Goal: Communication & Community: Participate in discussion

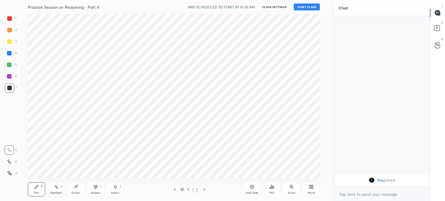
scroll to position [28826, 28680]
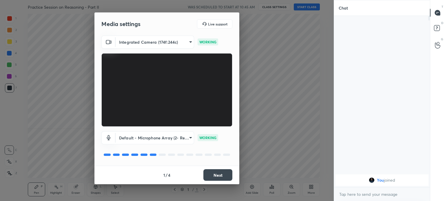
click at [221, 177] on button "Next" at bounding box center [218, 176] width 29 height 12
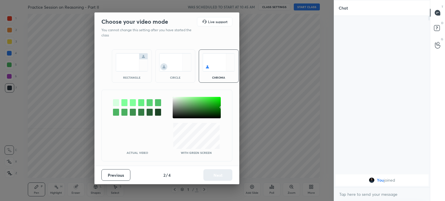
click at [131, 66] on img at bounding box center [132, 62] width 32 height 18
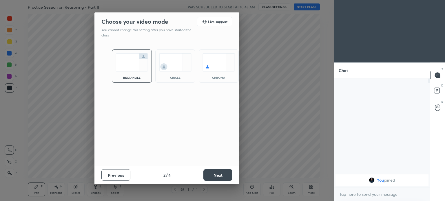
scroll to position [59, 94]
click at [219, 178] on button "Next" at bounding box center [218, 176] width 29 height 12
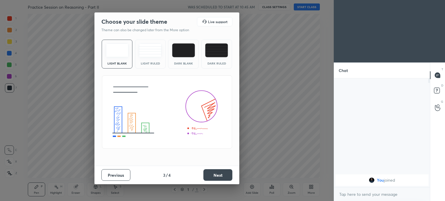
click at [214, 175] on button "Next" at bounding box center [218, 176] width 29 height 12
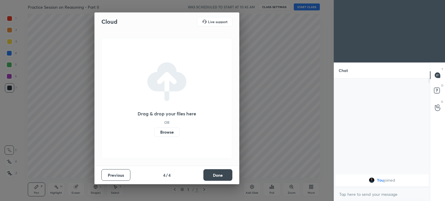
click at [168, 135] on label "Browse" at bounding box center [167, 132] width 26 height 9
click at [154, 135] on input "Browse" at bounding box center [154, 132] width 0 height 9
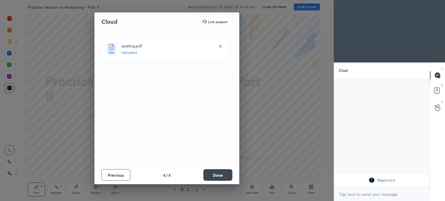
click at [218, 177] on button "Done" at bounding box center [218, 176] width 29 height 12
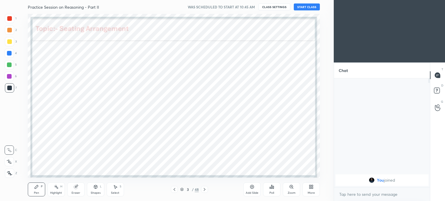
click at [182, 188] on div "3 / 48" at bounding box center [189, 189] width 19 height 5
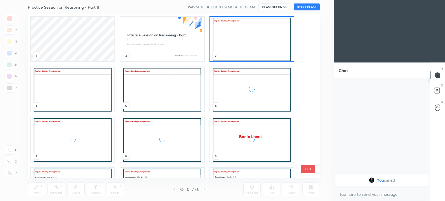
scroll to position [163, 290]
click at [160, 45] on img "grid" at bounding box center [162, 39] width 84 height 45
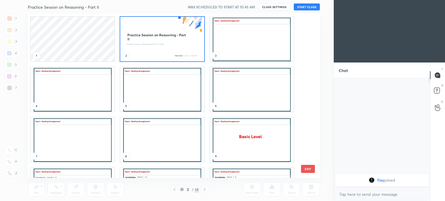
click at [160, 45] on img "grid" at bounding box center [162, 39] width 84 height 45
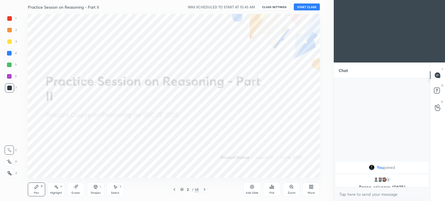
click at [313, 9] on button "START CLASS" at bounding box center [307, 6] width 26 height 7
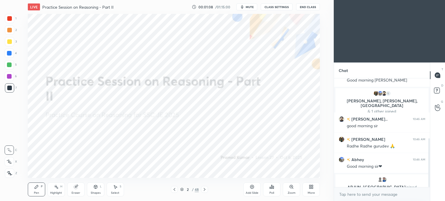
scroll to position [133, 0]
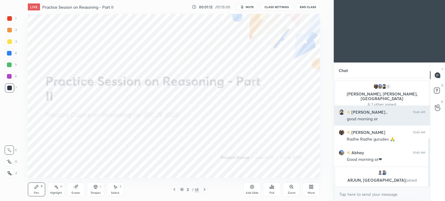
click at [356, 110] on h6 "[PERSON_NAME].." at bounding box center [369, 112] width 37 height 6
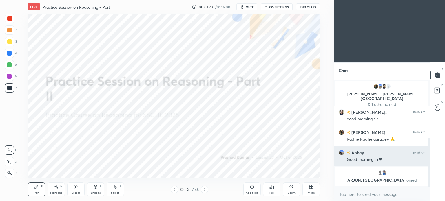
scroll to position [152, 0]
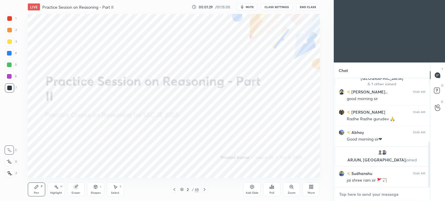
type textarea "x"
click at [375, 194] on textarea at bounding box center [382, 194] width 87 height 9
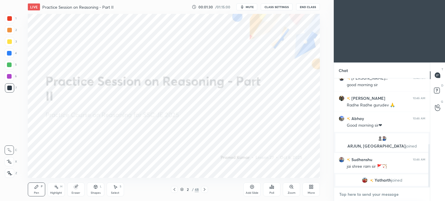
paste textarea "[URL][DOMAIN_NAME]"
type textarea "[URL][DOMAIN_NAME]"
type textarea "x"
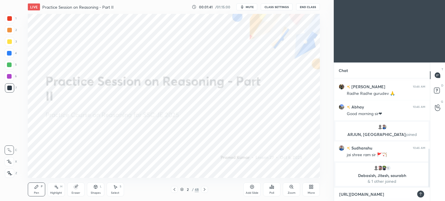
scroll to position [198, 0]
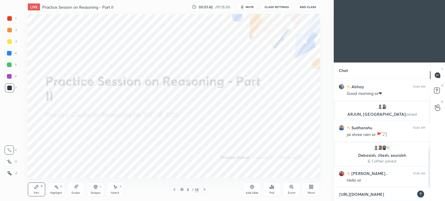
drag, startPoint x: 356, startPoint y: 193, endPoint x: 353, endPoint y: 197, distance: 4.6
click at [353, 197] on textarea "[URL][DOMAIN_NAME]" at bounding box center [376, 194] width 75 height 9
click at [357, 195] on textarea "[URL][DOMAIN_NAME]" at bounding box center [376, 194] width 75 height 9
click at [355, 194] on textarea "[URL][DOMAIN_NAME]" at bounding box center [376, 194] width 75 height 9
type textarea "[URL][DOMAIN_NAME]"
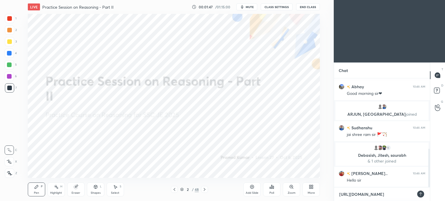
type textarea "x"
type textarea "[URL][DOMAIN_NAME]"
type textarea "x"
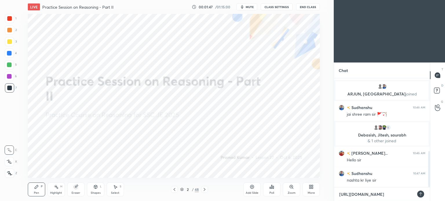
type textarea "[URL][DOMAIN_NAME]"
type textarea "x"
type textarea "[URL][DOMAIN_NAME]"
type textarea "x"
type textarea "[URL][DOMAIN_NAME]"
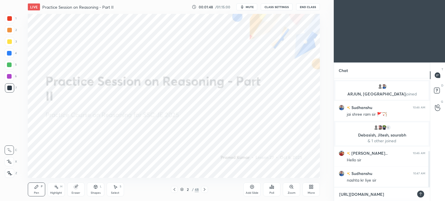
type textarea "x"
type textarea "[URL][DOMAIN_NAME]"
type textarea "x"
type textarea "[URL][DOMAIN_NAME]"
type textarea "x"
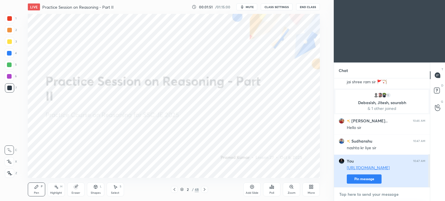
scroll to position [271, 0]
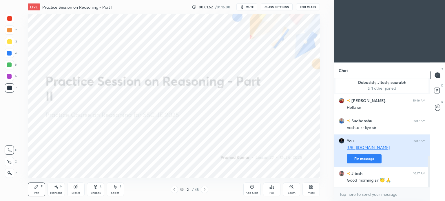
click at [366, 161] on button "Pin message" at bounding box center [364, 159] width 35 height 9
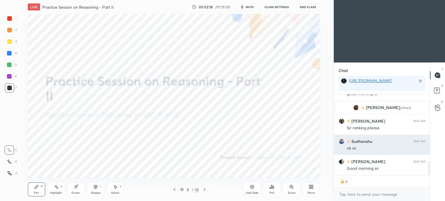
scroll to position [407, 0]
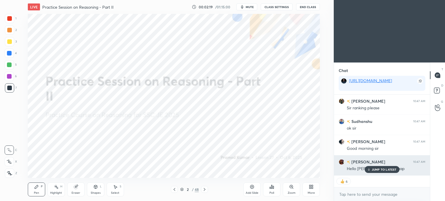
click at [378, 168] on p "JUMP TO LATEST" at bounding box center [384, 169] width 25 height 3
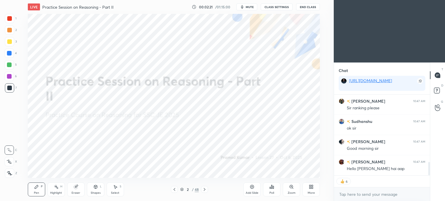
type textarea "x"
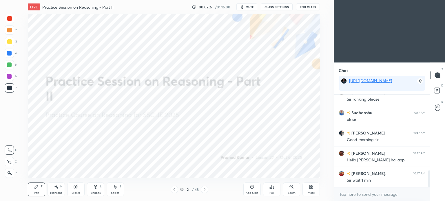
scroll to position [0, 0]
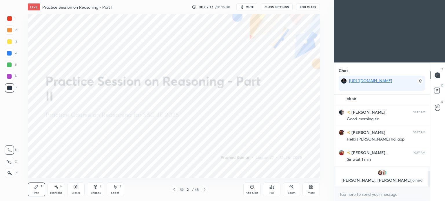
click at [372, 182] on p "[PERSON_NAME], [PERSON_NAME] joined" at bounding box center [382, 180] width 86 height 5
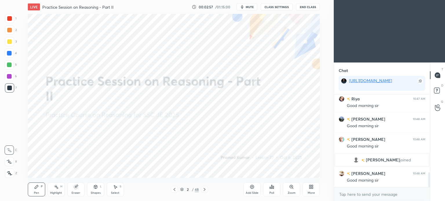
scroll to position [492, 0]
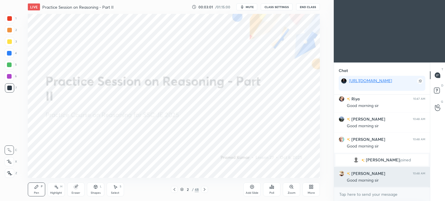
click at [355, 175] on h6 "[PERSON_NAME]" at bounding box center [368, 174] width 35 height 6
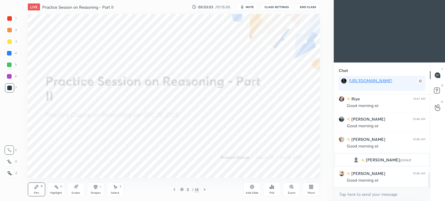
click at [202, 193] on div at bounding box center [204, 189] width 7 height 7
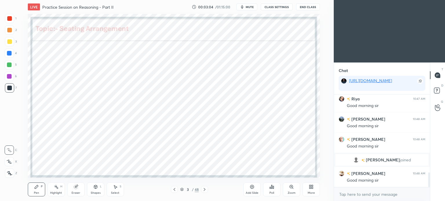
scroll to position [512, 0]
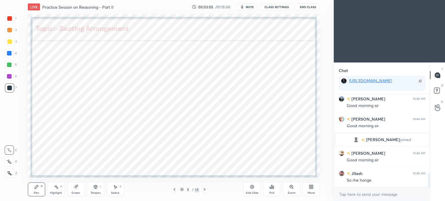
click at [182, 190] on icon at bounding box center [182, 188] width 3 height 1
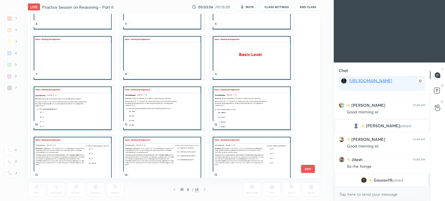
scroll to position [83, 0]
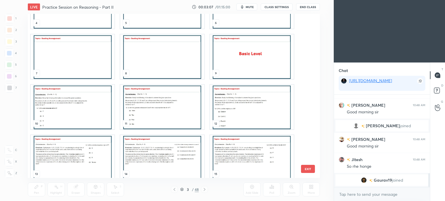
click at [70, 100] on img "grid" at bounding box center [73, 107] width 84 height 45
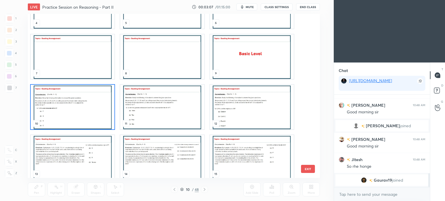
click at [70, 101] on img "grid" at bounding box center [73, 107] width 84 height 45
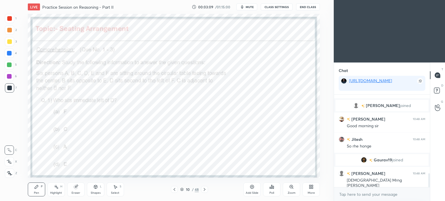
scroll to position [523, 0]
click at [8, 17] on div at bounding box center [9, 18] width 5 height 5
click at [12, 88] on div at bounding box center [9, 87] width 9 height 9
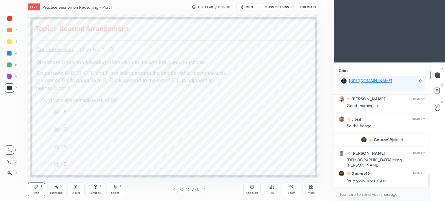
click at [274, 189] on icon at bounding box center [273, 187] width 1 height 3
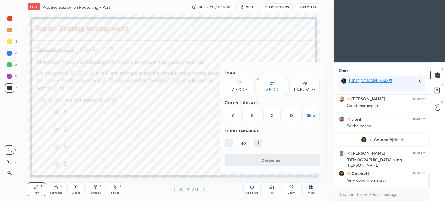
click at [259, 142] on icon "button" at bounding box center [259, 143] width 6 height 6
type input "55"
click at [255, 116] on div "B" at bounding box center [252, 115] width 17 height 14
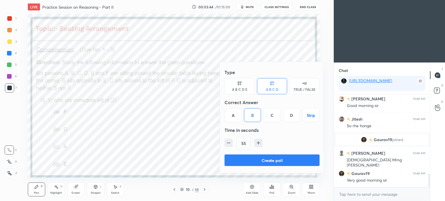
click at [286, 161] on button "Create poll" at bounding box center [272, 161] width 95 height 12
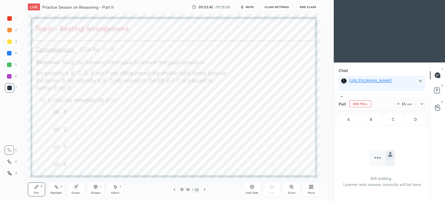
scroll to position [61, 94]
click at [421, 105] on icon at bounding box center [422, 104] width 5 height 5
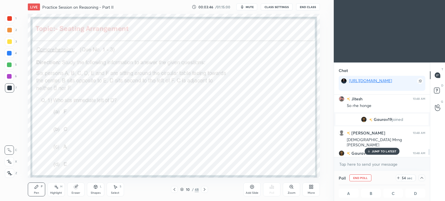
scroll to position [594, 0]
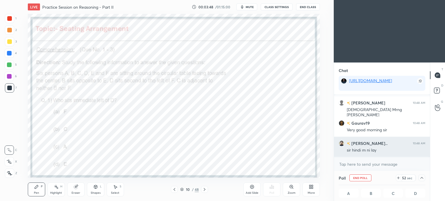
click at [362, 143] on h6 "[PERSON_NAME].." at bounding box center [369, 144] width 37 height 6
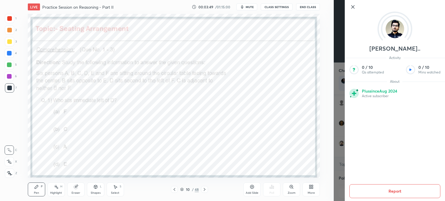
scroll to position [0, 2]
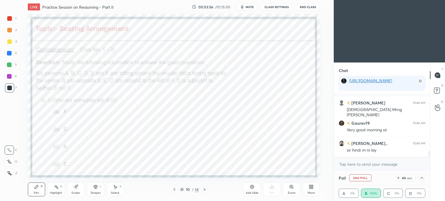
click at [422, 180] on icon at bounding box center [422, 178] width 5 height 5
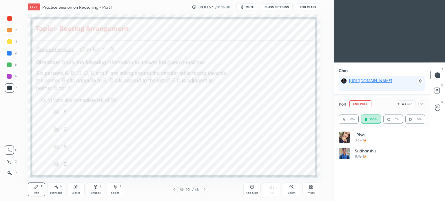
scroll to position [68, 85]
click at [422, 103] on icon at bounding box center [422, 104] width 5 height 5
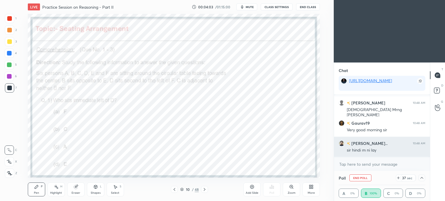
click at [356, 143] on h6 "[PERSON_NAME].." at bounding box center [369, 144] width 37 height 6
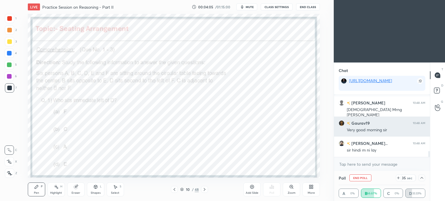
scroll to position [608, 0]
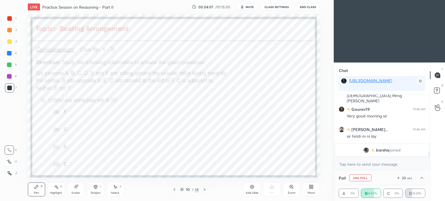
click at [424, 178] on icon at bounding box center [422, 178] width 5 height 5
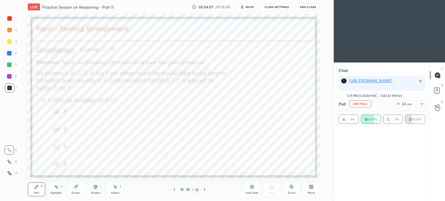
scroll to position [0, 0]
click at [423, 104] on icon at bounding box center [422, 104] width 3 height 2
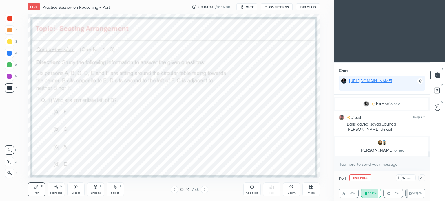
click at [420, 178] on icon at bounding box center [422, 178] width 5 height 5
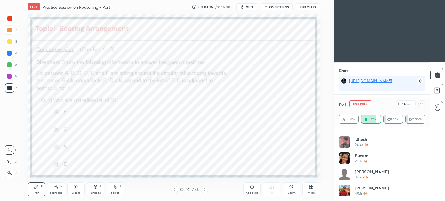
click at [422, 103] on icon at bounding box center [422, 104] width 5 height 5
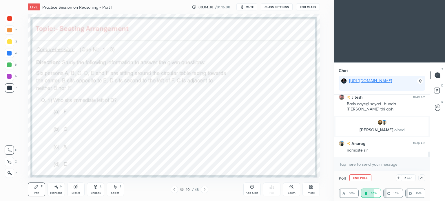
click at [421, 179] on icon at bounding box center [422, 178] width 5 height 5
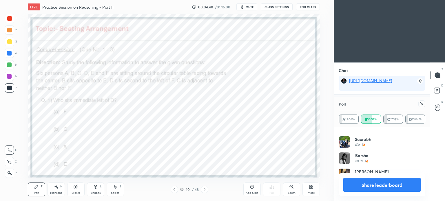
click at [424, 105] on icon at bounding box center [422, 104] width 5 height 5
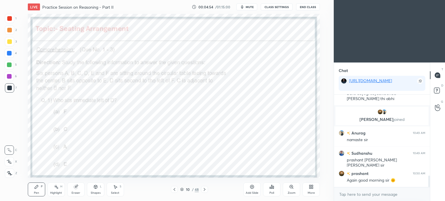
click at [98, 191] on div "Shapes L" at bounding box center [95, 190] width 17 height 14
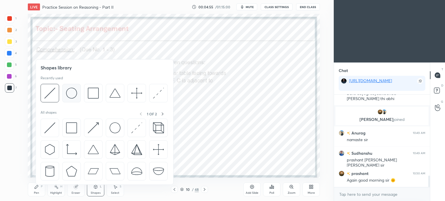
click at [70, 94] on img at bounding box center [71, 93] width 11 height 11
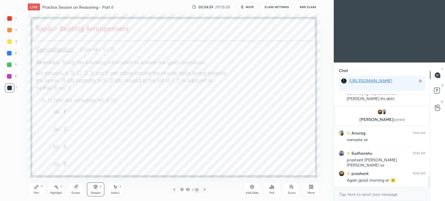
click at [94, 190] on div "Shapes L" at bounding box center [95, 190] width 17 height 14
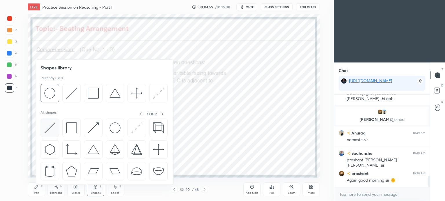
click at [47, 130] on img at bounding box center [49, 128] width 11 height 11
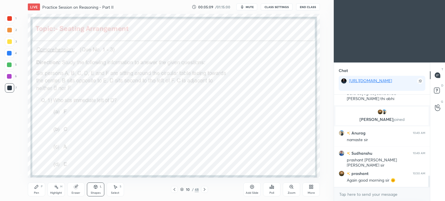
click at [37, 192] on div "Pen" at bounding box center [36, 193] width 5 height 3
click at [7, 175] on icon at bounding box center [9, 174] width 5 height 4
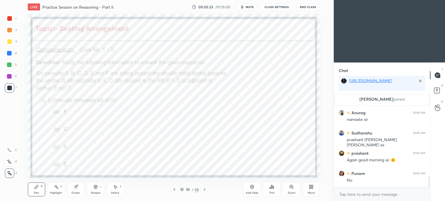
scroll to position [79, 94]
click at [75, 192] on div "Eraser" at bounding box center [76, 193] width 9 height 3
click at [36, 190] on div "Pen P" at bounding box center [36, 190] width 17 height 14
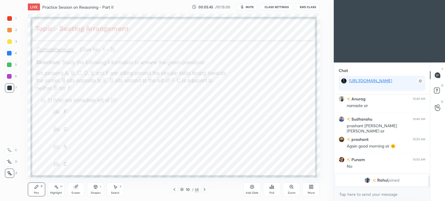
scroll to position [1, 2]
click at [53, 189] on div "Highlight H" at bounding box center [56, 190] width 17 height 14
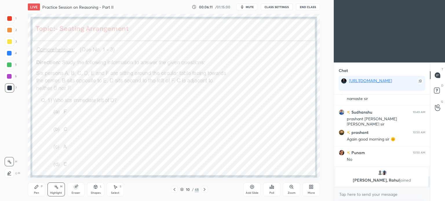
scroll to position [683, 0]
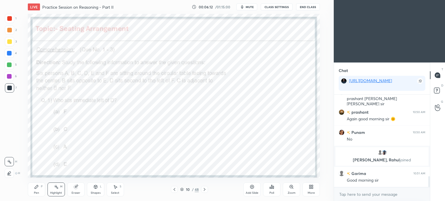
click at [36, 191] on div "Pen P" at bounding box center [36, 190] width 17 height 14
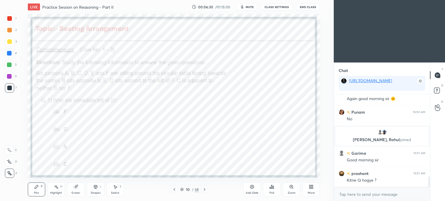
scroll to position [724, 0]
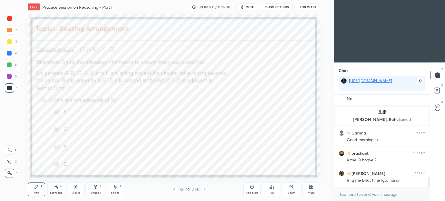
click at [74, 189] on icon at bounding box center [76, 188] width 4 height 4
click at [35, 192] on div "Pen" at bounding box center [36, 193] width 5 height 3
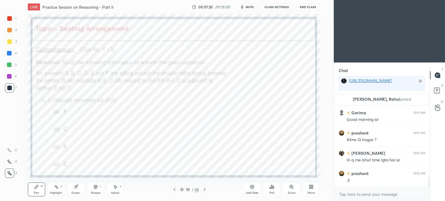
click at [76, 191] on div "Eraser" at bounding box center [75, 190] width 17 height 14
click at [36, 190] on div "Pen P" at bounding box center [36, 190] width 17 height 14
click at [74, 189] on icon at bounding box center [76, 187] width 5 height 5
click at [35, 192] on div "Pen" at bounding box center [36, 193] width 5 height 3
click at [77, 190] on icon at bounding box center [76, 187] width 5 height 5
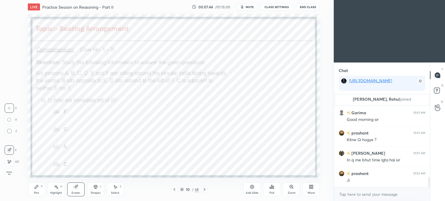
scroll to position [764, 0]
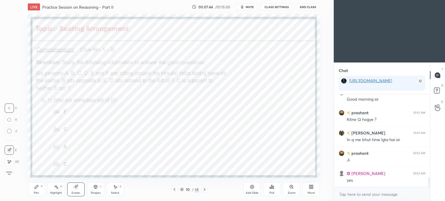
click at [36, 191] on div "Pen P" at bounding box center [36, 190] width 17 height 14
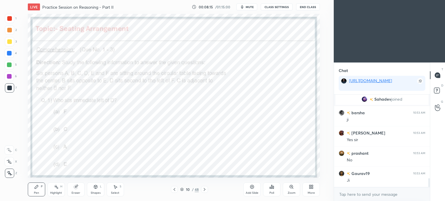
scroll to position [884, 0]
click at [208, 192] on div at bounding box center [204, 189] width 7 height 7
click at [274, 192] on div "Poll" at bounding box center [272, 193] width 5 height 3
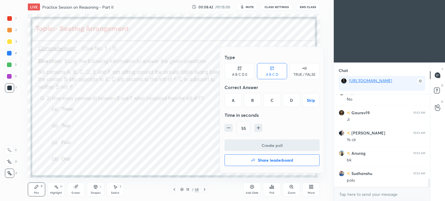
click at [235, 103] on div "A" at bounding box center [233, 100] width 17 height 14
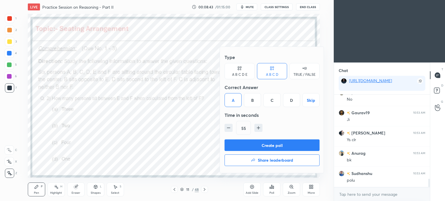
click at [288, 142] on button "Create poll" at bounding box center [272, 146] width 95 height 12
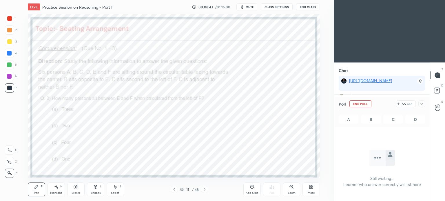
scroll to position [14, 94]
click at [421, 105] on icon at bounding box center [422, 104] width 5 height 5
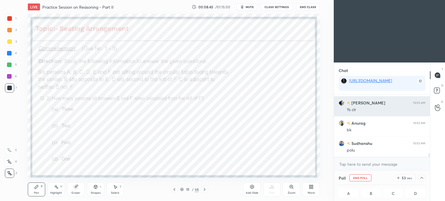
scroll to position [0, 2]
click at [399, 112] on div "Ys clr" at bounding box center [386, 110] width 79 height 6
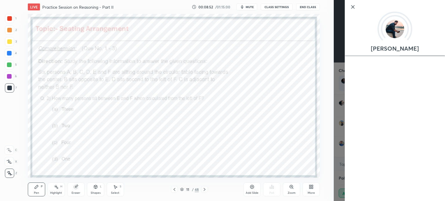
click at [330, 153] on div "1 2 3 4 5 6 7 C X Z C X Z E E Erase all H H LIVE Practice Session on Reasoning …" at bounding box center [167, 100] width 334 height 201
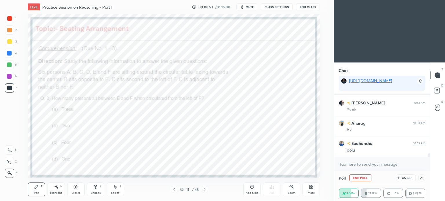
scroll to position [975, 0]
click at [422, 178] on icon at bounding box center [422, 178] width 5 height 5
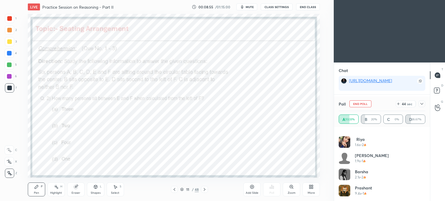
scroll to position [0, 0]
click at [420, 104] on icon at bounding box center [422, 104] width 5 height 5
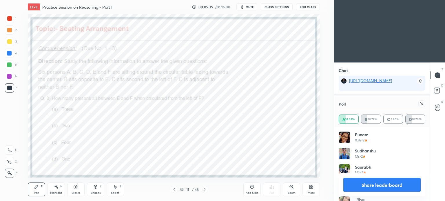
click at [422, 104] on icon at bounding box center [422, 104] width 5 height 5
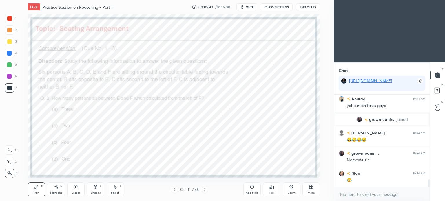
click at [174, 190] on icon at bounding box center [174, 190] width 5 height 5
click at [116, 190] on div "Select S" at bounding box center [115, 190] width 17 height 14
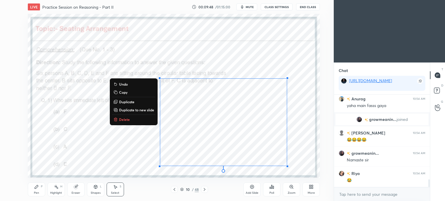
click at [124, 91] on p "Copy" at bounding box center [123, 92] width 8 height 5
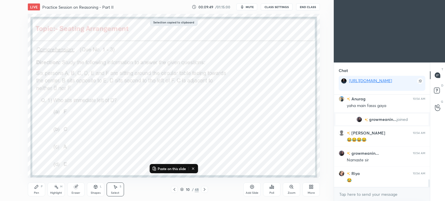
click at [208, 190] on div at bounding box center [204, 189] width 7 height 7
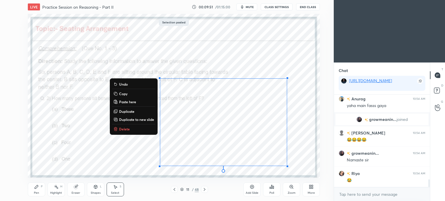
click at [264, 58] on div "0 ° Undo Copy Paste here Duplicate Duplicate to new slide Delete" at bounding box center [174, 96] width 292 height 164
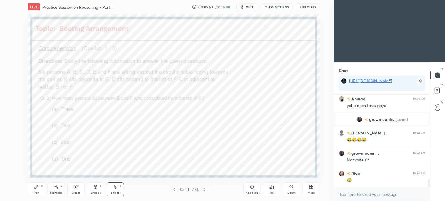
click at [38, 192] on div "Pen" at bounding box center [36, 193] width 5 height 3
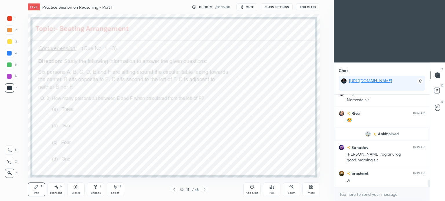
scroll to position [1083, 0]
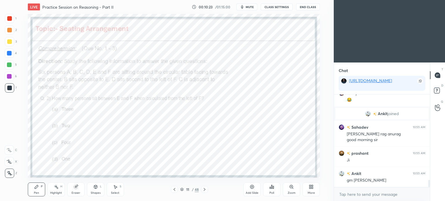
click at [206, 189] on icon at bounding box center [204, 190] width 5 height 5
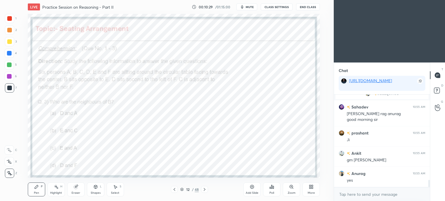
click at [274, 193] on div "Poll" at bounding box center [272, 193] width 5 height 3
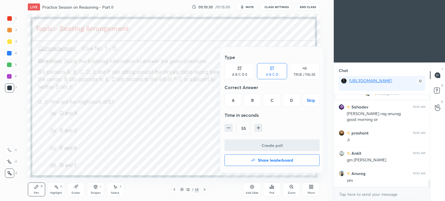
click at [290, 102] on div "D" at bounding box center [291, 100] width 17 height 14
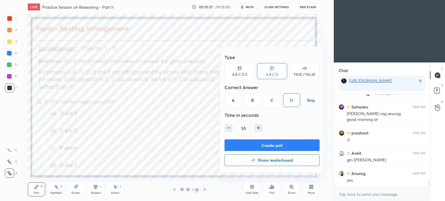
click at [287, 145] on button "Create poll" at bounding box center [272, 146] width 95 height 12
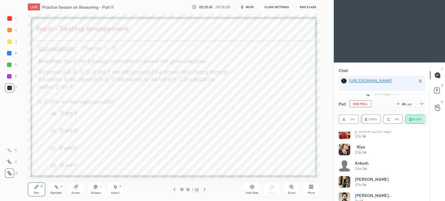
scroll to position [0, 0]
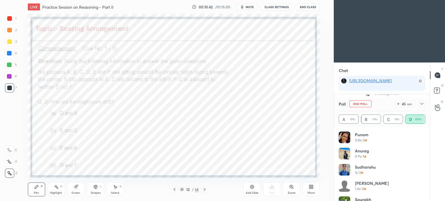
click at [423, 103] on icon at bounding box center [422, 104] width 5 height 5
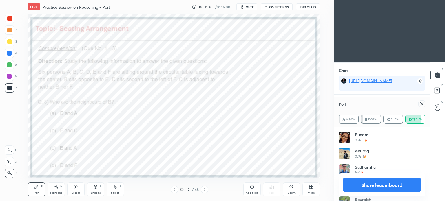
click at [422, 103] on icon at bounding box center [422, 104] width 5 height 5
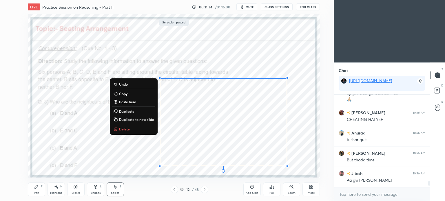
click at [264, 59] on div "0 ° Undo Copy Paste here Duplicate Duplicate to new slide Delete" at bounding box center [174, 96] width 292 height 164
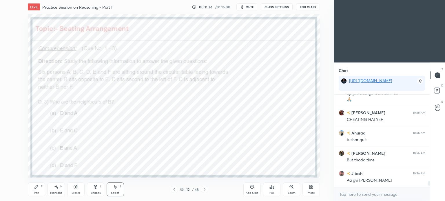
click at [35, 190] on icon at bounding box center [36, 187] width 5 height 5
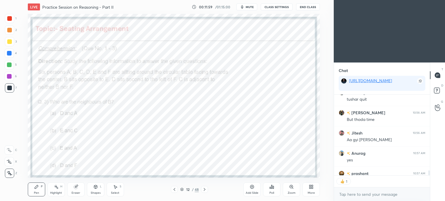
scroll to position [79, 94]
click at [206, 190] on icon at bounding box center [204, 190] width 5 height 5
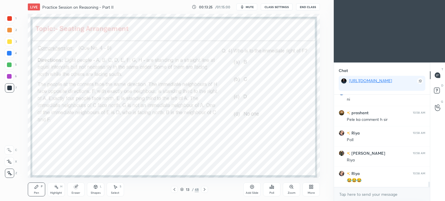
click at [268, 190] on div "Poll" at bounding box center [271, 190] width 17 height 14
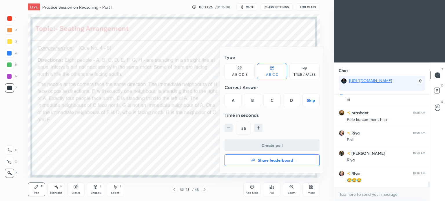
click at [289, 100] on div "D" at bounding box center [291, 100] width 17 height 14
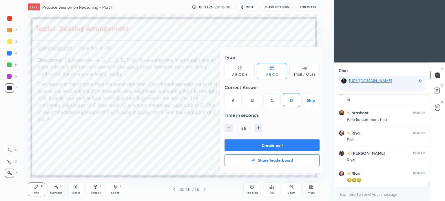
click at [288, 145] on button "Create poll" at bounding box center [272, 146] width 95 height 12
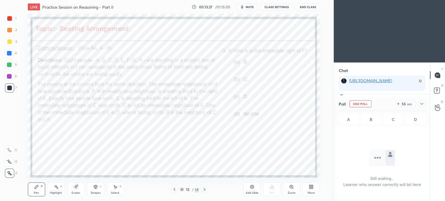
scroll to position [61, 94]
click at [422, 104] on icon at bounding box center [422, 104] width 5 height 5
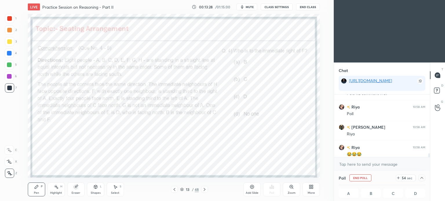
scroll to position [1525, 0]
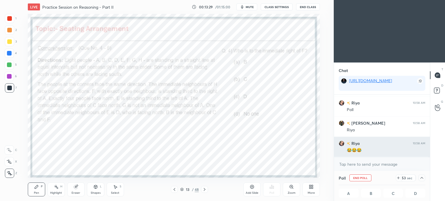
click at [351, 141] on h6 "Riya" at bounding box center [356, 144] width 10 height 6
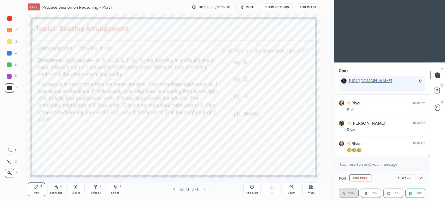
scroll to position [0, 2]
click at [422, 178] on icon at bounding box center [422, 178] width 3 height 2
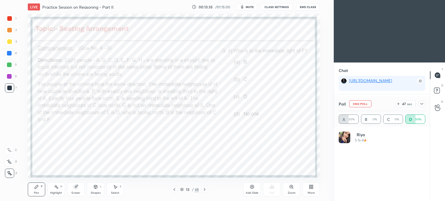
scroll to position [68, 85]
click at [423, 105] on icon at bounding box center [422, 104] width 5 height 5
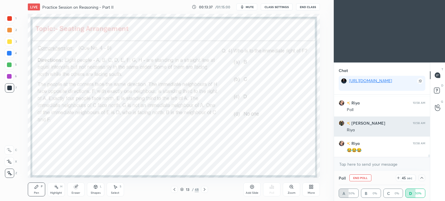
scroll to position [0, 2]
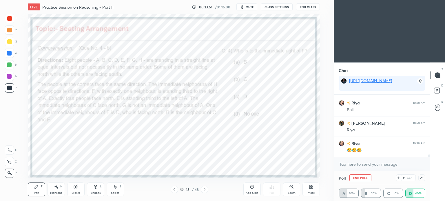
click at [422, 179] on icon at bounding box center [422, 178] width 5 height 5
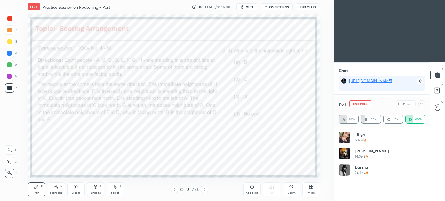
scroll to position [68, 85]
click at [422, 103] on icon at bounding box center [422, 104] width 5 height 5
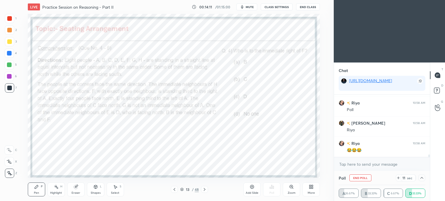
click at [422, 178] on icon at bounding box center [422, 178] width 3 height 2
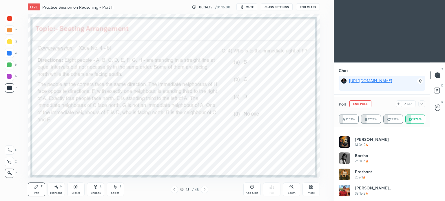
click at [421, 103] on icon at bounding box center [422, 104] width 5 height 5
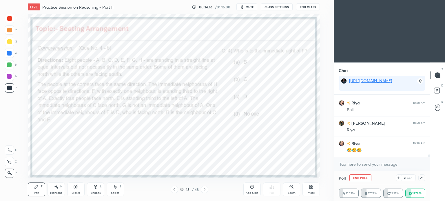
click at [422, 176] on icon at bounding box center [422, 178] width 5 height 5
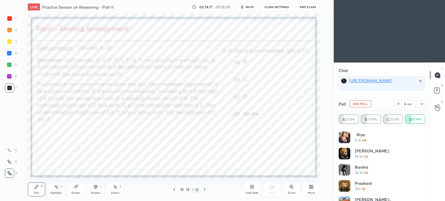
click at [420, 103] on icon at bounding box center [422, 104] width 5 height 5
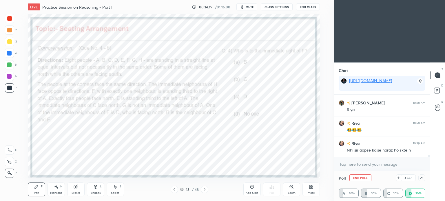
click at [422, 179] on icon at bounding box center [422, 178] width 5 height 5
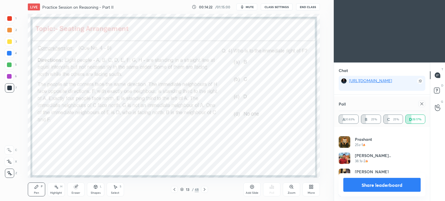
click at [422, 102] on icon at bounding box center [422, 104] width 5 height 5
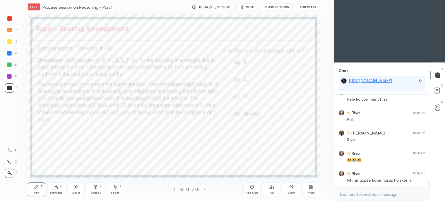
click at [202, 191] on div at bounding box center [204, 189] width 7 height 7
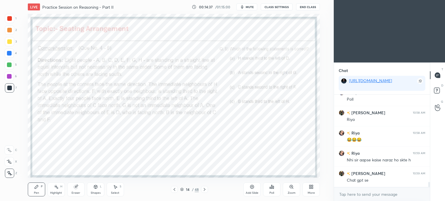
click at [272, 188] on icon at bounding box center [272, 187] width 1 height 3
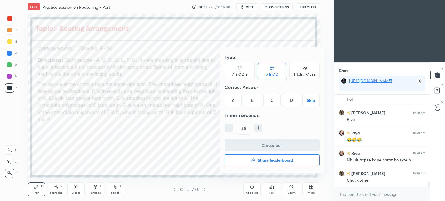
click at [291, 101] on div "D" at bounding box center [291, 100] width 17 height 14
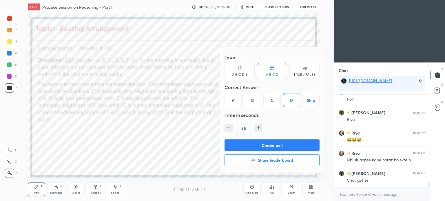
click at [292, 144] on button "Create poll" at bounding box center [272, 146] width 95 height 12
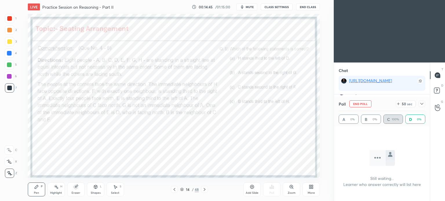
click at [422, 103] on icon at bounding box center [422, 104] width 5 height 5
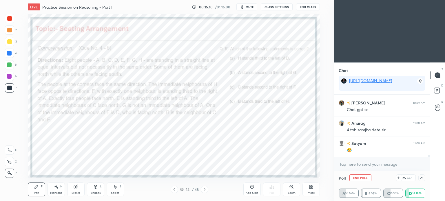
click at [422, 179] on icon at bounding box center [422, 178] width 5 height 5
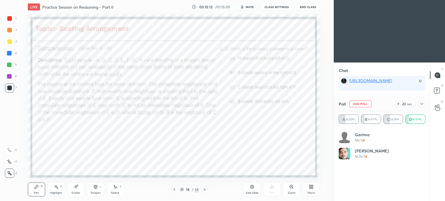
click at [422, 103] on icon at bounding box center [422, 104] width 5 height 5
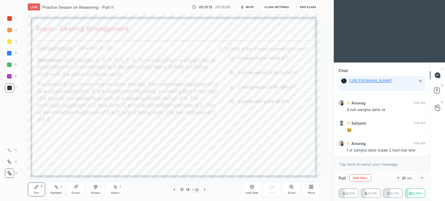
click at [422, 179] on icon at bounding box center [422, 178] width 5 height 5
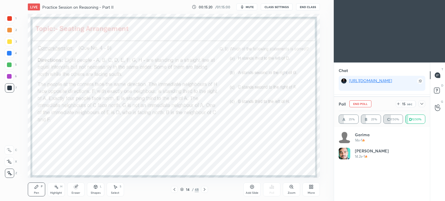
click at [421, 103] on icon at bounding box center [422, 104] width 5 height 5
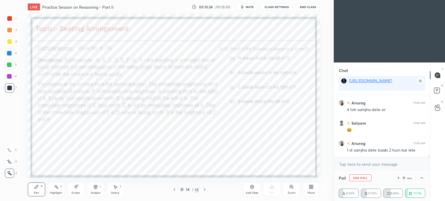
click at [421, 177] on icon at bounding box center [422, 178] width 5 height 5
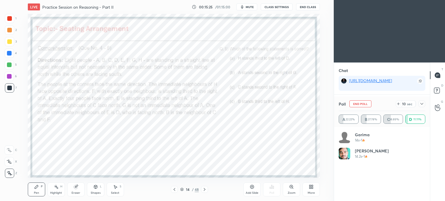
click at [420, 103] on icon at bounding box center [422, 104] width 5 height 5
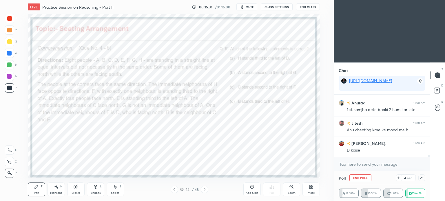
click at [422, 179] on icon at bounding box center [422, 178] width 5 height 5
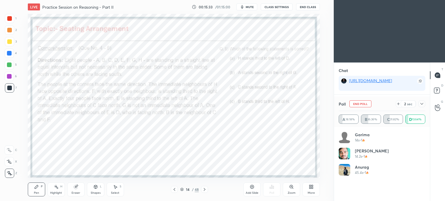
click at [422, 103] on icon at bounding box center [422, 104] width 5 height 5
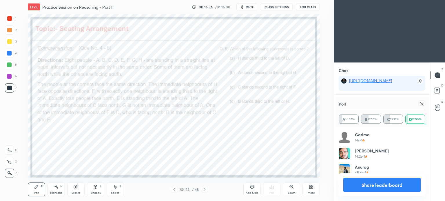
click at [423, 102] on icon at bounding box center [422, 104] width 5 height 5
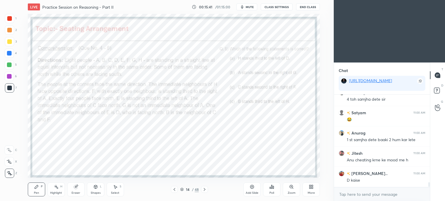
click at [205, 190] on icon at bounding box center [204, 190] width 5 height 5
click at [273, 191] on div "Poll" at bounding box center [271, 190] width 17 height 14
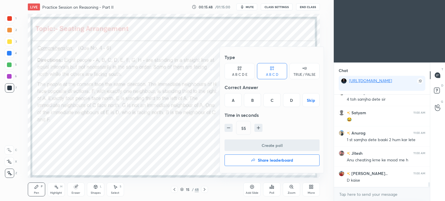
click at [274, 100] on div "C" at bounding box center [272, 100] width 17 height 14
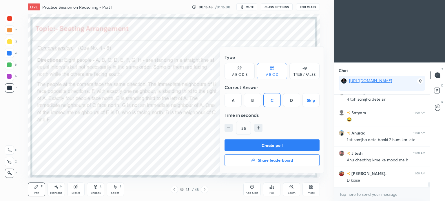
click at [284, 146] on button "Create poll" at bounding box center [272, 146] width 95 height 12
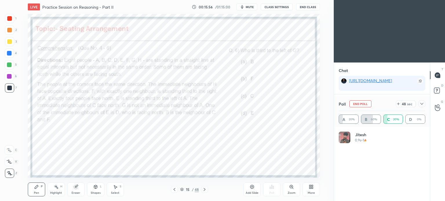
click at [422, 103] on icon at bounding box center [422, 104] width 5 height 5
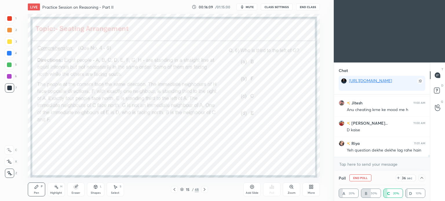
click at [420, 181] on div at bounding box center [422, 178] width 7 height 7
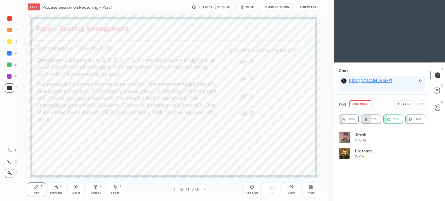
click at [422, 103] on icon at bounding box center [422, 104] width 5 height 5
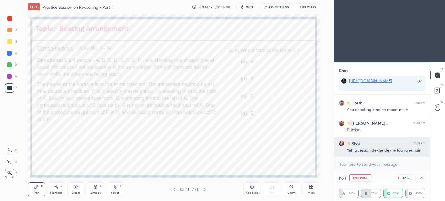
click at [337, 147] on div "[PERSON_NAME] 11:01 AM Yeh question dekhe dekhe lag rahe hain" at bounding box center [382, 147] width 96 height 20
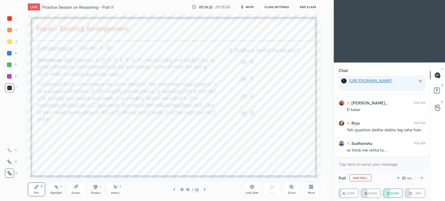
click at [423, 178] on icon at bounding box center [422, 178] width 5 height 5
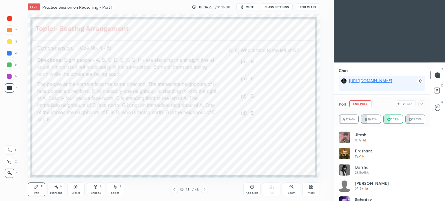
click at [422, 103] on icon at bounding box center [422, 104] width 5 height 5
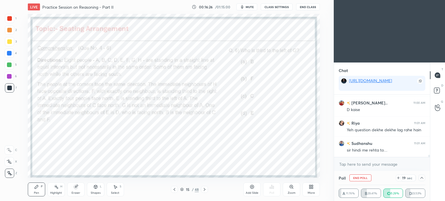
click at [420, 178] on icon at bounding box center [422, 178] width 5 height 5
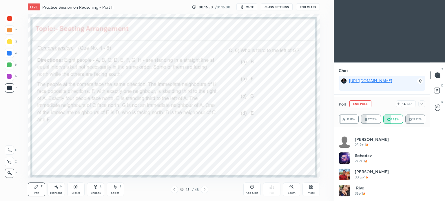
click at [422, 104] on icon at bounding box center [422, 104] width 3 height 2
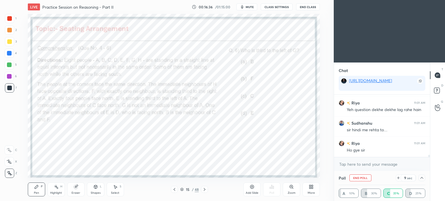
click at [422, 177] on icon at bounding box center [422, 178] width 5 height 5
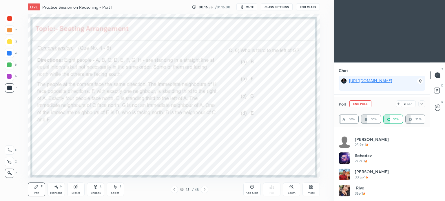
click at [422, 101] on div at bounding box center [422, 104] width 7 height 7
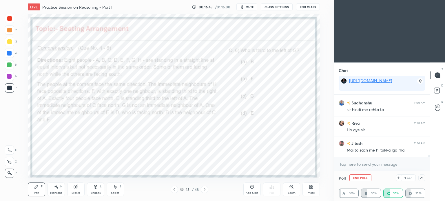
click at [251, 8] on span "mute" at bounding box center [250, 7] width 8 height 4
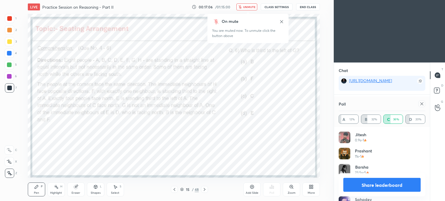
click at [281, 22] on icon at bounding box center [281, 21] width 5 height 5
click at [422, 104] on icon at bounding box center [422, 104] width 5 height 5
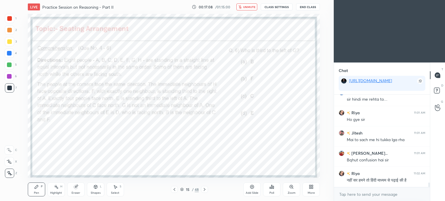
click at [248, 9] on button "unmute" at bounding box center [247, 6] width 21 height 7
click at [176, 188] on icon at bounding box center [174, 190] width 5 height 5
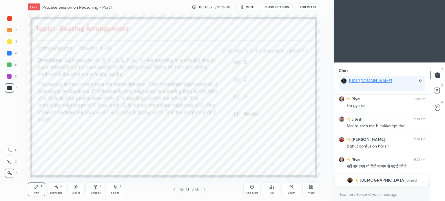
click at [92, 190] on div "Shapes L" at bounding box center [95, 190] width 17 height 14
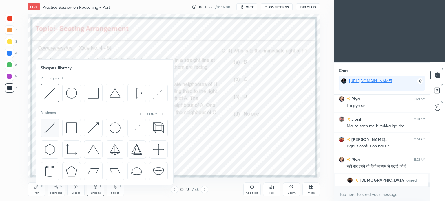
click at [50, 130] on img at bounding box center [49, 128] width 11 height 11
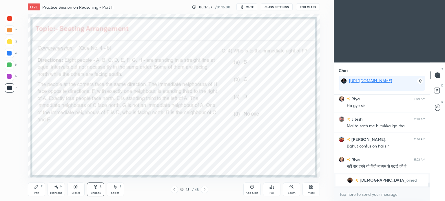
click at [112, 191] on div "Select S" at bounding box center [115, 190] width 17 height 14
click at [33, 190] on div "Pen P" at bounding box center [36, 190] width 17 height 14
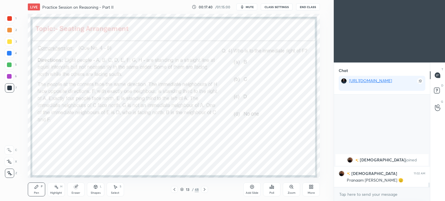
scroll to position [1579, 0]
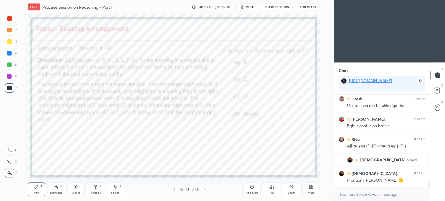
click at [98, 195] on div "Shapes" at bounding box center [96, 193] width 10 height 3
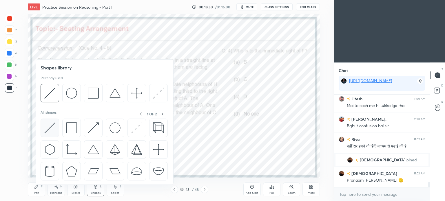
click at [49, 128] on img at bounding box center [49, 128] width 11 height 11
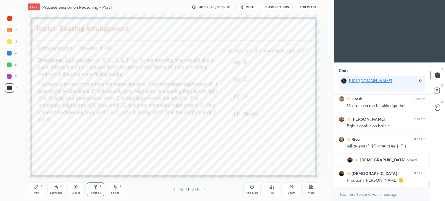
click at [36, 193] on div "Pen" at bounding box center [36, 193] width 5 height 3
click at [8, 24] on div "1" at bounding box center [11, 20] width 12 height 12
click at [10, 20] on div at bounding box center [9, 18] width 5 height 5
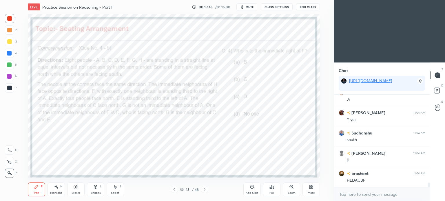
scroll to position [1762, 0]
click at [59, 190] on div "Highlight H" at bounding box center [56, 190] width 17 height 14
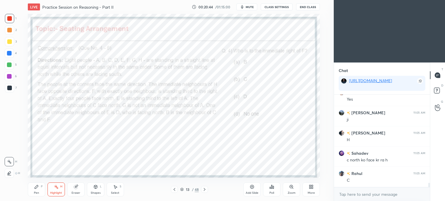
click at [11, 87] on div at bounding box center [9, 88] width 5 height 5
click at [13, 88] on div at bounding box center [9, 87] width 9 height 9
click at [38, 189] on icon at bounding box center [36, 187] width 5 height 5
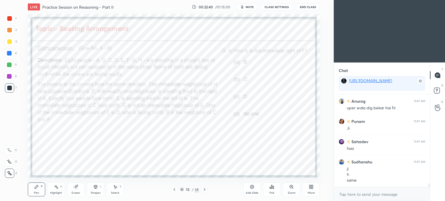
scroll to position [2145, 0]
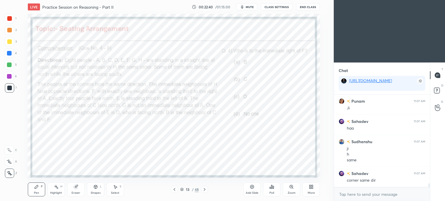
click at [8, 18] on div at bounding box center [9, 18] width 5 height 5
click at [8, 19] on div at bounding box center [9, 18] width 5 height 5
click at [8, 20] on div at bounding box center [9, 18] width 5 height 5
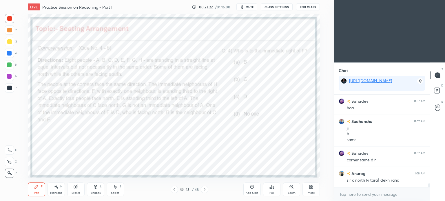
click at [7, 76] on div at bounding box center [9, 76] width 5 height 5
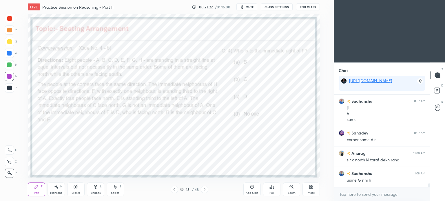
click at [8, 75] on div at bounding box center [9, 76] width 5 height 5
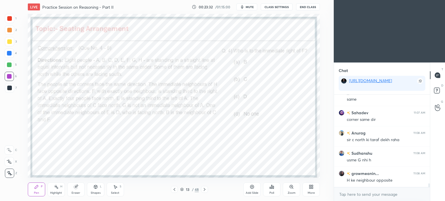
click at [95, 190] on div "Shapes L" at bounding box center [95, 190] width 17 height 14
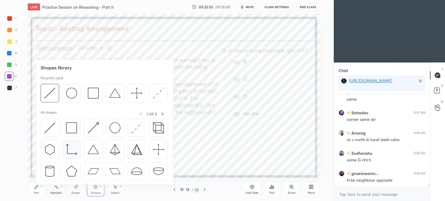
scroll to position [2226, 0]
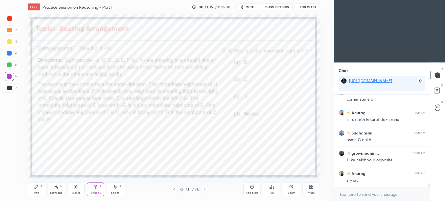
click at [112, 191] on div "Select S" at bounding box center [115, 190] width 17 height 14
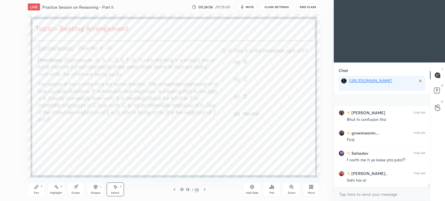
scroll to position [2409, 0]
click at [37, 191] on div "Pen P" at bounding box center [36, 190] width 17 height 14
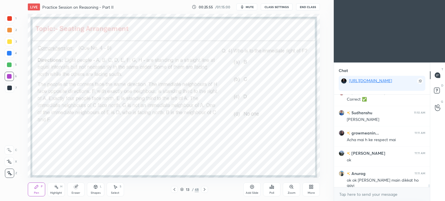
scroll to position [2759, 0]
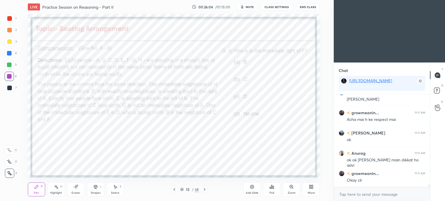
click at [95, 194] on div "Shapes" at bounding box center [96, 193] width 10 height 3
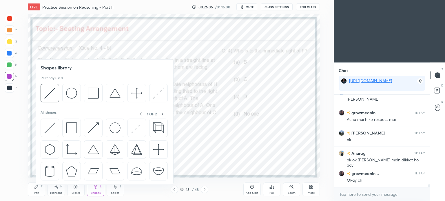
click at [118, 194] on div "Select" at bounding box center [115, 193] width 8 height 3
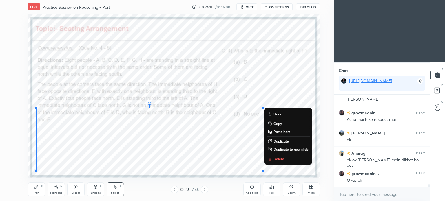
click at [275, 124] on p "Copy" at bounding box center [278, 123] width 8 height 5
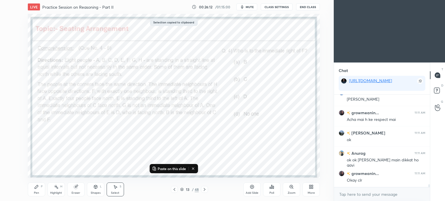
click at [203, 190] on icon at bounding box center [204, 190] width 5 height 5
click at [210, 69] on div "0 ° Undo Copy Paste here Duplicate Duplicate to new slide Delete" at bounding box center [174, 96] width 292 height 164
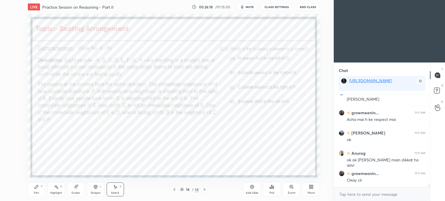
click at [37, 191] on div "Pen P" at bounding box center [36, 190] width 17 height 14
click at [11, 18] on div at bounding box center [9, 18] width 5 height 5
click at [10, 19] on div at bounding box center [9, 18] width 5 height 5
click at [56, 191] on div "Highlight H" at bounding box center [56, 190] width 17 height 14
click at [35, 190] on icon at bounding box center [36, 187] width 5 height 5
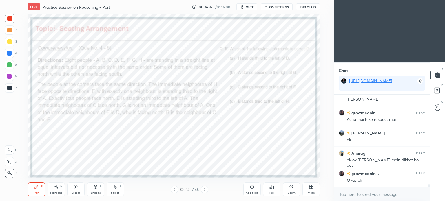
click at [57, 191] on div "Highlight H" at bounding box center [56, 190] width 17 height 14
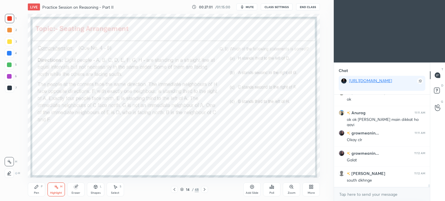
scroll to position [2820, 0]
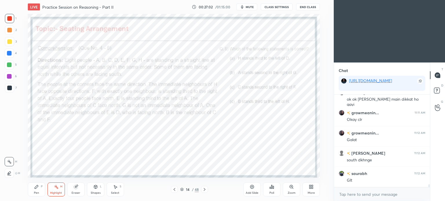
click at [34, 190] on icon at bounding box center [36, 187] width 5 height 5
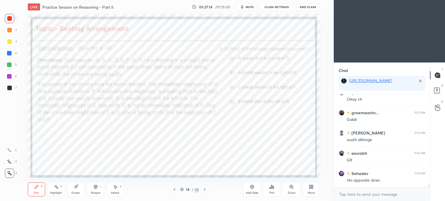
click at [56, 190] on div "Highlight H" at bounding box center [56, 190] width 17 height 14
click at [206, 191] on icon at bounding box center [204, 190] width 5 height 5
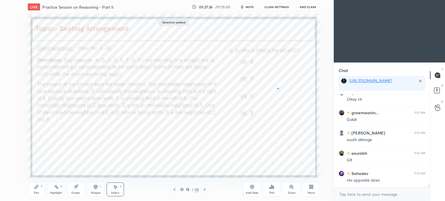
click at [279, 88] on div "0 ° Undo Copy Paste here Duplicate Duplicate to new slide Delete" at bounding box center [174, 96] width 292 height 164
click at [37, 190] on div "Pen P" at bounding box center [36, 190] width 17 height 14
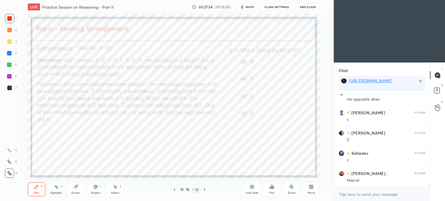
scroll to position [2962, 0]
click at [79, 192] on div "Eraser" at bounding box center [76, 193] width 9 height 3
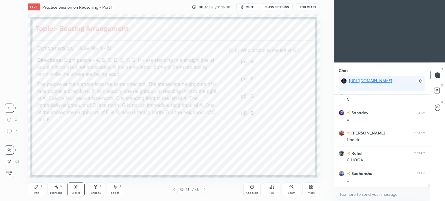
scroll to position [2983, 0]
click at [34, 192] on div "Pen" at bounding box center [36, 193] width 5 height 3
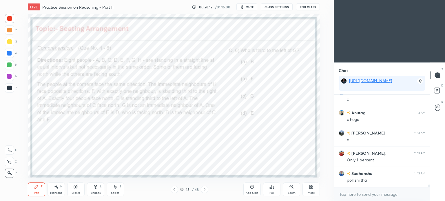
scroll to position [3064, 0]
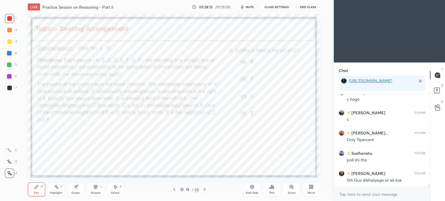
click at [174, 193] on div at bounding box center [174, 189] width 7 height 7
click at [176, 193] on div at bounding box center [174, 189] width 7 height 7
click at [204, 189] on icon at bounding box center [205, 189] width 2 height 3
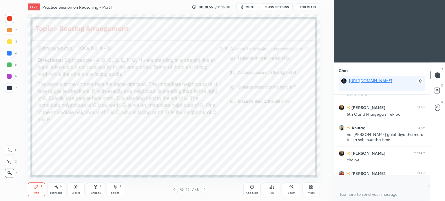
scroll to position [91, 94]
click at [205, 192] on icon at bounding box center [204, 190] width 5 height 5
click at [204, 193] on div at bounding box center [204, 189] width 7 height 7
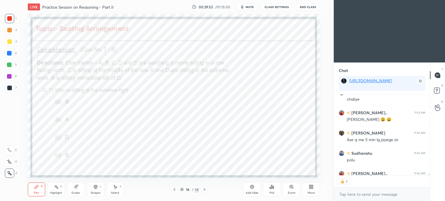
scroll to position [2, 2]
click at [273, 191] on div "Poll" at bounding box center [271, 190] width 17 height 14
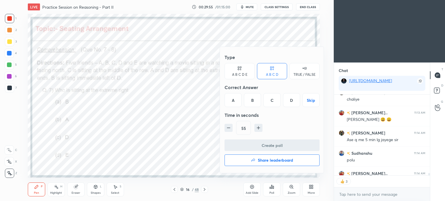
click at [276, 103] on div "C" at bounding box center [272, 100] width 17 height 14
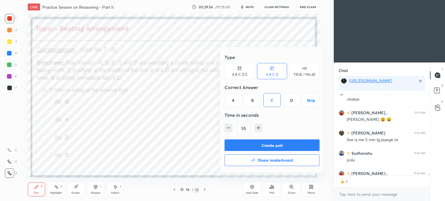
click at [284, 146] on button "Create poll" at bounding box center [272, 146] width 95 height 12
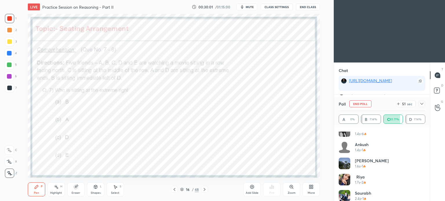
scroll to position [104, 0]
click at [422, 104] on icon at bounding box center [422, 104] width 5 height 5
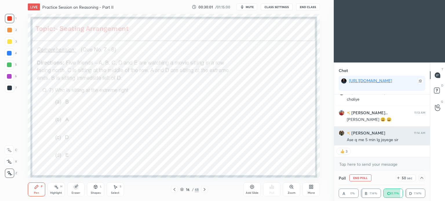
scroll to position [0, 2]
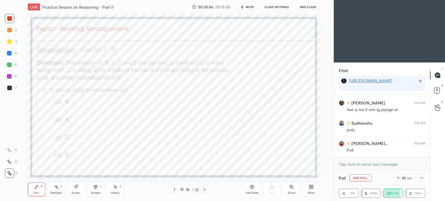
click at [252, 7] on span "mute" at bounding box center [250, 7] width 8 height 4
click at [304, 7] on button "End Class" at bounding box center [308, 6] width 24 height 7
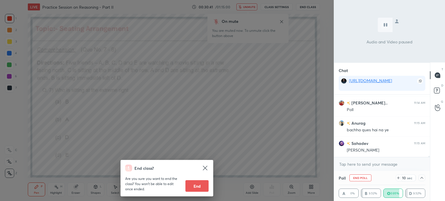
click at [265, 76] on div "End class? Are you sure you want to end the class? You won’t be able to edit on…" at bounding box center [167, 100] width 334 height 201
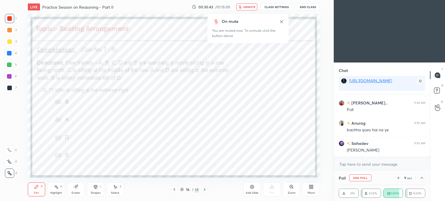
click at [282, 21] on icon at bounding box center [281, 21] width 5 height 5
click at [313, 7] on button "End Class" at bounding box center [308, 6] width 24 height 7
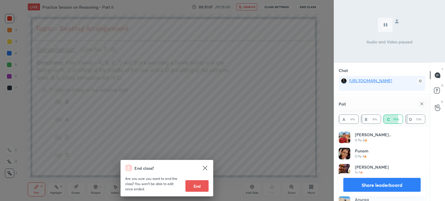
scroll to position [3322, 0]
click at [257, 101] on div "End class? Are you sure you want to end the class? You won’t be able to edit on…" at bounding box center [167, 100] width 334 height 201
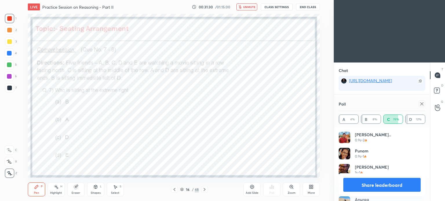
click at [204, 190] on icon at bounding box center [204, 190] width 5 height 5
click at [422, 104] on icon at bounding box center [422, 104] width 5 height 5
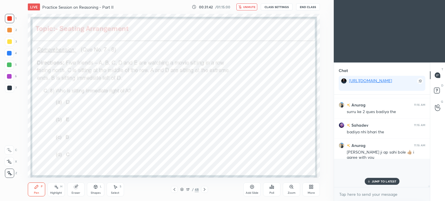
scroll to position [90, 94]
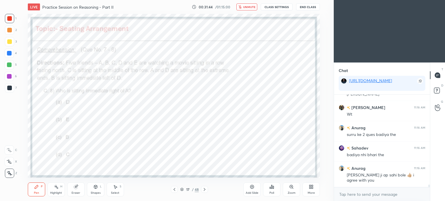
click at [277, 189] on div "Poll" at bounding box center [271, 190] width 17 height 14
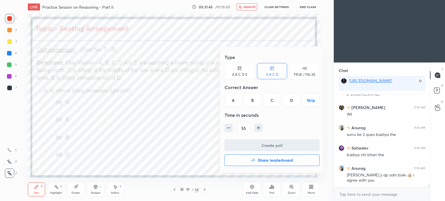
click at [252, 102] on div "B" at bounding box center [252, 100] width 17 height 14
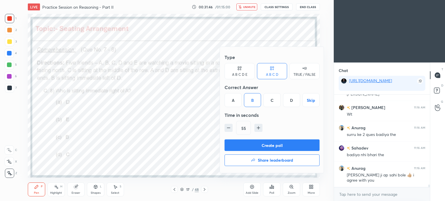
click at [299, 146] on button "Create poll" at bounding box center [272, 146] width 95 height 12
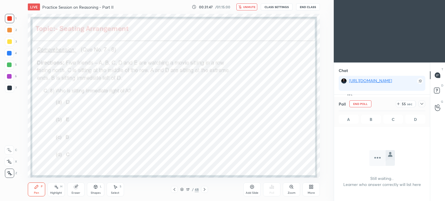
click at [422, 104] on icon at bounding box center [422, 104] width 5 height 5
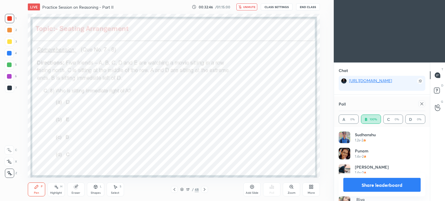
scroll to position [3429, 0]
click at [422, 105] on icon at bounding box center [422, 104] width 5 height 5
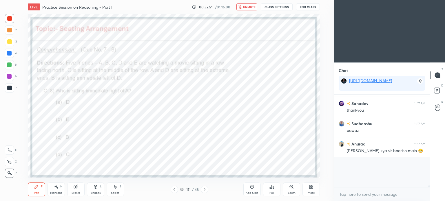
scroll to position [90, 94]
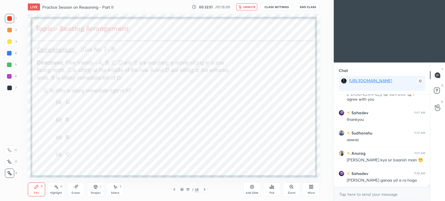
click at [248, 8] on span "unmute" at bounding box center [249, 7] width 12 height 4
click at [204, 191] on icon at bounding box center [204, 190] width 5 height 5
click at [173, 189] on icon at bounding box center [174, 190] width 5 height 5
click at [173, 190] on icon at bounding box center [174, 190] width 5 height 5
click at [174, 191] on icon at bounding box center [174, 190] width 5 height 5
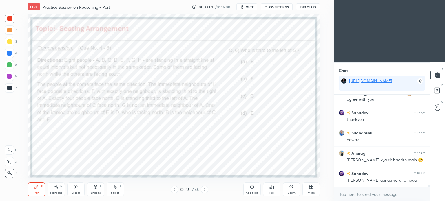
click at [206, 190] on icon at bounding box center [204, 190] width 5 height 5
click at [206, 191] on icon at bounding box center [204, 190] width 5 height 5
click at [204, 191] on icon at bounding box center [204, 190] width 5 height 5
click at [176, 191] on icon at bounding box center [174, 190] width 5 height 5
click at [92, 189] on div "Shapes L" at bounding box center [95, 190] width 17 height 14
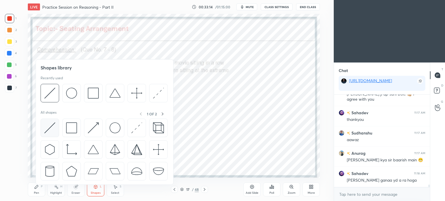
click at [46, 127] on img at bounding box center [49, 128] width 11 height 11
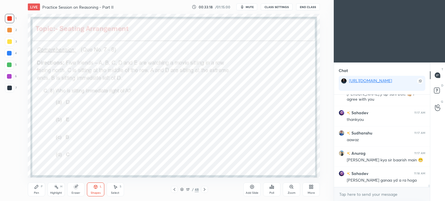
click at [92, 193] on div "Shapes" at bounding box center [96, 193] width 10 height 3
click at [33, 192] on div "Pen P" at bounding box center [36, 190] width 17 height 14
click at [8, 57] on div at bounding box center [9, 53] width 9 height 9
click at [8, 56] on div at bounding box center [9, 53] width 9 height 9
click at [94, 192] on div "Shapes" at bounding box center [96, 193] width 10 height 3
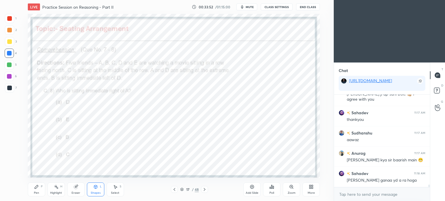
click at [78, 189] on icon at bounding box center [76, 187] width 5 height 5
click at [247, 8] on span "mute" at bounding box center [250, 7] width 8 height 4
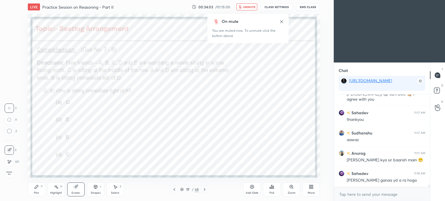
click at [41, 191] on div "Pen P" at bounding box center [36, 190] width 17 height 14
click at [78, 190] on div "Eraser" at bounding box center [75, 190] width 17 height 14
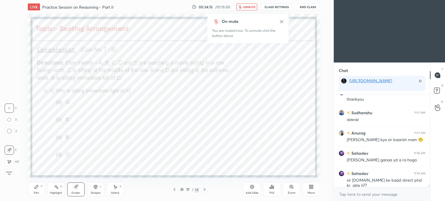
click at [96, 189] on icon at bounding box center [96, 188] width 0 height 2
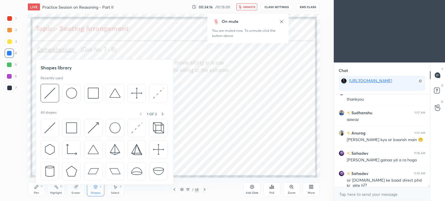
click at [79, 190] on div "Eraser" at bounding box center [75, 190] width 17 height 14
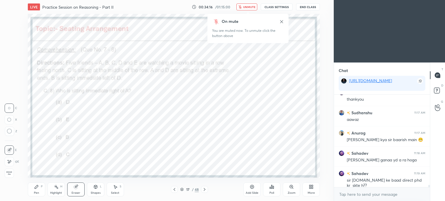
scroll to position [3445, 0]
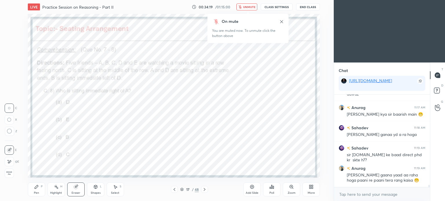
click at [9, 132] on icon at bounding box center [9, 131] width 5 height 5
click at [34, 190] on div "Pen P" at bounding box center [36, 190] width 17 height 14
click at [244, 6] on span "unmute" at bounding box center [249, 7] width 12 height 4
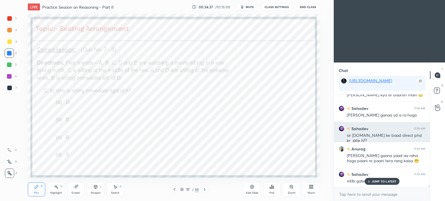
scroll to position [3465, 0]
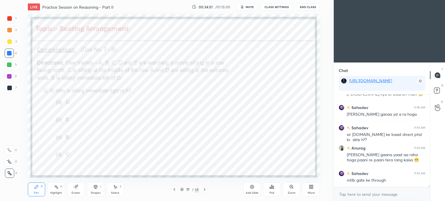
click at [11, 86] on div at bounding box center [9, 87] width 9 height 9
click at [12, 88] on div at bounding box center [9, 87] width 9 height 9
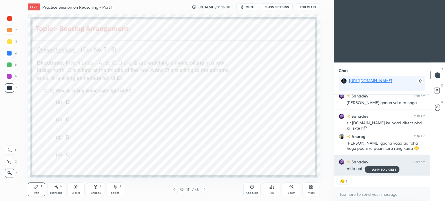
click at [382, 169] on p "JUMP TO LATEST" at bounding box center [384, 169] width 25 height 3
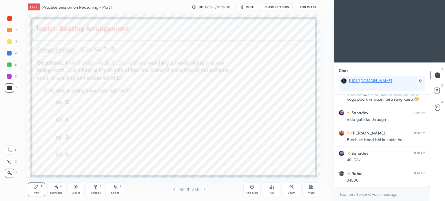
scroll to position [3546, 0]
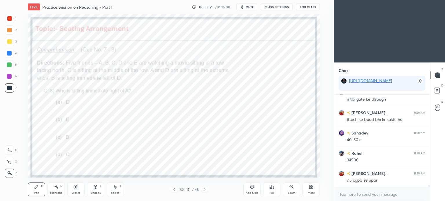
click at [100, 194] on div "Shapes" at bounding box center [96, 193] width 10 height 3
click at [116, 189] on icon at bounding box center [115, 187] width 5 height 5
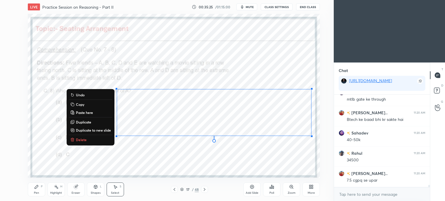
click at [80, 105] on p "Copy" at bounding box center [80, 104] width 8 height 5
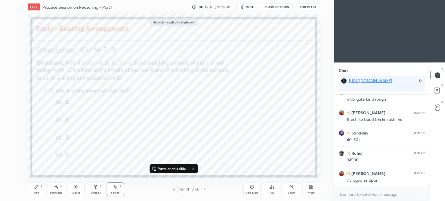
click at [206, 191] on icon at bounding box center [204, 190] width 5 height 5
click at [175, 190] on icon at bounding box center [174, 190] width 5 height 5
click at [175, 189] on icon at bounding box center [175, 189] width 2 height 3
click at [206, 189] on icon at bounding box center [204, 190] width 5 height 5
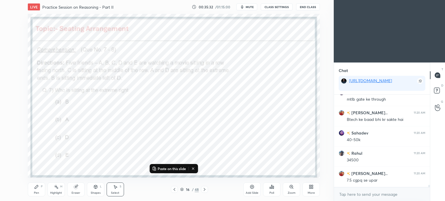
scroll to position [3566, 0]
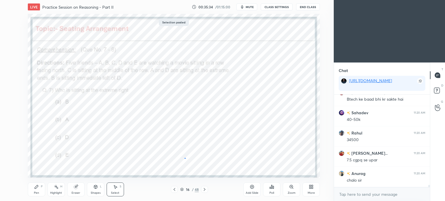
click at [185, 159] on div "0 ° Undo Copy Paste here Duplicate Duplicate to new slide Delete" at bounding box center [174, 96] width 292 height 164
click at [36, 191] on div "Pen P" at bounding box center [36, 190] width 17 height 14
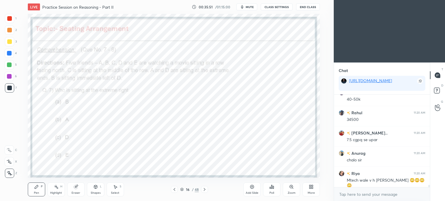
click at [203, 193] on div at bounding box center [204, 189] width 7 height 7
click at [204, 190] on icon at bounding box center [204, 190] width 5 height 5
click at [250, 6] on span "mute" at bounding box center [250, 7] width 8 height 4
click at [306, 6] on button "End Class" at bounding box center [308, 6] width 24 height 7
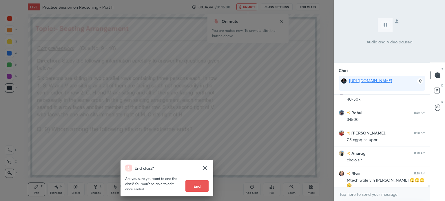
click at [296, 128] on div "End class? Are you sure you want to end the class? You won’t be able to edit on…" at bounding box center [167, 100] width 334 height 201
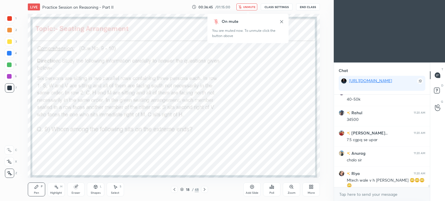
click at [282, 21] on icon at bounding box center [281, 21] width 5 height 5
click at [250, 9] on span "unmute" at bounding box center [249, 7] width 12 height 4
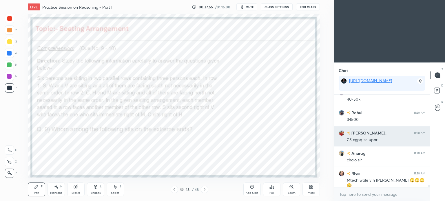
scroll to position [3612, 0]
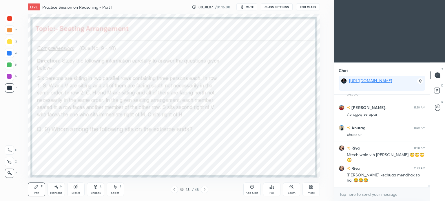
click at [273, 186] on icon at bounding box center [272, 187] width 1 height 3
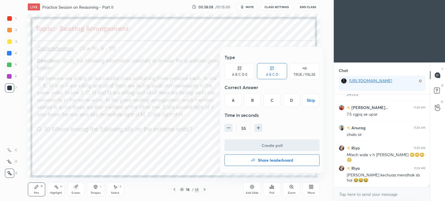
click at [293, 99] on div "D" at bounding box center [291, 100] width 17 height 14
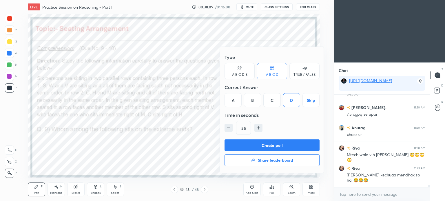
click at [286, 143] on button "Create poll" at bounding box center [272, 146] width 95 height 12
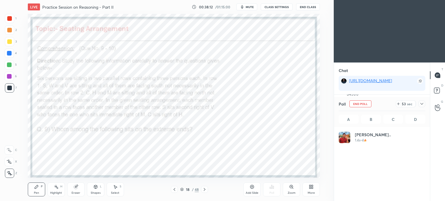
scroll to position [68, 85]
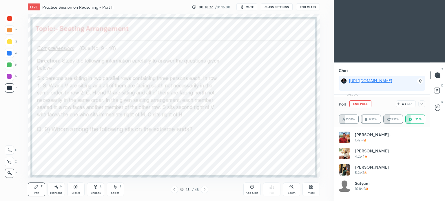
click at [420, 103] on div at bounding box center [422, 104] width 7 height 7
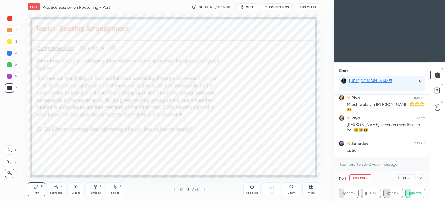
scroll to position [3683, 0]
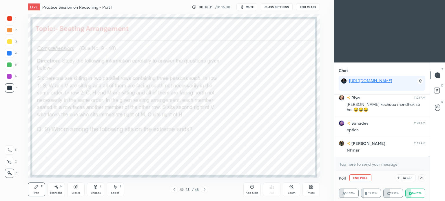
click at [424, 178] on icon at bounding box center [422, 178] width 5 height 5
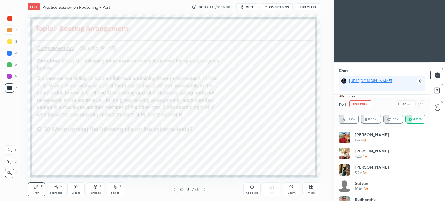
scroll to position [0, 0]
click at [421, 105] on icon at bounding box center [422, 104] width 5 height 5
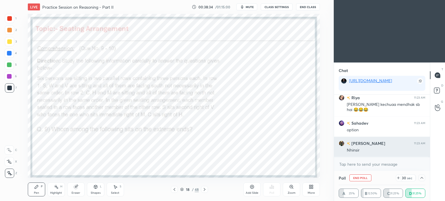
scroll to position [0, 2]
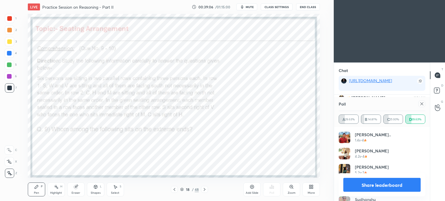
click at [421, 104] on icon at bounding box center [422, 104] width 5 height 5
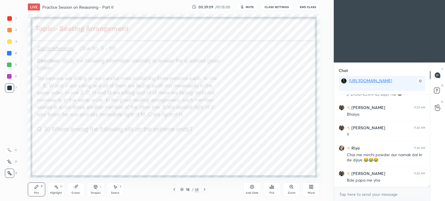
click at [205, 189] on icon at bounding box center [204, 190] width 5 height 5
click at [270, 190] on div "Poll" at bounding box center [271, 190] width 17 height 14
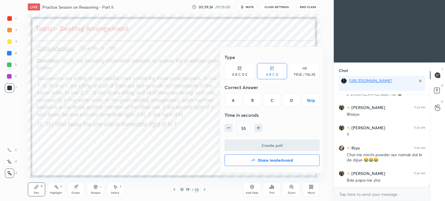
click at [271, 102] on div "C" at bounding box center [272, 100] width 17 height 14
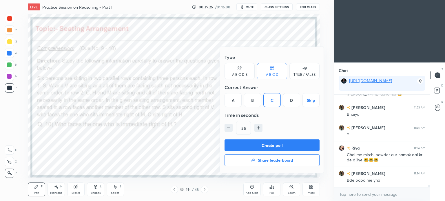
click at [268, 147] on button "Create poll" at bounding box center [272, 146] width 95 height 12
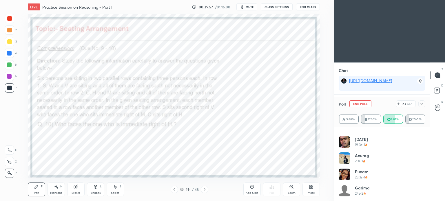
click at [422, 104] on icon at bounding box center [422, 104] width 5 height 5
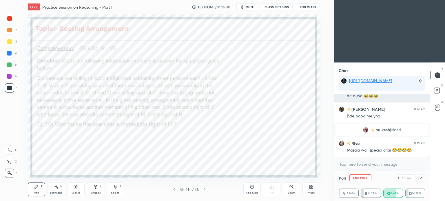
scroll to position [3171, 0]
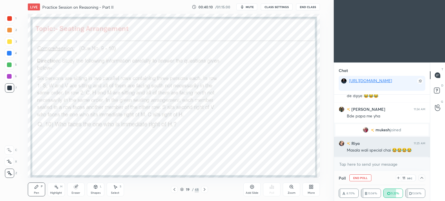
click at [374, 145] on div "[PERSON_NAME] 11:25 AM" at bounding box center [382, 144] width 87 height 6
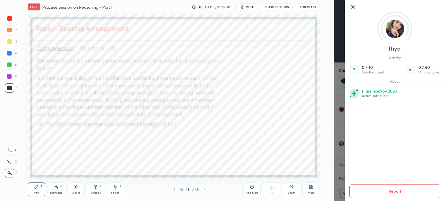
click at [328, 138] on div "Setting up your live class Poll for secs No correct answer Start poll" at bounding box center [174, 96] width 311 height 164
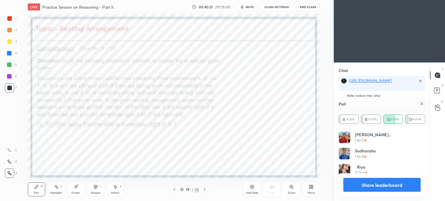
scroll to position [58, 85]
click at [423, 104] on icon at bounding box center [422, 104] width 5 height 5
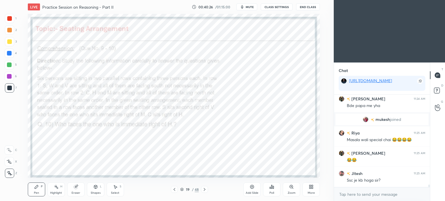
click at [172, 190] on div at bounding box center [174, 189] width 7 height 7
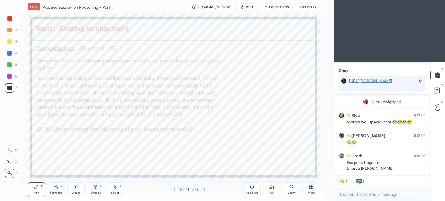
click at [78, 190] on icon at bounding box center [76, 187] width 5 height 5
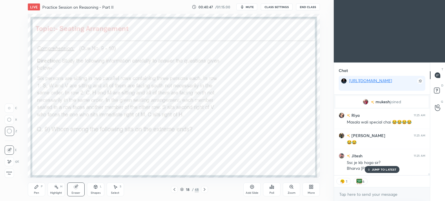
click at [95, 192] on div "Shapes" at bounding box center [96, 193] width 10 height 3
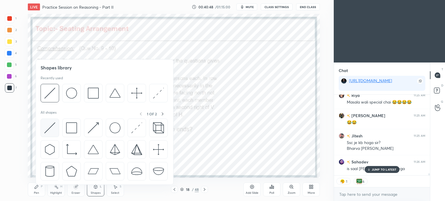
click at [50, 132] on img at bounding box center [49, 128] width 11 height 11
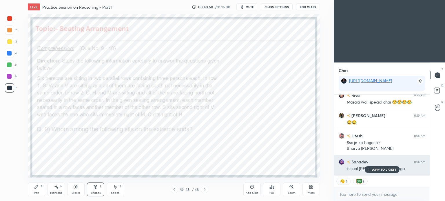
click at [374, 169] on p "JUMP TO LATEST" at bounding box center [384, 169] width 25 height 3
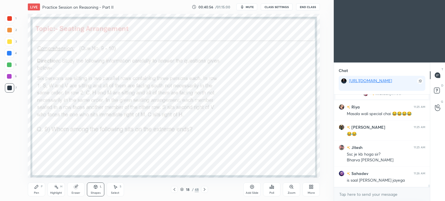
click at [37, 193] on div "Pen" at bounding box center [36, 193] width 5 height 3
click at [77, 189] on icon at bounding box center [76, 187] width 5 height 5
click at [34, 193] on div "Pen P" at bounding box center [36, 190] width 17 height 14
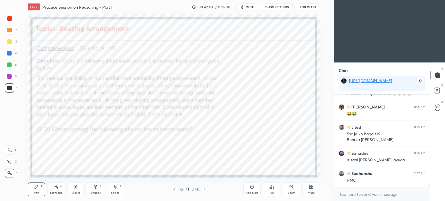
click at [9, 50] on div at bounding box center [9, 53] width 9 height 9
click at [10, 50] on div at bounding box center [9, 53] width 9 height 9
click at [80, 192] on div "Eraser" at bounding box center [76, 193] width 9 height 3
click at [36, 192] on div "Pen" at bounding box center [36, 193] width 5 height 3
click at [92, 191] on div "Shapes L" at bounding box center [95, 190] width 17 height 14
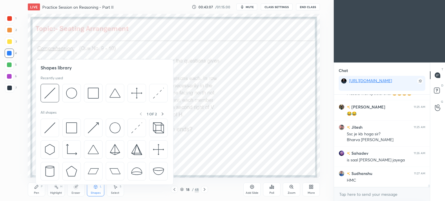
click at [112, 188] on div "Select S" at bounding box center [115, 190] width 17 height 14
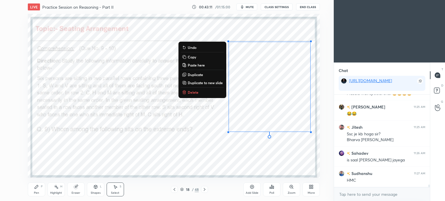
click at [194, 56] on p "Copy" at bounding box center [192, 57] width 8 height 5
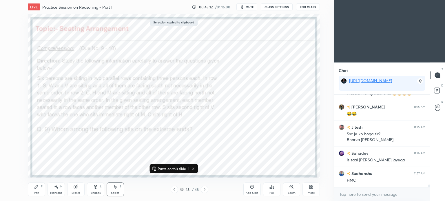
click at [207, 191] on icon at bounding box center [204, 190] width 5 height 5
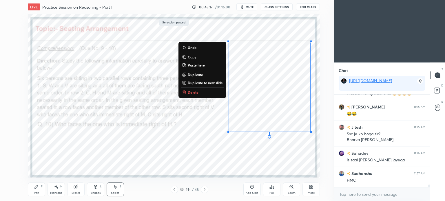
click at [217, 149] on div "0 ° Undo Copy Paste here Duplicate Duplicate to new slide Delete" at bounding box center [174, 96] width 292 height 164
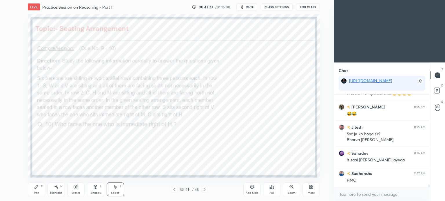
click at [34, 192] on div "Pen" at bounding box center [36, 193] width 5 height 3
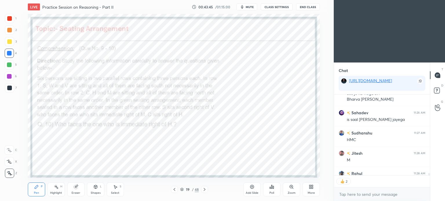
scroll to position [3280, 0]
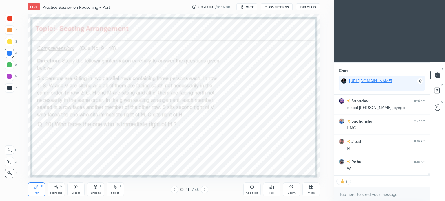
click at [205, 189] on icon at bounding box center [204, 190] width 5 height 5
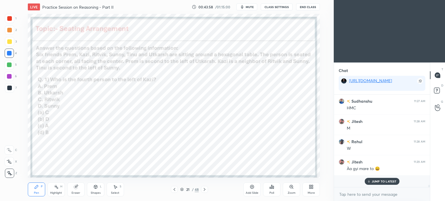
scroll to position [3289, 0]
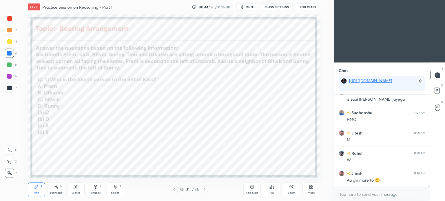
click at [248, 4] on button "mute" at bounding box center [247, 6] width 21 height 7
click at [314, 5] on button "End Class" at bounding box center [308, 6] width 24 height 7
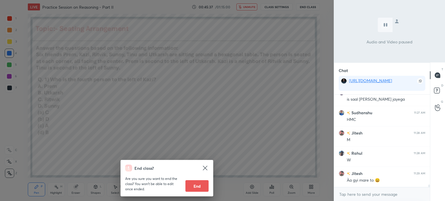
scroll to position [3309, 0]
click at [221, 132] on div "End class? Are you sure you want to end the class? You won’t be able to edit on…" at bounding box center [167, 100] width 334 height 201
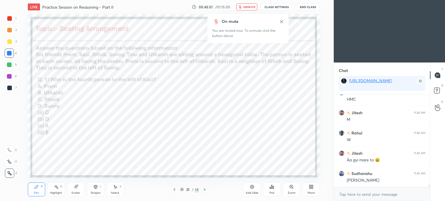
click at [246, 6] on span "unmute" at bounding box center [249, 7] width 12 height 4
click at [274, 190] on icon at bounding box center [272, 187] width 5 height 5
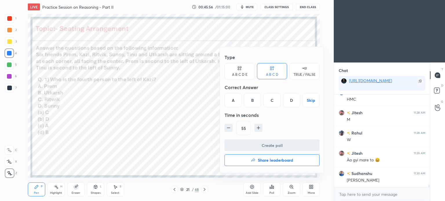
click at [273, 102] on div "C" at bounding box center [272, 100] width 17 height 14
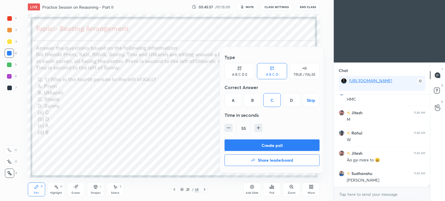
click at [281, 147] on button "Create poll" at bounding box center [272, 146] width 95 height 12
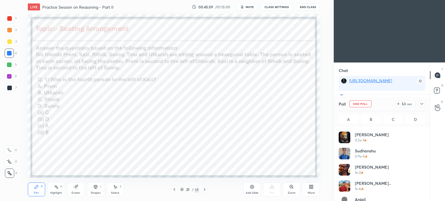
scroll to position [2, 2]
click at [423, 102] on icon at bounding box center [422, 104] width 5 height 5
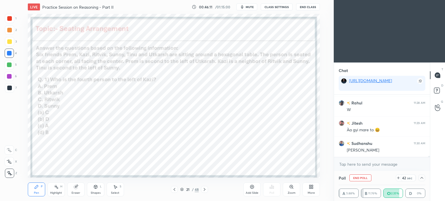
scroll to position [3359, 0]
click at [420, 178] on icon at bounding box center [422, 178] width 5 height 5
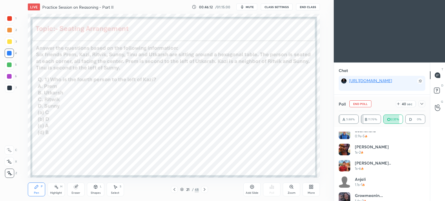
scroll to position [158, 0]
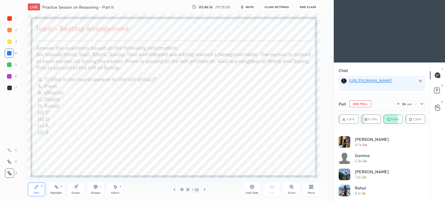
click at [424, 104] on div at bounding box center [422, 104] width 7 height 7
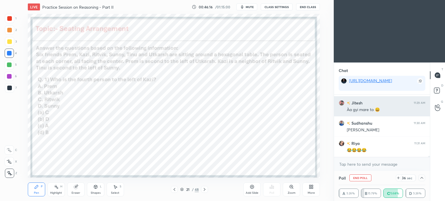
scroll to position [0, 0]
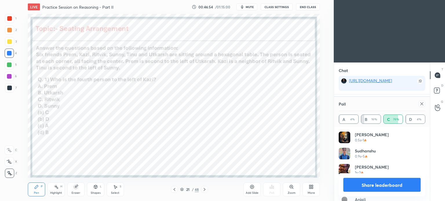
click at [422, 104] on icon at bounding box center [422, 104] width 5 height 5
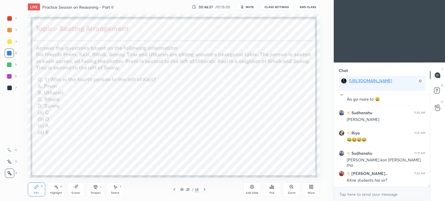
click at [205, 192] on icon at bounding box center [204, 190] width 5 height 5
click at [272, 189] on icon at bounding box center [272, 187] width 1 height 3
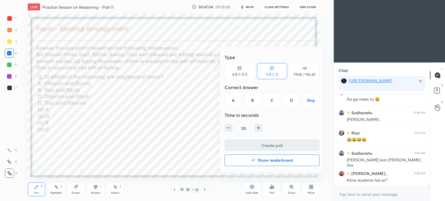
click at [275, 100] on div "C" at bounding box center [272, 100] width 17 height 14
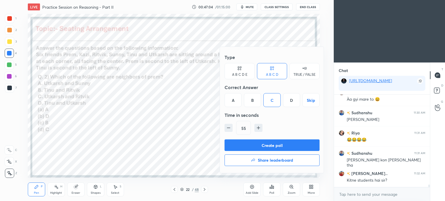
click at [279, 145] on button "Create poll" at bounding box center [272, 146] width 95 height 12
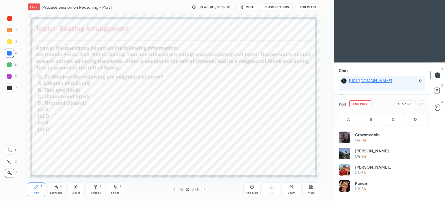
click at [421, 103] on icon at bounding box center [422, 104] width 5 height 5
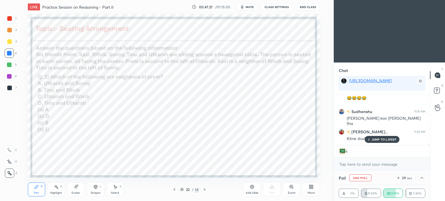
click at [381, 141] on p "JUMP TO LATEST" at bounding box center [384, 139] width 25 height 3
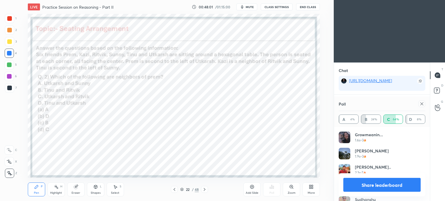
click at [423, 103] on icon at bounding box center [422, 104] width 5 height 5
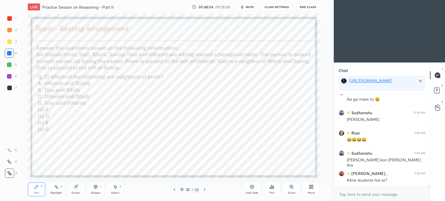
click at [206, 191] on icon at bounding box center [204, 190] width 5 height 5
click at [273, 190] on div "Poll" at bounding box center [271, 190] width 17 height 14
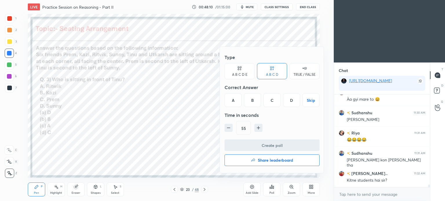
click at [253, 99] on div "B" at bounding box center [252, 100] width 17 height 14
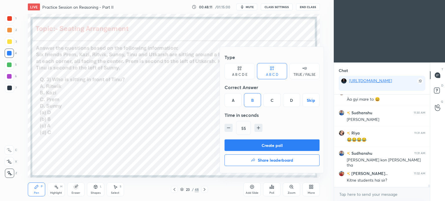
click at [283, 146] on button "Create poll" at bounding box center [272, 146] width 95 height 12
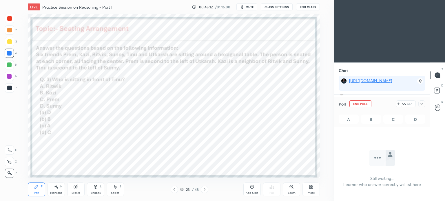
click at [421, 103] on icon at bounding box center [422, 104] width 5 height 5
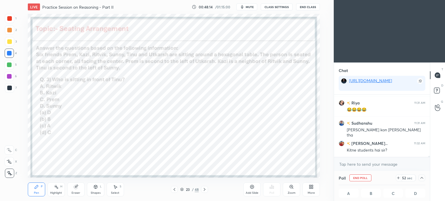
click at [422, 180] on icon at bounding box center [422, 178] width 5 height 5
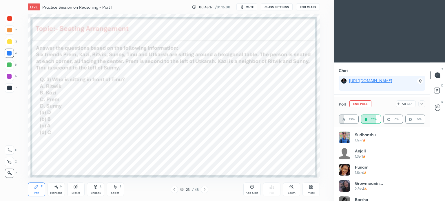
click at [421, 104] on icon at bounding box center [422, 104] width 5 height 5
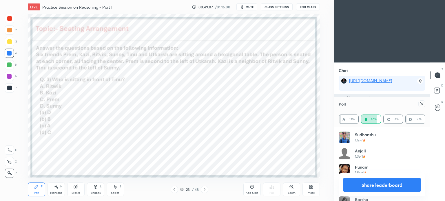
click at [423, 104] on icon at bounding box center [422, 104] width 5 height 5
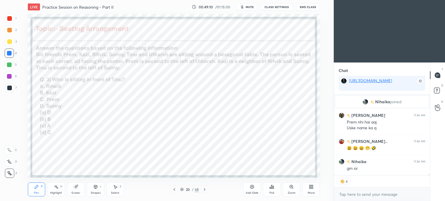
click at [205, 190] on icon at bounding box center [205, 189] width 2 height 3
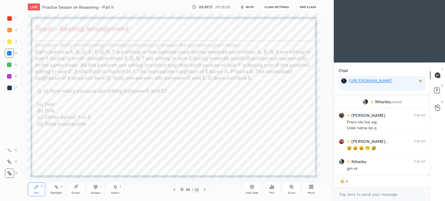
click at [177, 189] on icon at bounding box center [174, 190] width 5 height 5
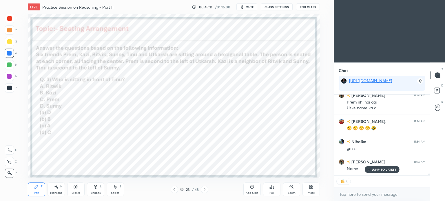
click at [175, 191] on icon at bounding box center [174, 190] width 5 height 5
click at [176, 189] on icon at bounding box center [174, 190] width 5 height 5
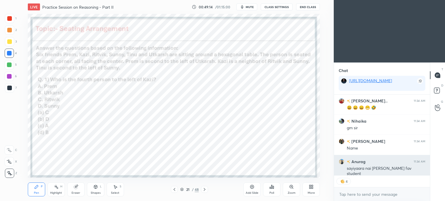
click at [373, 172] on div "sayiyaara nai [PERSON_NAME] fav student" at bounding box center [386, 171] width 79 height 11
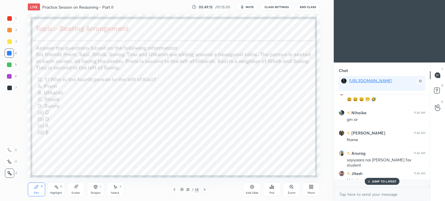
click at [373, 170] on div "[PERSON_NAME] 11:29 AM Àa gyi mare to 😀 [PERSON_NAME] 11:30 AM [PERSON_NAME] 11…" at bounding box center [382, 137] width 96 height 85
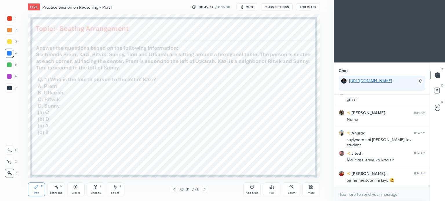
click at [10, 76] on div at bounding box center [9, 76] width 5 height 5
click at [89, 191] on div "Shapes L" at bounding box center [95, 190] width 17 height 14
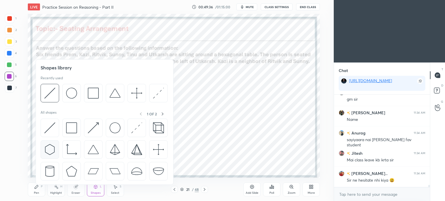
click at [49, 148] on img at bounding box center [49, 149] width 11 height 11
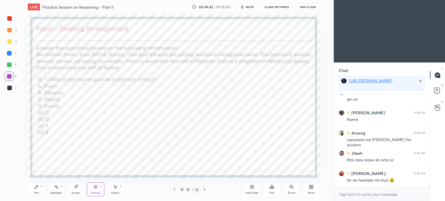
click at [38, 190] on icon at bounding box center [36, 187] width 5 height 5
click at [9, 17] on div at bounding box center [9, 18] width 5 height 5
click at [10, 18] on div at bounding box center [9, 18] width 5 height 5
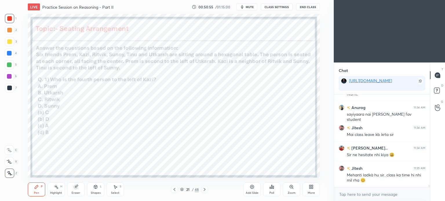
click at [52, 192] on div "Highlight" at bounding box center [56, 193] width 12 height 3
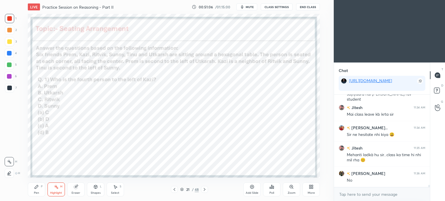
scroll to position [3562, 0]
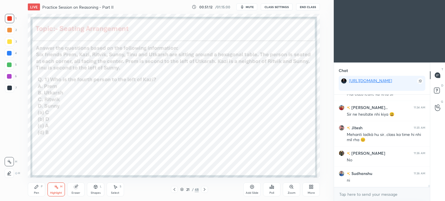
click at [37, 191] on div "Pen P" at bounding box center [36, 190] width 17 height 14
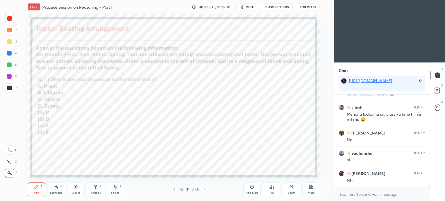
scroll to position [3602, 0]
click at [52, 190] on div "Highlight H" at bounding box center [56, 190] width 17 height 14
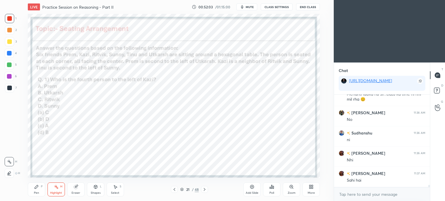
click at [35, 192] on div "Pen" at bounding box center [36, 193] width 5 height 3
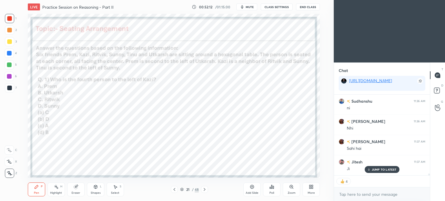
scroll to position [3660, 0]
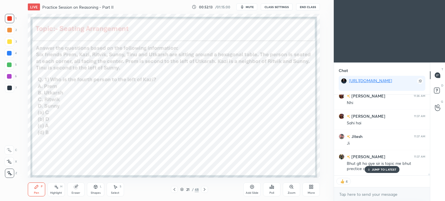
click at [8, 54] on div at bounding box center [9, 53] width 5 height 5
click at [8, 53] on div at bounding box center [9, 53] width 5 height 5
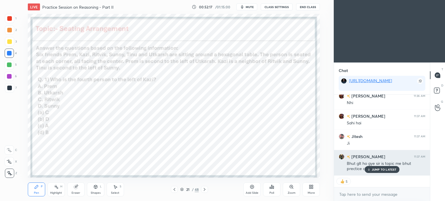
click at [382, 170] on p "JUMP TO LATEST" at bounding box center [384, 169] width 25 height 3
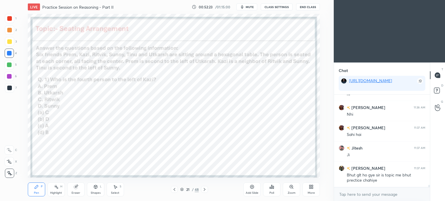
scroll to position [91, 94]
click at [114, 190] on icon at bounding box center [115, 187] width 5 height 5
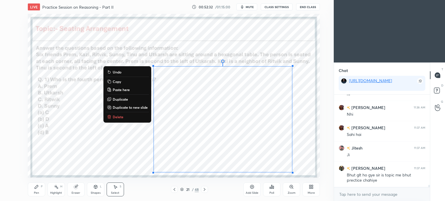
click at [117, 80] on p "Copy" at bounding box center [117, 81] width 8 height 5
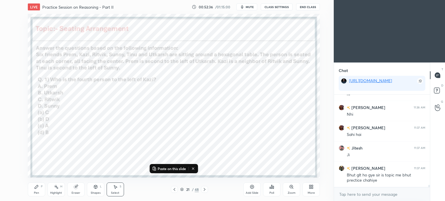
scroll to position [3669, 0]
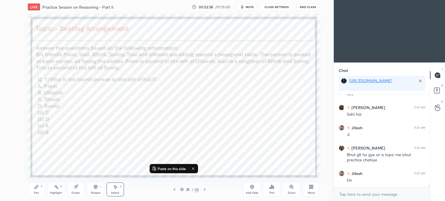
click at [204, 187] on div at bounding box center [204, 189] width 7 height 7
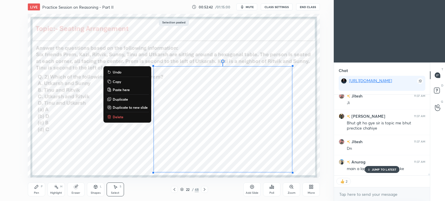
click at [302, 100] on div "0 ° Undo Copy Paste here Duplicate Duplicate to new slide Delete" at bounding box center [174, 96] width 292 height 164
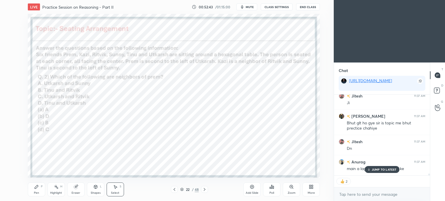
scroll to position [3721, 0]
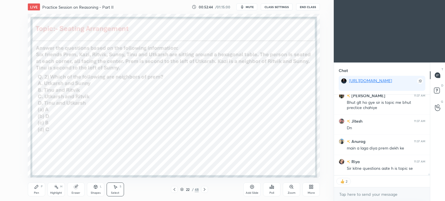
click at [38, 191] on div "Pen P" at bounding box center [36, 190] width 17 height 14
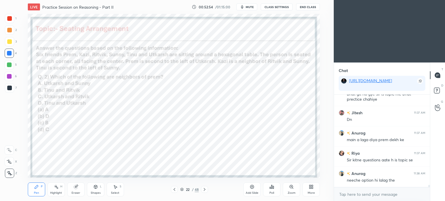
scroll to position [3750, 0]
click at [205, 189] on icon at bounding box center [204, 190] width 5 height 5
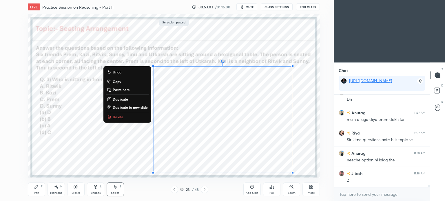
click at [126, 147] on div "0 ° Undo Copy Paste here Duplicate Duplicate to new slide Delete" at bounding box center [174, 96] width 292 height 164
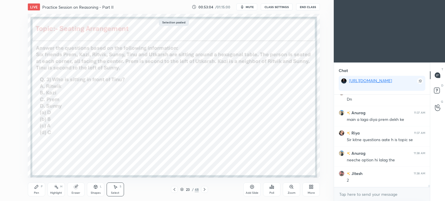
scroll to position [3770, 0]
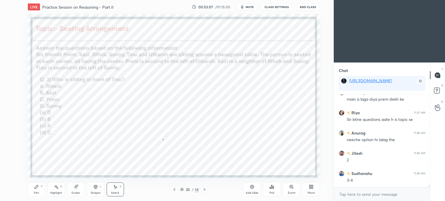
click at [163, 139] on div "0 ° Undo Copy Paste here Duplicate Duplicate to new slide Delete" at bounding box center [174, 96] width 292 height 164
click at [55, 189] on icon at bounding box center [56, 187] width 5 height 5
click at [37, 190] on div "Pen P" at bounding box center [36, 190] width 17 height 14
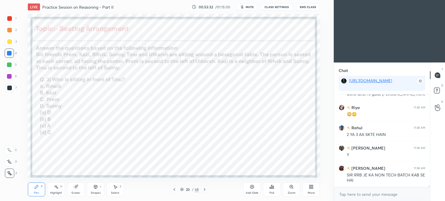
scroll to position [1, 2]
click at [205, 188] on icon at bounding box center [204, 190] width 5 height 5
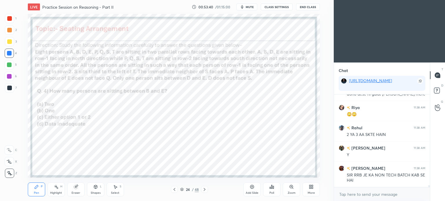
click at [37, 192] on div "Pen" at bounding box center [36, 193] width 5 height 3
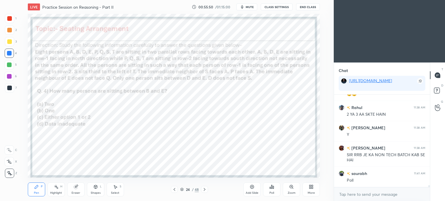
click at [275, 190] on div "Poll" at bounding box center [271, 190] width 17 height 14
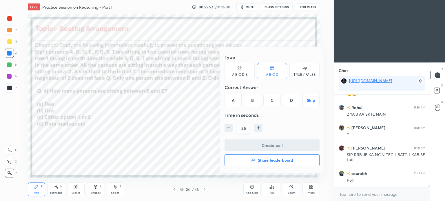
click at [231, 101] on div "A" at bounding box center [233, 100] width 17 height 14
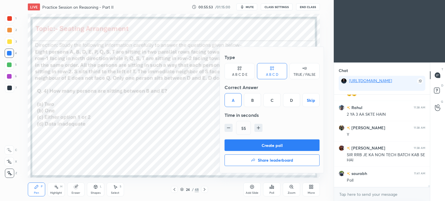
click at [292, 146] on button "Create poll" at bounding box center [272, 146] width 95 height 12
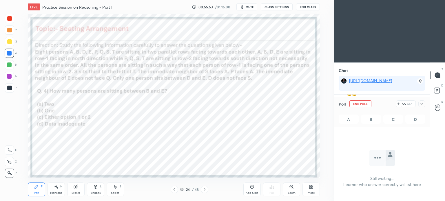
scroll to position [14, 94]
click at [423, 103] on icon at bounding box center [422, 104] width 5 height 5
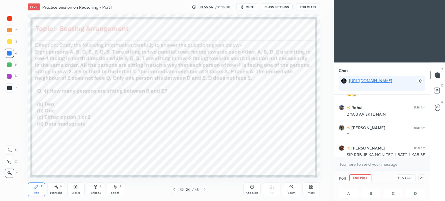
scroll to position [3927, 0]
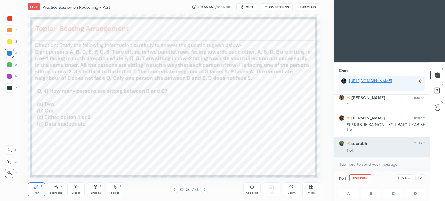
click at [352, 141] on h6 "saurabh" at bounding box center [359, 144] width 17 height 6
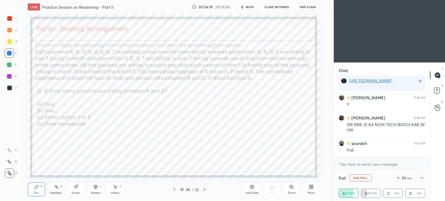
click at [79, 194] on div "Eraser" at bounding box center [76, 193] width 9 height 3
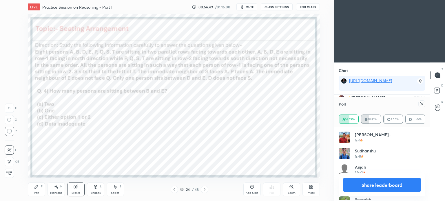
scroll to position [3968, 0]
click at [425, 105] on div at bounding box center [422, 104] width 7 height 7
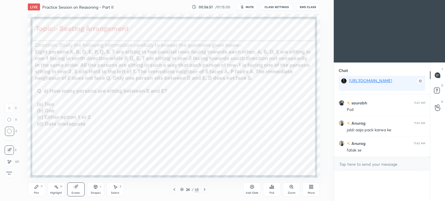
scroll to position [2, 2]
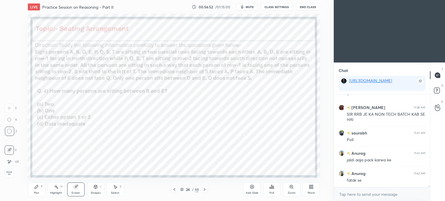
click at [36, 189] on icon at bounding box center [36, 187] width 5 height 5
click at [205, 189] on icon at bounding box center [204, 190] width 5 height 5
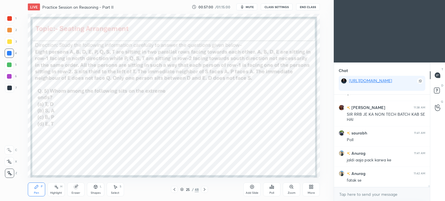
click at [274, 190] on div "Poll" at bounding box center [271, 190] width 17 height 14
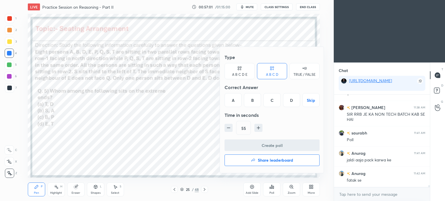
click at [292, 101] on div "D" at bounding box center [291, 100] width 17 height 14
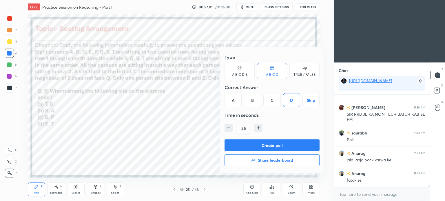
click at [298, 144] on button "Create poll" at bounding box center [272, 146] width 95 height 12
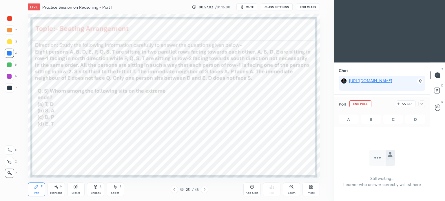
click at [425, 103] on div at bounding box center [422, 104] width 7 height 7
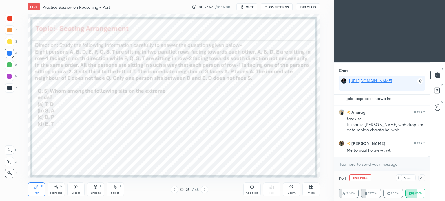
click at [422, 180] on icon at bounding box center [422, 178] width 5 height 5
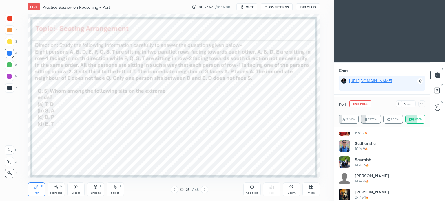
scroll to position [4019, 0]
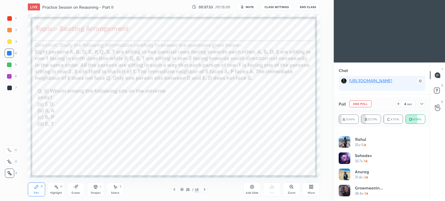
click at [422, 104] on icon at bounding box center [422, 104] width 3 height 2
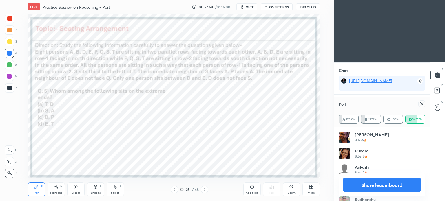
click at [422, 105] on icon at bounding box center [422, 104] width 5 height 5
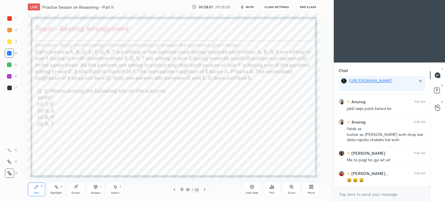
click at [203, 189] on icon at bounding box center [204, 190] width 5 height 5
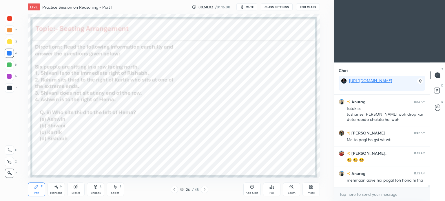
click at [175, 189] on icon at bounding box center [174, 190] width 5 height 5
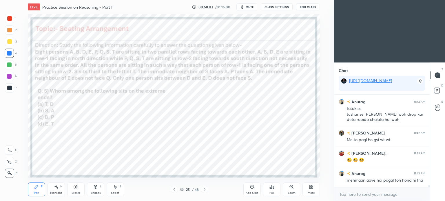
click at [173, 190] on icon at bounding box center [174, 190] width 5 height 5
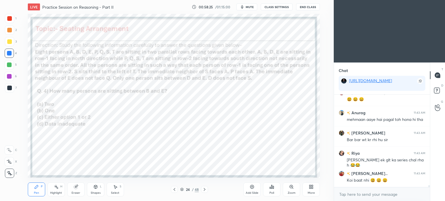
click at [97, 193] on div "Shapes" at bounding box center [96, 193] width 10 height 3
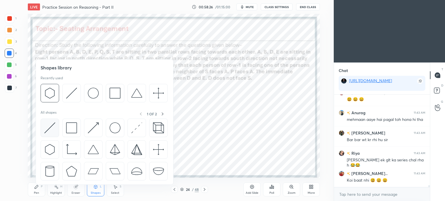
click at [49, 128] on img at bounding box center [49, 128] width 11 height 11
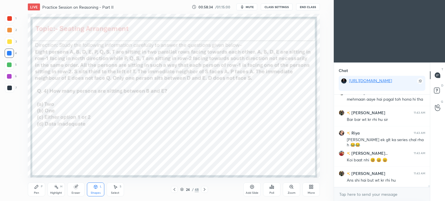
click at [34, 190] on div "Pen P" at bounding box center [36, 190] width 17 height 14
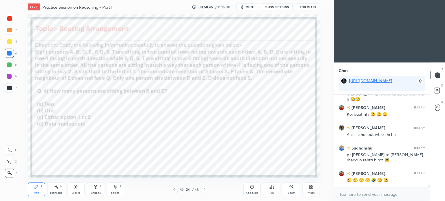
click at [57, 187] on icon at bounding box center [56, 187] width 5 height 5
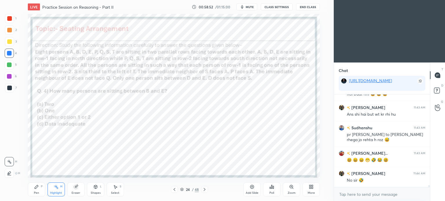
click at [37, 191] on div "Pen P" at bounding box center [36, 190] width 17 height 14
click at [9, 21] on div at bounding box center [9, 18] width 5 height 5
click at [10, 19] on div at bounding box center [9, 18] width 5 height 5
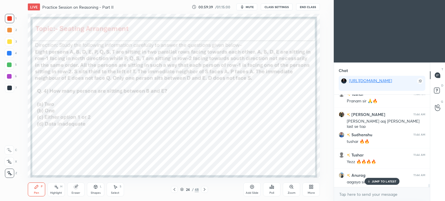
scroll to position [4056, 0]
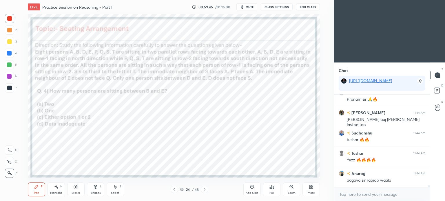
click at [8, 52] on div at bounding box center [9, 53] width 5 height 5
click at [8, 64] on div at bounding box center [9, 65] width 5 height 5
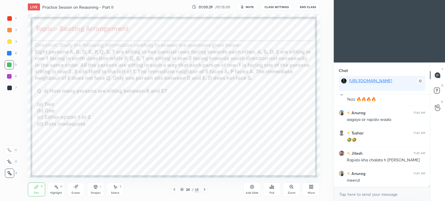
scroll to position [4138, 0]
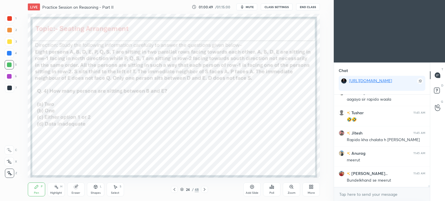
click at [79, 189] on div "Eraser" at bounding box center [75, 190] width 17 height 14
click at [36, 190] on div "Pen P" at bounding box center [36, 190] width 17 height 14
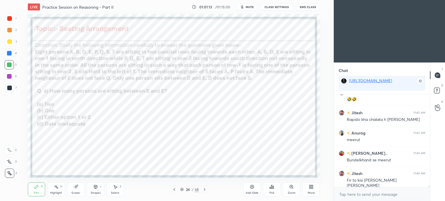
click at [74, 190] on div "Eraser" at bounding box center [75, 190] width 17 height 14
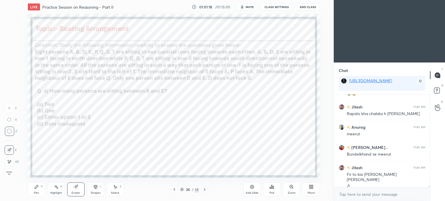
click at [35, 192] on div "Pen" at bounding box center [36, 193] width 5 height 3
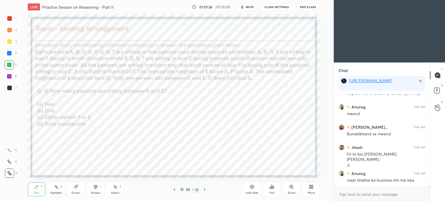
click at [115, 194] on div "Select" at bounding box center [115, 193] width 8 height 3
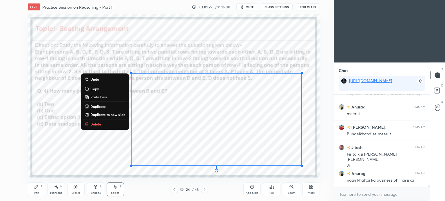
click at [97, 88] on p "Copy" at bounding box center [94, 89] width 8 height 5
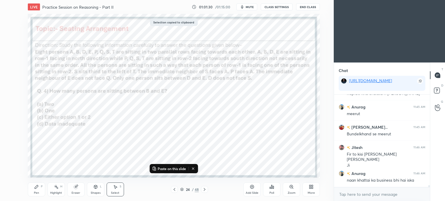
scroll to position [4204, 0]
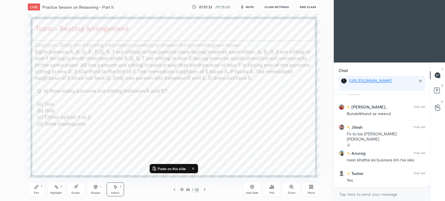
click at [204, 189] on icon at bounding box center [204, 190] width 5 height 5
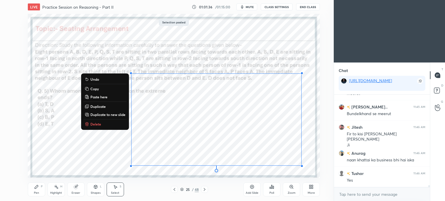
click at [273, 62] on div "0 ° Undo Copy Paste here Duplicate Duplicate to new slide Delete" at bounding box center [174, 96] width 292 height 164
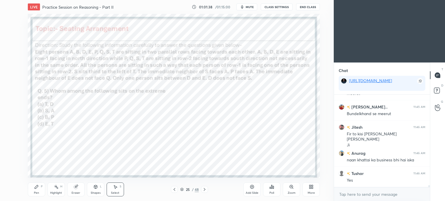
scroll to position [4225, 0]
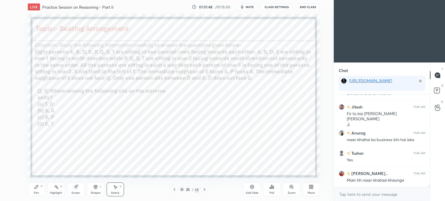
click at [37, 188] on icon at bounding box center [36, 187] width 3 height 3
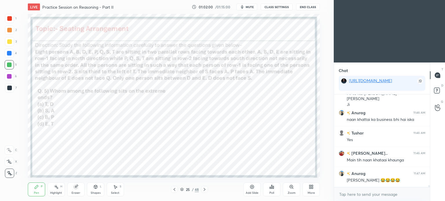
click at [204, 192] on icon at bounding box center [204, 190] width 5 height 5
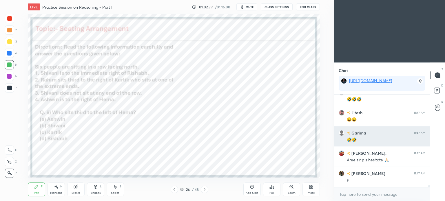
scroll to position [4458, 0]
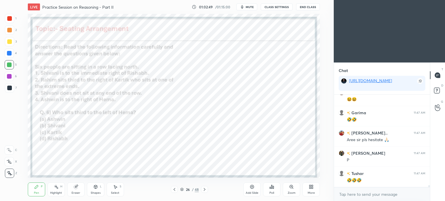
click at [270, 188] on icon at bounding box center [272, 187] width 5 height 5
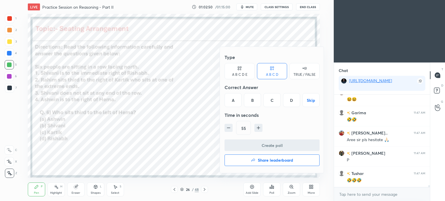
click at [296, 103] on div "D" at bounding box center [291, 100] width 17 height 14
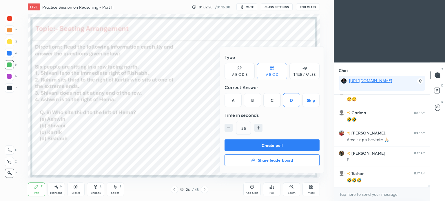
click at [292, 144] on button "Create poll" at bounding box center [272, 146] width 95 height 12
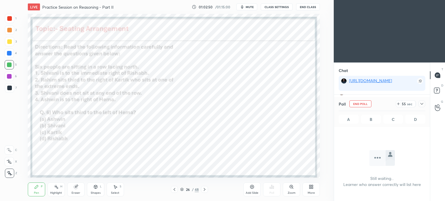
scroll to position [1, 2]
click at [423, 104] on icon at bounding box center [422, 104] width 5 height 5
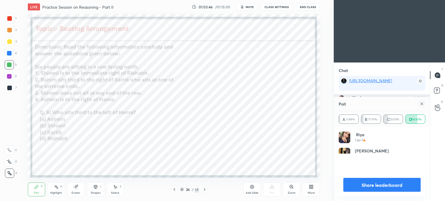
scroll to position [68, 85]
click at [423, 102] on icon at bounding box center [422, 104] width 5 height 5
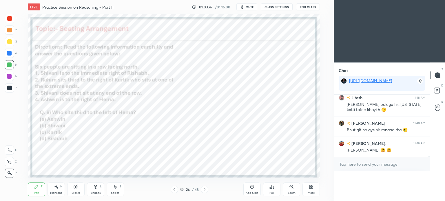
scroll to position [0, 0]
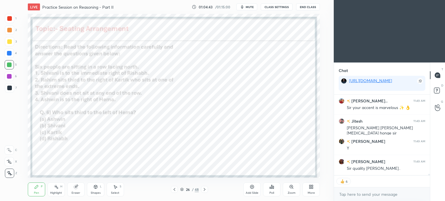
click at [205, 190] on icon at bounding box center [205, 189] width 2 height 3
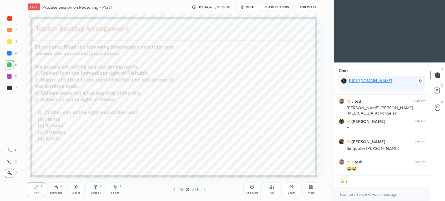
click at [270, 189] on icon at bounding box center [272, 187] width 5 height 5
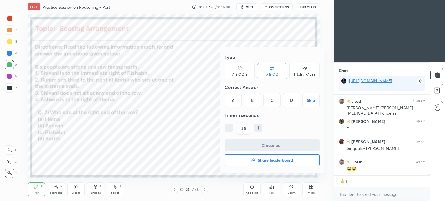
click at [253, 103] on div "B" at bounding box center [252, 100] width 17 height 14
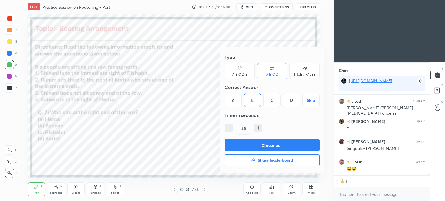
click at [284, 147] on button "Create poll" at bounding box center [272, 146] width 95 height 12
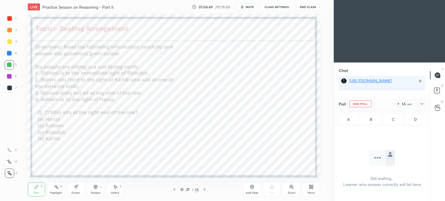
scroll to position [61, 94]
click at [422, 103] on icon at bounding box center [422, 104] width 5 height 5
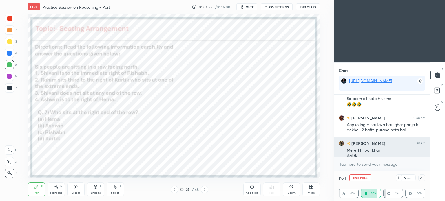
scroll to position [4918, 0]
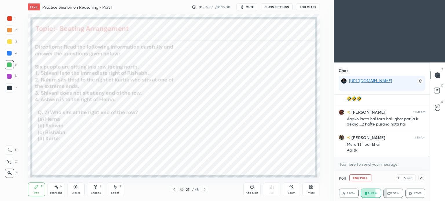
click at [422, 179] on icon at bounding box center [422, 178] width 5 height 5
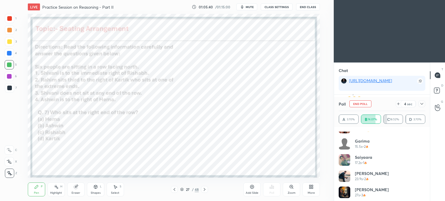
scroll to position [234, 0]
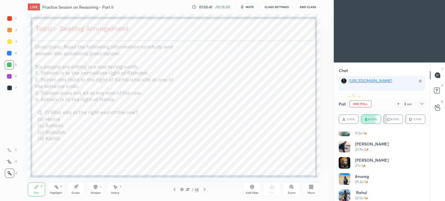
click at [422, 104] on icon at bounding box center [422, 104] width 5 height 5
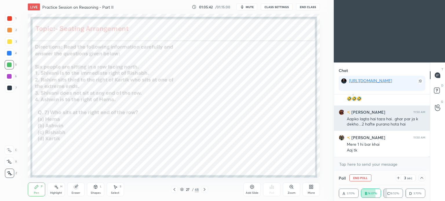
scroll to position [14, 85]
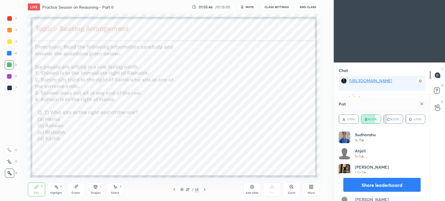
click at [424, 105] on icon at bounding box center [422, 104] width 5 height 5
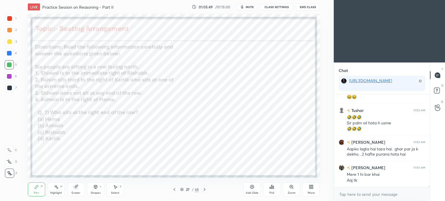
click at [206, 191] on icon at bounding box center [204, 190] width 5 height 5
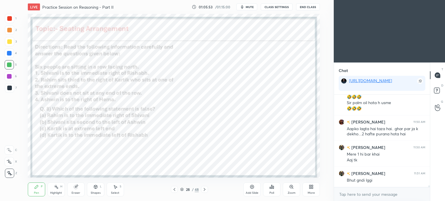
click at [279, 190] on div "Poll" at bounding box center [271, 190] width 17 height 14
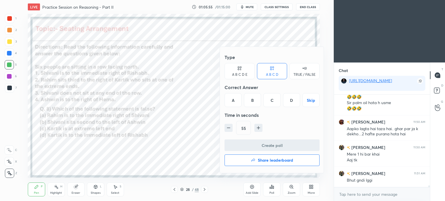
click at [249, 99] on div "B" at bounding box center [252, 100] width 17 height 14
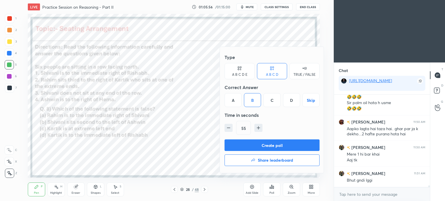
click at [281, 148] on button "Create poll" at bounding box center [272, 146] width 95 height 12
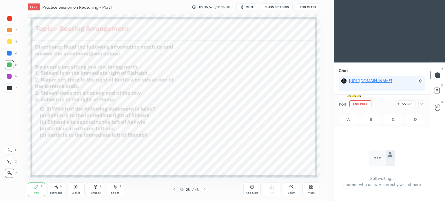
click at [421, 103] on icon at bounding box center [422, 104] width 5 height 5
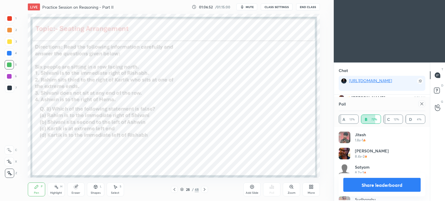
scroll to position [68, 85]
click at [422, 103] on icon at bounding box center [422, 104] width 5 height 5
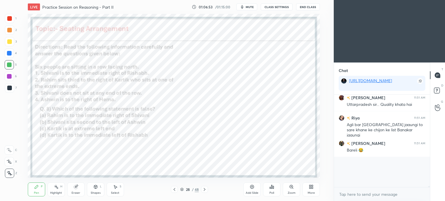
scroll to position [2, 2]
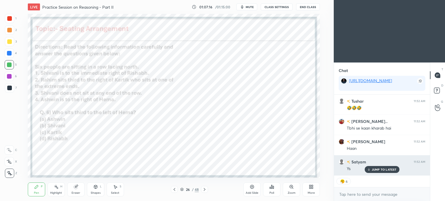
click at [384, 171] on p "JUMP TO LATEST" at bounding box center [384, 169] width 25 height 3
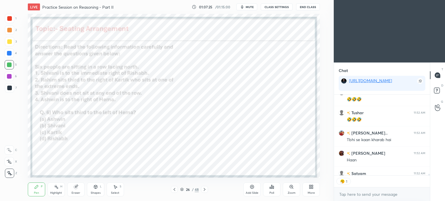
click at [99, 192] on div "Shapes" at bounding box center [96, 193] width 10 height 3
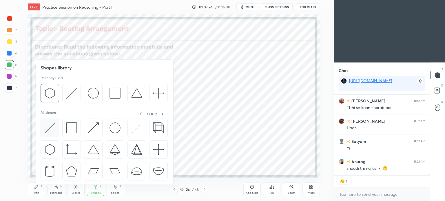
click at [48, 129] on img at bounding box center [49, 128] width 11 height 11
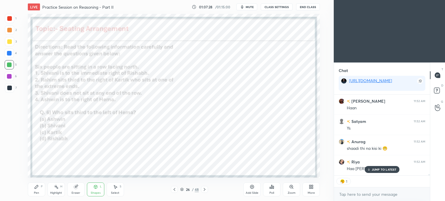
click at [374, 171] on p "JUMP TO LATEST" at bounding box center [384, 169] width 25 height 3
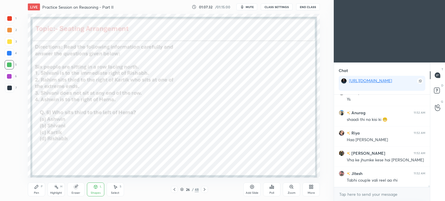
click at [35, 191] on div "Pen P" at bounding box center [36, 190] width 17 height 14
click at [8, 17] on div at bounding box center [9, 18] width 5 height 5
click at [6, 17] on div at bounding box center [9, 18] width 9 height 9
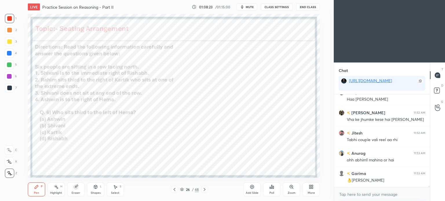
scroll to position [5340, 0]
click at [11, 75] on div at bounding box center [9, 76] width 5 height 5
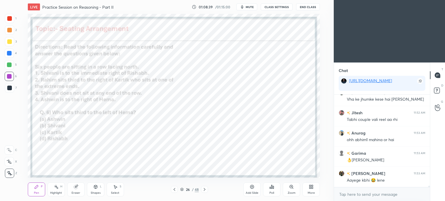
click at [11, 77] on div at bounding box center [9, 76] width 5 height 5
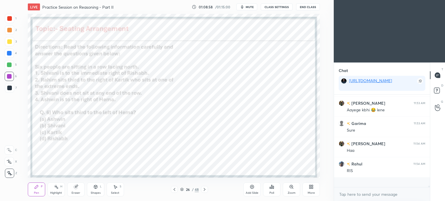
scroll to position [5400, 0]
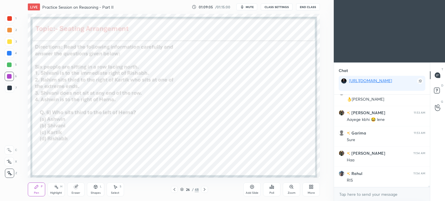
click at [96, 190] on div "Shapes L" at bounding box center [95, 190] width 17 height 14
click at [116, 193] on div "Select" at bounding box center [115, 193] width 8 height 3
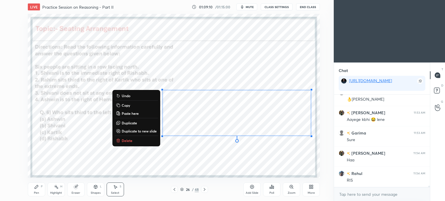
click at [126, 104] on p "Copy" at bounding box center [126, 105] width 8 height 5
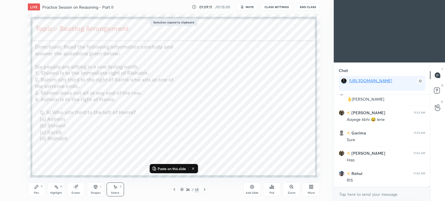
click at [204, 190] on icon at bounding box center [204, 190] width 5 height 5
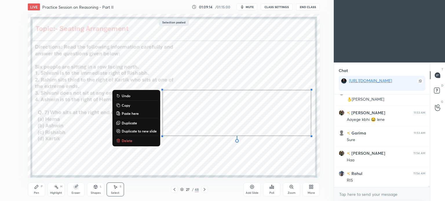
click at [221, 81] on div "0 ° Undo Copy Paste here Duplicate Duplicate to new slide Delete" at bounding box center [174, 96] width 292 height 164
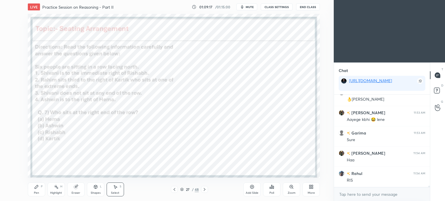
click at [34, 190] on div "Pen P" at bounding box center [36, 190] width 17 height 14
click at [207, 190] on icon at bounding box center [204, 190] width 5 height 5
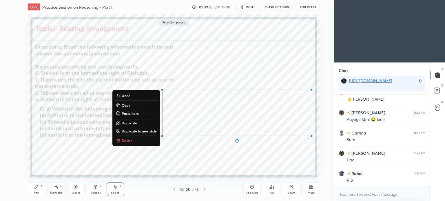
click at [227, 66] on div "0 ° Undo Copy Paste here Duplicate Duplicate to new slide Delete" at bounding box center [174, 96] width 292 height 164
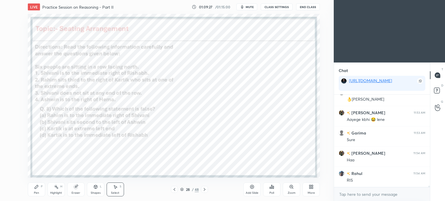
click at [40, 192] on div "Pen P" at bounding box center [36, 190] width 17 height 14
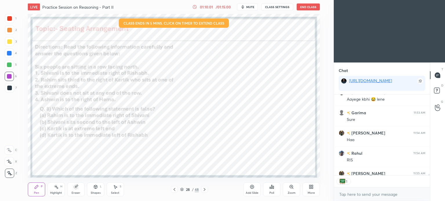
scroll to position [5453, 0]
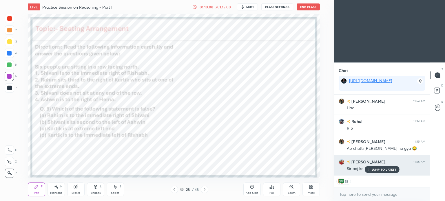
click at [378, 168] on p "JUMP TO LATEST" at bounding box center [384, 169] width 25 height 3
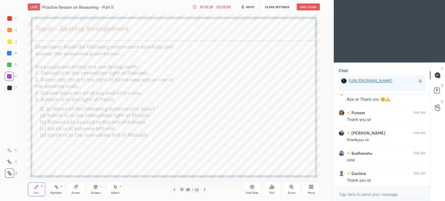
scroll to position [5664, 0]
click at [268, 189] on div "Poll" at bounding box center [271, 190] width 17 height 14
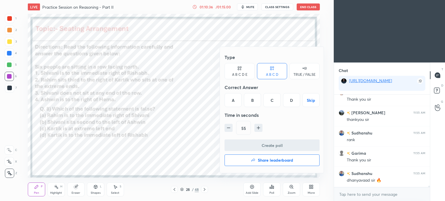
click at [275, 159] on h4 "Share leaderboard" at bounding box center [275, 161] width 35 height 4
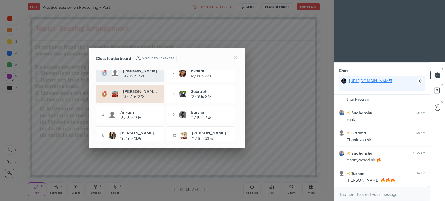
scroll to position [32, 0]
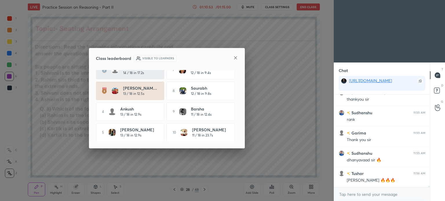
click at [236, 58] on icon at bounding box center [235, 58] width 3 height 3
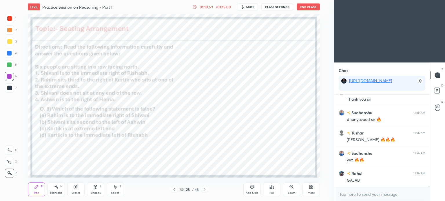
scroll to position [5745, 0]
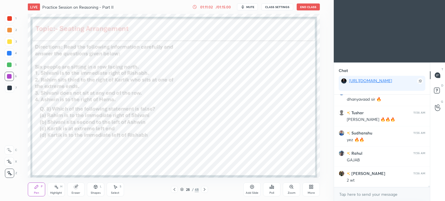
drag, startPoint x: 276, startPoint y: 187, endPoint x: 272, endPoint y: 187, distance: 3.5
click at [272, 187] on div "Poll" at bounding box center [271, 190] width 17 height 14
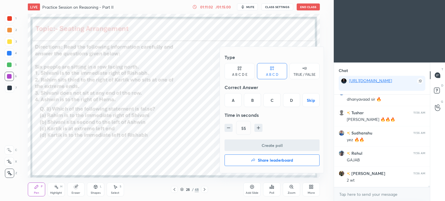
scroll to position [5766, 0]
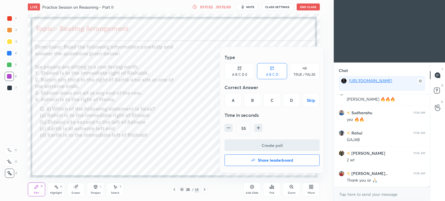
click at [264, 159] on h4 "Share leaderboard" at bounding box center [275, 161] width 35 height 4
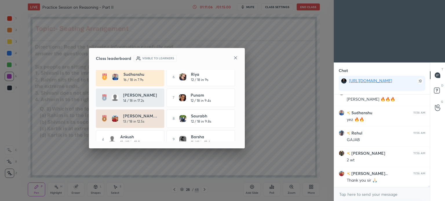
scroll to position [0, 0]
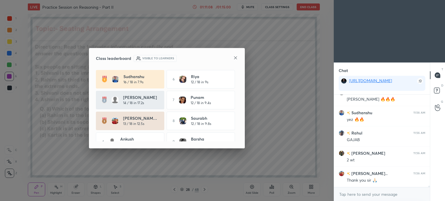
click at [233, 57] on icon at bounding box center [235, 58] width 5 height 5
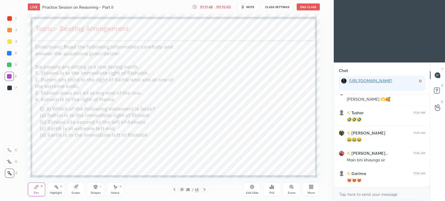
scroll to position [2, 2]
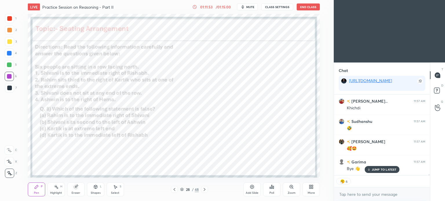
click at [388, 171] on p "JUMP TO LATEST" at bounding box center [384, 169] width 25 height 3
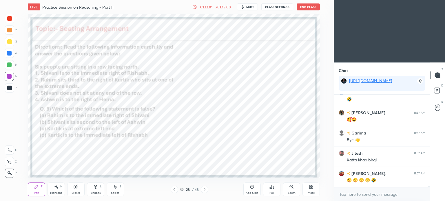
click at [311, 6] on button "End Class" at bounding box center [308, 6] width 23 height 7
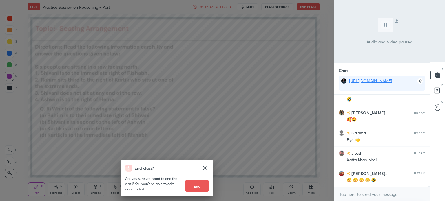
click at [201, 187] on button "End" at bounding box center [197, 187] width 23 height 12
type textarea "x"
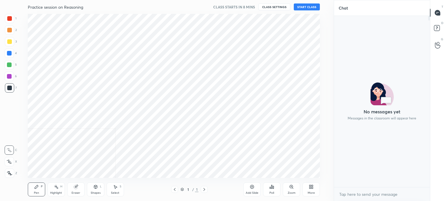
scroll to position [164, 325]
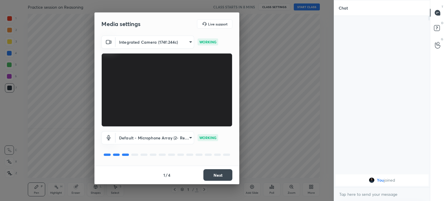
click at [217, 177] on button "Next" at bounding box center [218, 176] width 29 height 12
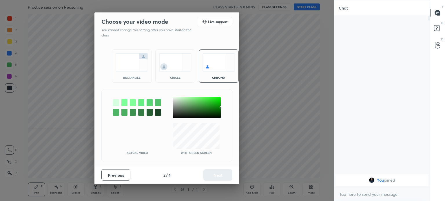
click at [123, 63] on img at bounding box center [132, 62] width 32 height 18
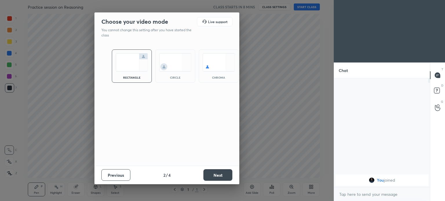
click at [222, 177] on button "Next" at bounding box center [218, 176] width 29 height 12
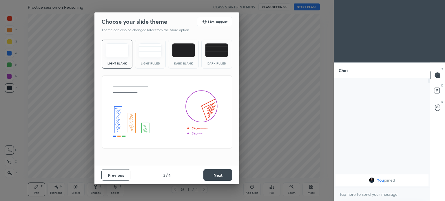
click at [215, 171] on button "Next" at bounding box center [218, 176] width 29 height 12
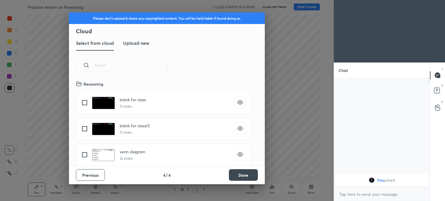
scroll to position [86, 186]
click at [128, 40] on h3 "Upload new" at bounding box center [136, 43] width 26 height 7
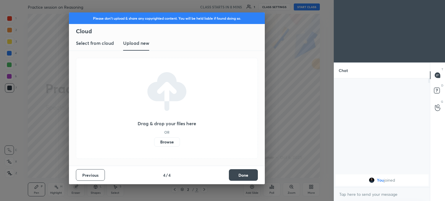
click at [166, 143] on label "Browse" at bounding box center [167, 142] width 26 height 9
click at [154, 143] on input "Browse" at bounding box center [154, 142] width 0 height 9
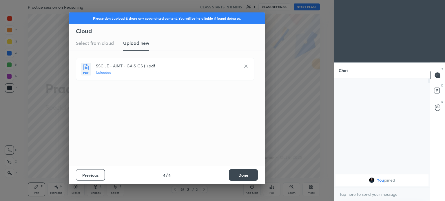
drag, startPoint x: 239, startPoint y: 174, endPoint x: 236, endPoint y: 172, distance: 3.4
click at [239, 174] on button "Done" at bounding box center [243, 176] width 29 height 12
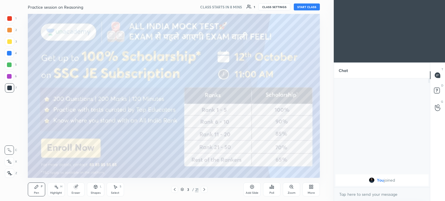
click at [183, 189] on icon at bounding box center [182, 188] width 3 height 1
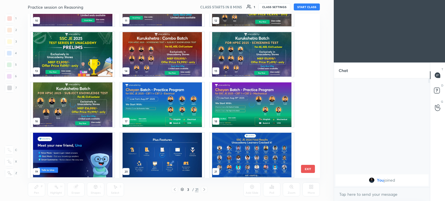
scroll to position [189, 0]
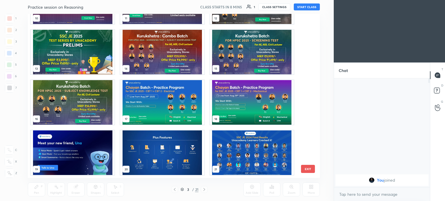
click at [248, 148] on img "grid" at bounding box center [252, 153] width 84 height 45
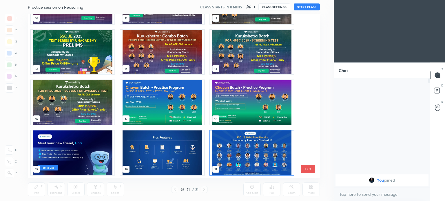
click at [248, 148] on img "grid" at bounding box center [252, 153] width 84 height 45
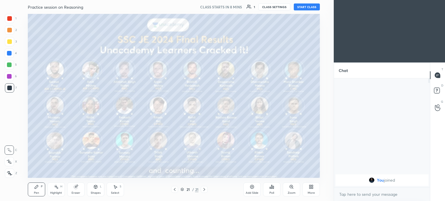
click at [248, 148] on img "grid" at bounding box center [252, 153] width 84 height 45
click at [311, 188] on icon at bounding box center [310, 188] width 1 height 1
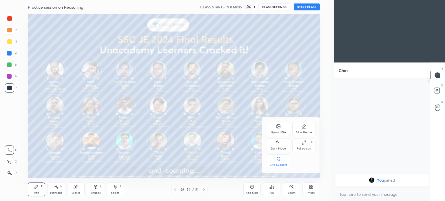
click at [275, 130] on div "Upload File" at bounding box center [278, 129] width 23 height 14
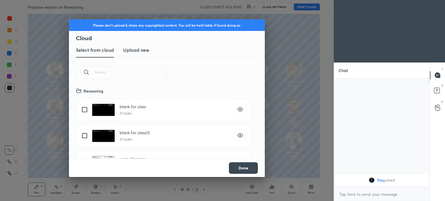
scroll to position [71, 186]
click at [140, 45] on new "Upload new" at bounding box center [136, 50] width 26 height 14
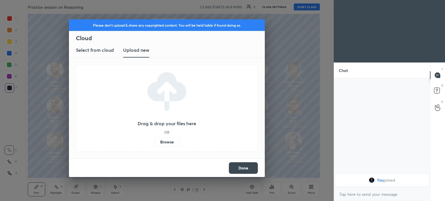
click at [172, 142] on label "Browse" at bounding box center [167, 142] width 26 height 9
click at [154, 142] on input "Browse" at bounding box center [154, 142] width 0 height 9
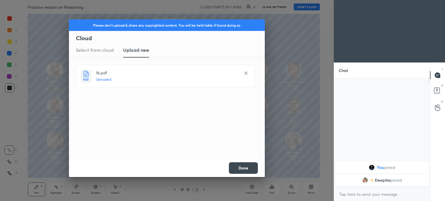
drag, startPoint x: 241, startPoint y: 169, endPoint x: 226, endPoint y: 161, distance: 16.5
click at [240, 168] on button "Done" at bounding box center [243, 169] width 29 height 12
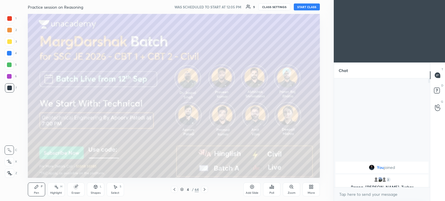
click at [311, 6] on button "START CLASS" at bounding box center [307, 6] width 26 height 7
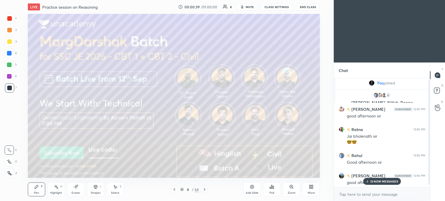
scroll to position [5, 0]
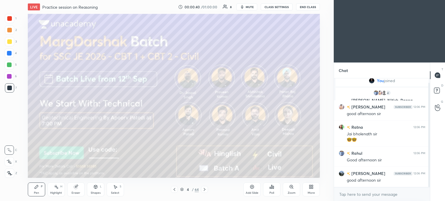
click at [362, 195] on body "1 2 3 4 5 6 7 C X Z C X Z E E Erase all H H LIVE Practice session on Reasoning …" at bounding box center [222, 100] width 445 height 201
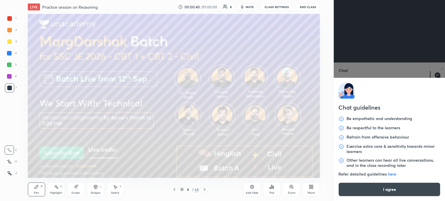
scroll to position [25, 0]
click at [363, 193] on button "I agree" at bounding box center [390, 190] width 102 height 14
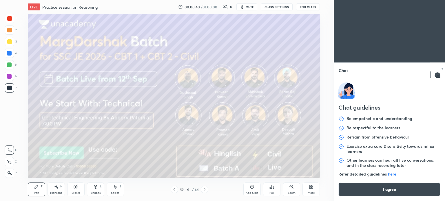
type textarea "x"
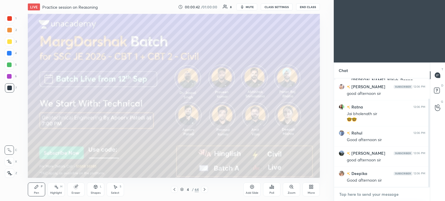
paste textarea "https://unacademy.com/class/practice-session-on-reasoning/R1BKRSYN"
type textarea "https://unacademy.com/class/practice-session-on-reasoning/R1BKRSYN"
type textarea "x"
drag, startPoint x: 405, startPoint y: 197, endPoint x: 327, endPoint y: 179, distance: 79.9
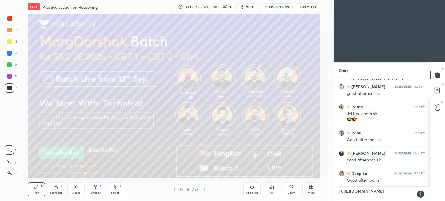
click at [327, 179] on div "1 2 3 4 5 6 7 C X Z C X Z E E Erase all H H LIVE Practice session on Reasoning …" at bounding box center [222, 100] width 445 height 201
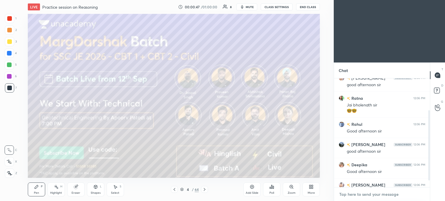
scroll to position [71, 0]
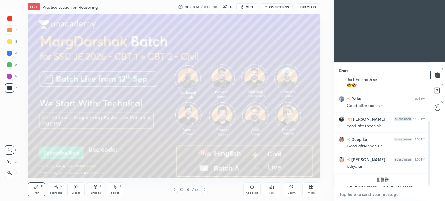
type textarea "x"
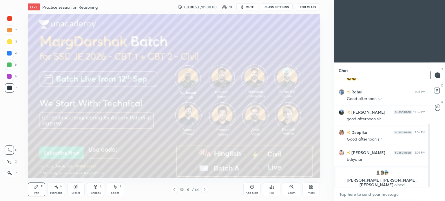
click at [367, 196] on textarea at bounding box center [382, 194] width 87 height 9
paste textarea "[URL][DOMAIN_NAME]"
type textarea "[URL][DOMAIN_NAME]"
type textarea "x"
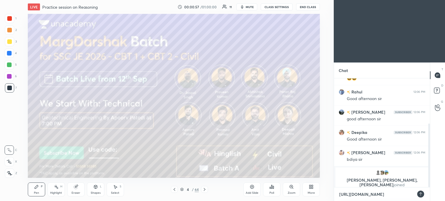
click at [354, 194] on textarea "[URL][DOMAIN_NAME]" at bounding box center [376, 194] width 75 height 9
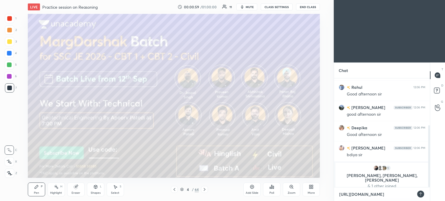
type textarea "[URL][DOMAIN_NAME]"
type textarea "x"
type textarea "[URL][DOMAIN_NAME]"
type textarea "x"
type textarea "[URL][DOMAIN_NAME]"
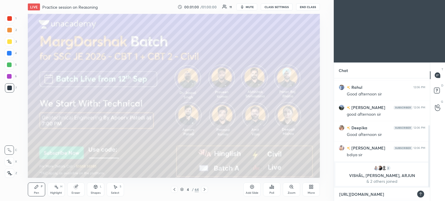
type textarea "x"
type textarea "[URL][DOMAIN_NAME]"
type textarea "x"
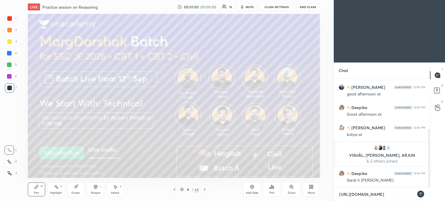
type textarea "[URL][DOMAIN_NAME]"
type textarea "x"
type textarea "[URL][DOMAIN_NAME]"
type textarea "x"
type textarea "[URL][DOMAIN_NAME]"
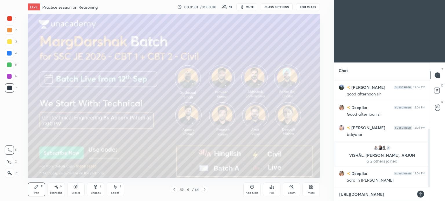
type textarea "x"
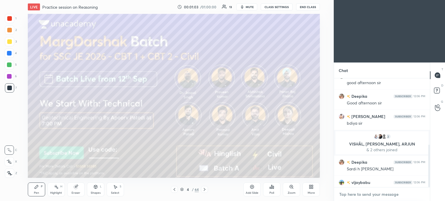
scroll to position [169, 0]
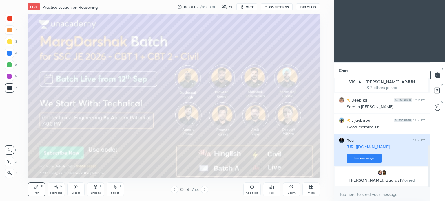
click at [370, 156] on button "Pin message" at bounding box center [364, 158] width 35 height 9
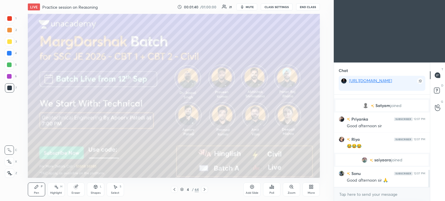
click at [8, 53] on div at bounding box center [9, 53] width 5 height 5
click at [9, 54] on div at bounding box center [9, 53] width 5 height 5
click at [10, 171] on div at bounding box center [9, 173] width 9 height 9
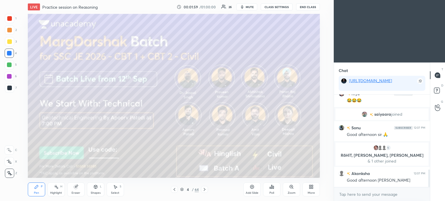
scroll to position [393, 0]
click at [206, 190] on icon at bounding box center [204, 190] width 5 height 5
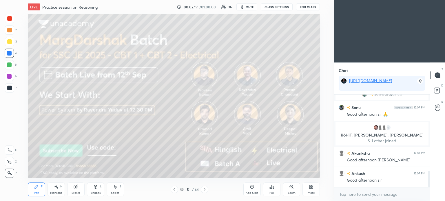
scroll to position [427, 0]
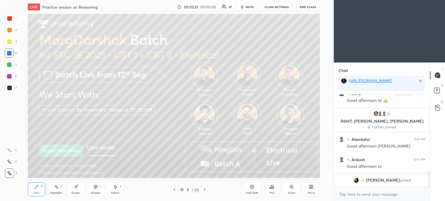
click at [207, 188] on div at bounding box center [204, 189] width 7 height 7
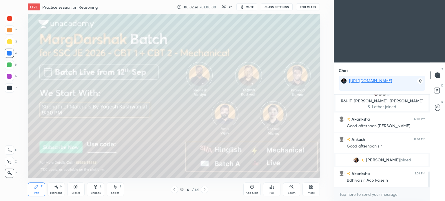
scroll to position [455, 0]
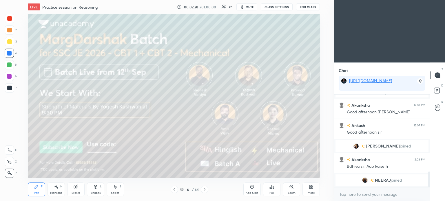
click at [205, 191] on icon at bounding box center [204, 190] width 5 height 5
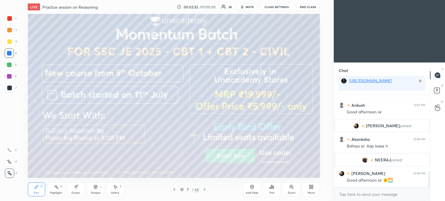
scroll to position [484, 0]
click at [11, 40] on div at bounding box center [9, 41] width 5 height 5
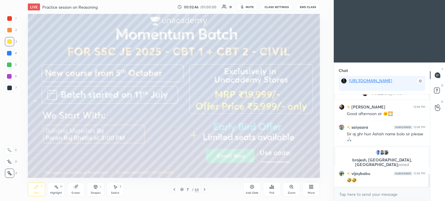
scroll to position [540, 0]
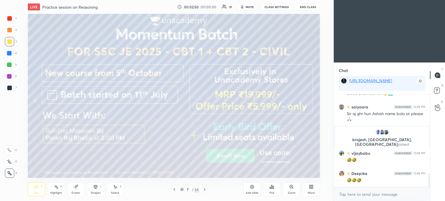
click at [206, 191] on icon at bounding box center [204, 190] width 5 height 5
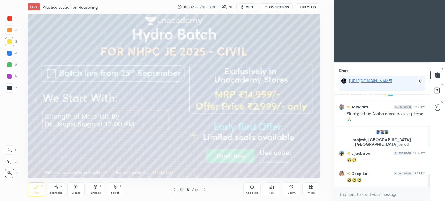
click at [205, 191] on icon at bounding box center [204, 190] width 5 height 5
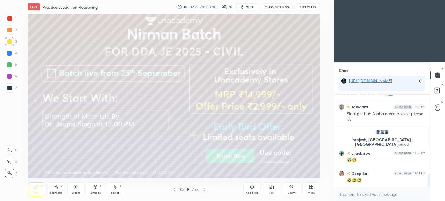
scroll to position [560, 0]
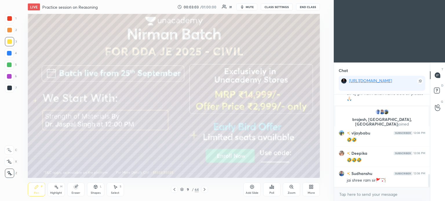
click at [204, 191] on icon at bounding box center [204, 190] width 5 height 5
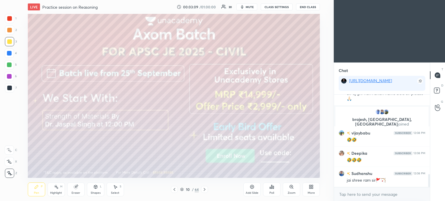
click at [206, 190] on icon at bounding box center [204, 190] width 5 height 5
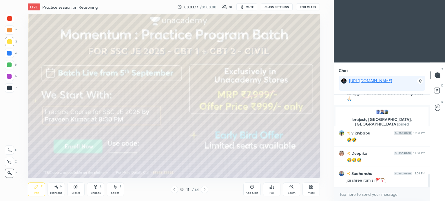
click at [205, 188] on icon at bounding box center [204, 190] width 5 height 5
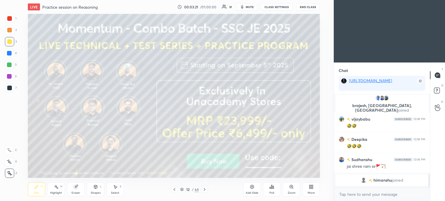
scroll to position [581, 0]
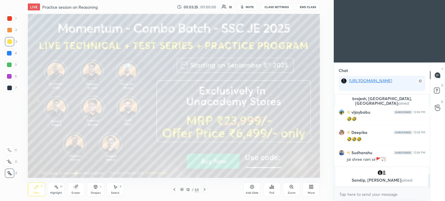
click at [205, 190] on icon at bounding box center [205, 189] width 2 height 3
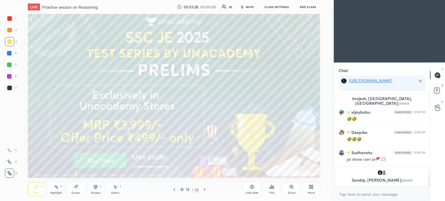
scroll to position [578, 0]
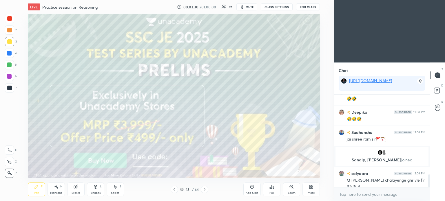
click at [206, 190] on icon at bounding box center [204, 190] width 5 height 5
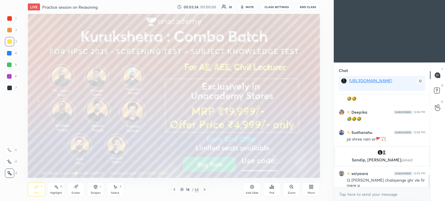
scroll to position [592, 0]
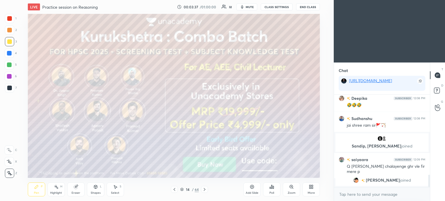
click at [206, 190] on icon at bounding box center [204, 190] width 5 height 5
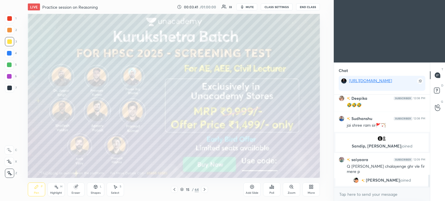
click at [204, 189] on icon at bounding box center [205, 189] width 2 height 3
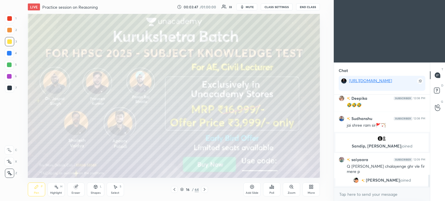
scroll to position [606, 0]
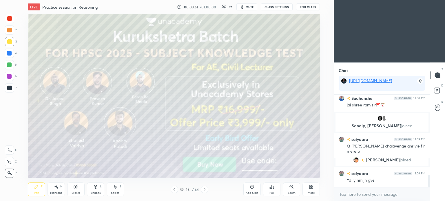
click at [202, 190] on icon at bounding box center [204, 190] width 5 height 5
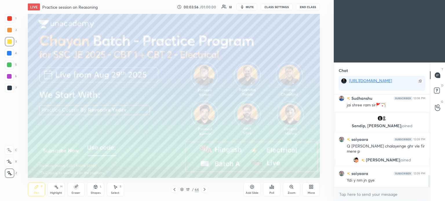
click at [205, 191] on icon at bounding box center [204, 190] width 5 height 5
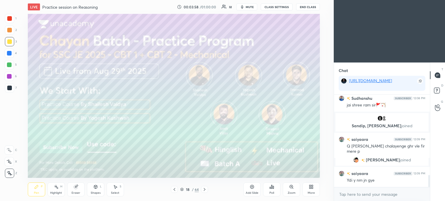
click at [206, 190] on icon at bounding box center [204, 190] width 5 height 5
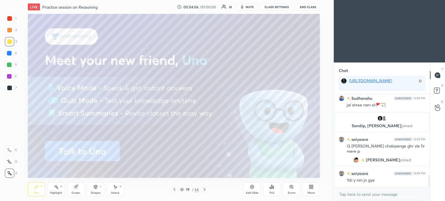
scroll to position [620, 0]
click at [205, 191] on icon at bounding box center [204, 190] width 5 height 5
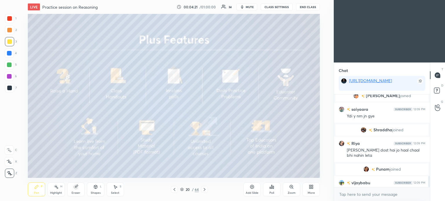
scroll to position [669, 0]
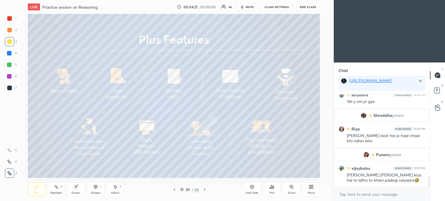
click at [205, 190] on icon at bounding box center [204, 190] width 5 height 5
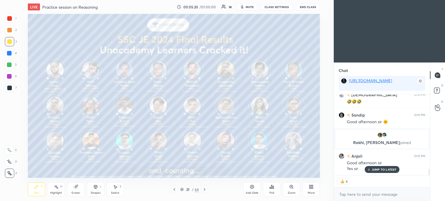
scroll to position [938, 0]
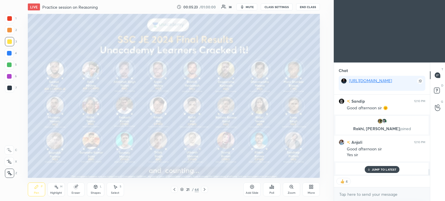
drag, startPoint x: 380, startPoint y: 168, endPoint x: 322, endPoint y: 157, distance: 58.5
click at [379, 168] on div "JUMP TO LATEST" at bounding box center [382, 169] width 35 height 7
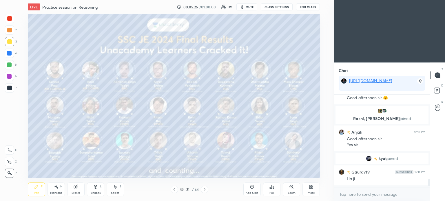
scroll to position [1, 2]
click at [181, 190] on icon at bounding box center [181, 189] width 3 height 3
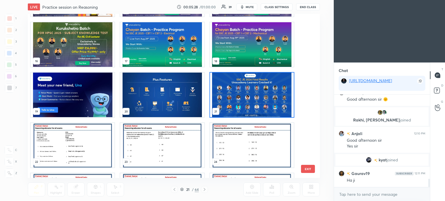
scroll to position [961, 0]
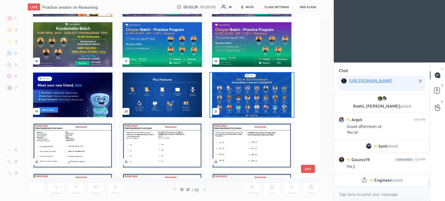
click at [169, 144] on img "grid" at bounding box center [162, 145] width 84 height 45
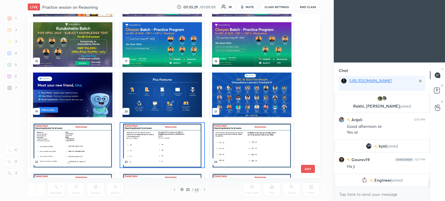
click at [169, 144] on img "grid" at bounding box center [162, 145] width 84 height 45
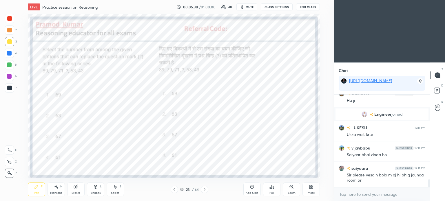
scroll to position [1030, 0]
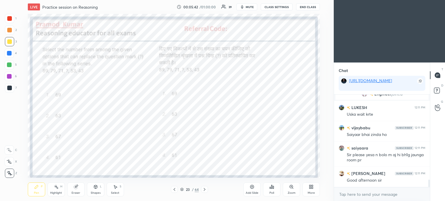
click at [9, 54] on div at bounding box center [9, 53] width 5 height 5
click at [276, 189] on div "Poll" at bounding box center [271, 190] width 17 height 14
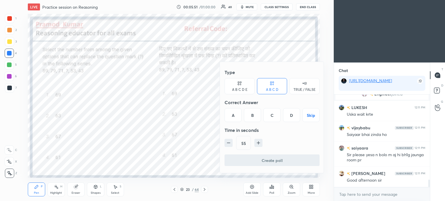
click at [291, 117] on div "D" at bounding box center [291, 115] width 17 height 14
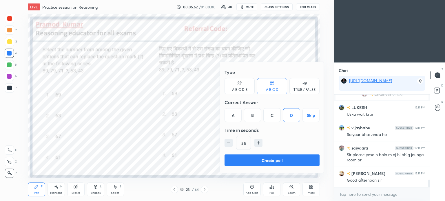
click at [296, 163] on button "Create poll" at bounding box center [272, 161] width 95 height 12
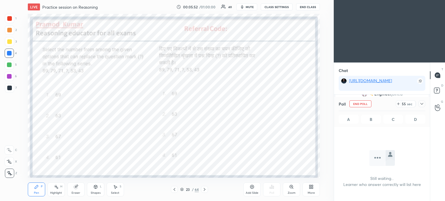
scroll to position [85, 94]
click at [423, 103] on icon at bounding box center [422, 104] width 5 height 5
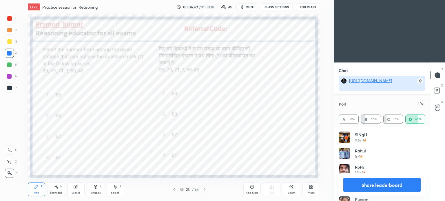
scroll to position [1207, 0]
click at [423, 104] on icon at bounding box center [422, 104] width 5 height 5
type textarea "x"
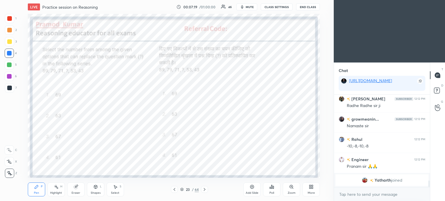
scroll to position [1197, 0]
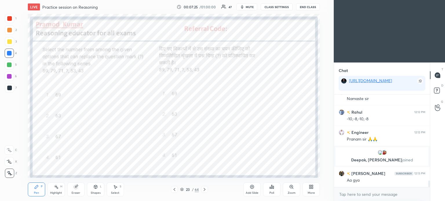
click at [203, 193] on div at bounding box center [204, 189] width 7 height 7
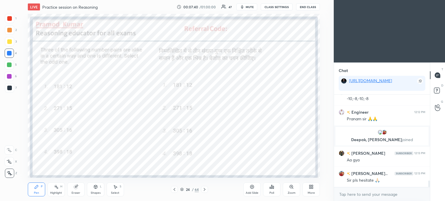
click at [274, 185] on icon at bounding box center [272, 187] width 5 height 5
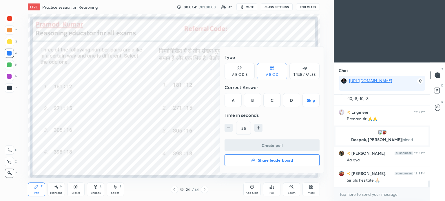
click at [226, 127] on icon "button" at bounding box center [229, 128] width 6 height 6
type input "40"
click at [282, 160] on h4 "Share leaderboard" at bounding box center [275, 161] width 35 height 4
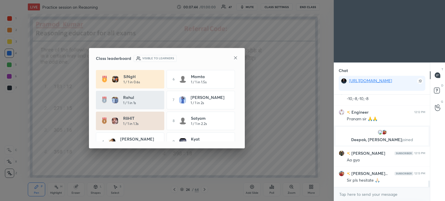
click at [234, 59] on icon at bounding box center [235, 58] width 5 height 5
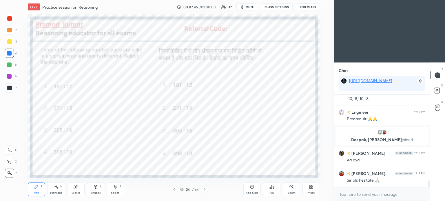
click at [273, 185] on icon at bounding box center [272, 187] width 5 height 5
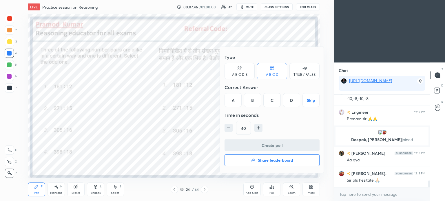
click at [292, 101] on div "D" at bounding box center [291, 100] width 17 height 14
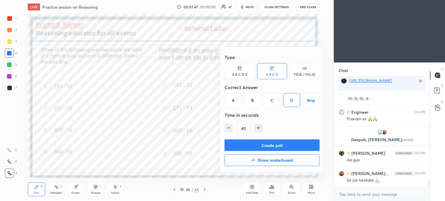
click at [294, 143] on button "Create poll" at bounding box center [272, 146] width 95 height 12
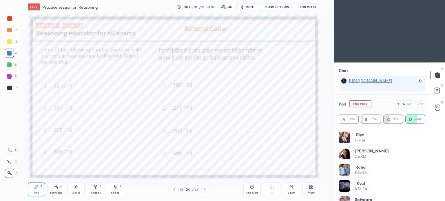
scroll to position [1265, 0]
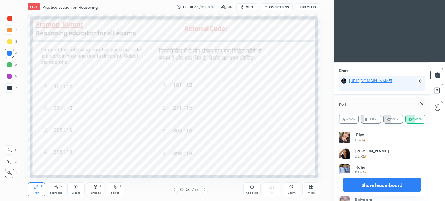
click at [422, 104] on icon at bounding box center [422, 104] width 5 height 5
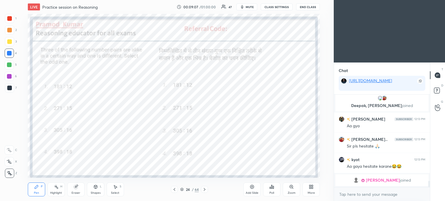
scroll to position [1236, 0]
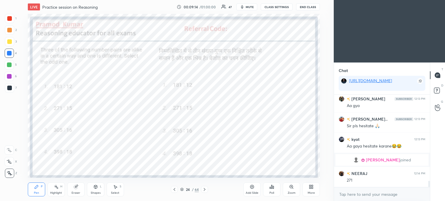
click at [7, 17] on div at bounding box center [9, 18] width 9 height 9
click at [8, 19] on div at bounding box center [9, 18] width 5 height 5
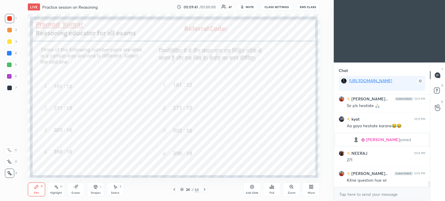
click at [208, 189] on div "24 / 64" at bounding box center [190, 189] width 108 height 7
click at [204, 192] on icon at bounding box center [204, 190] width 5 height 5
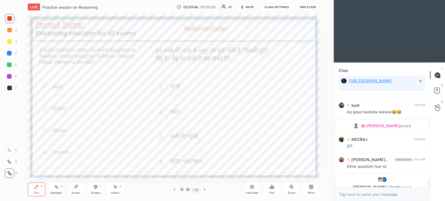
scroll to position [1277, 0]
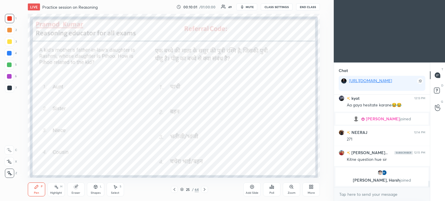
click at [275, 186] on div "Poll" at bounding box center [271, 190] width 17 height 14
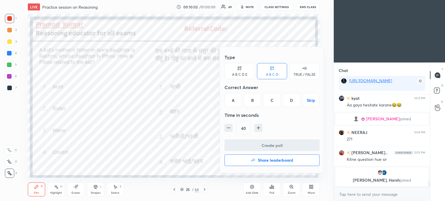
click at [291, 102] on div "D" at bounding box center [291, 100] width 17 height 14
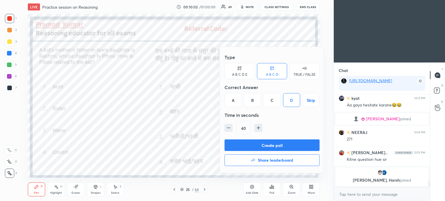
click at [288, 143] on button "Create poll" at bounding box center [272, 146] width 95 height 12
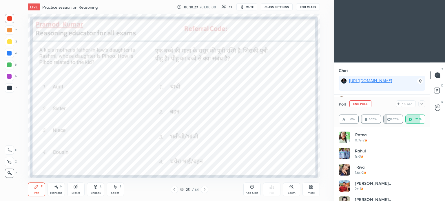
scroll to position [1369, 0]
click at [420, 103] on icon at bounding box center [422, 104] width 5 height 5
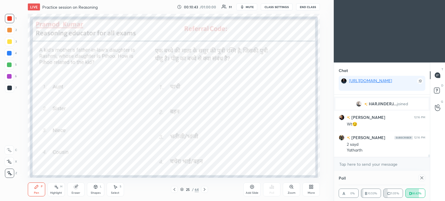
scroll to position [58, 85]
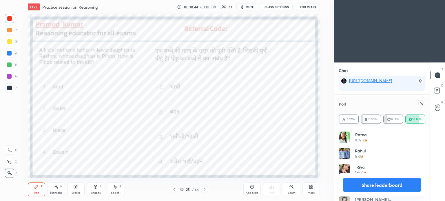
click at [421, 105] on icon at bounding box center [422, 104] width 5 height 5
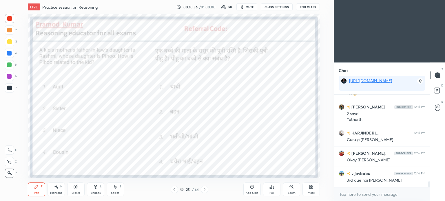
click at [8, 53] on div at bounding box center [9, 53] width 5 height 5
click at [9, 55] on div at bounding box center [9, 53] width 5 height 5
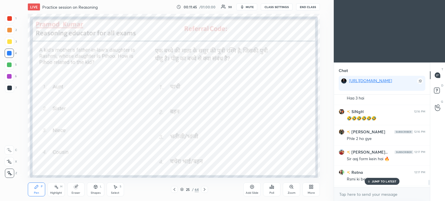
scroll to position [1629, 0]
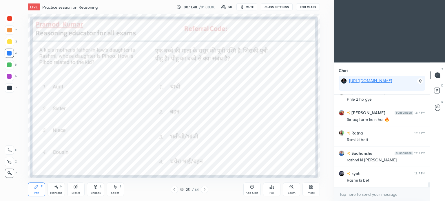
click at [205, 189] on icon at bounding box center [204, 190] width 5 height 5
click at [272, 186] on icon at bounding box center [272, 187] width 1 height 3
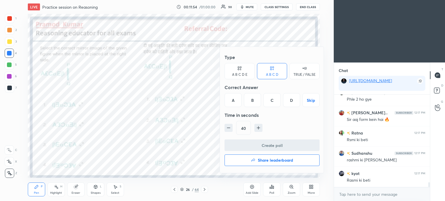
click at [236, 99] on div "A" at bounding box center [233, 100] width 17 height 14
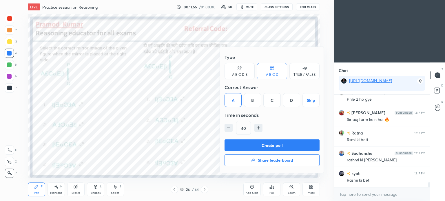
scroll to position [1643, 0]
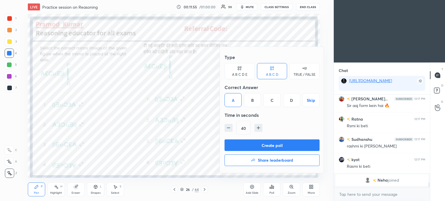
click at [303, 148] on button "Create poll" at bounding box center [272, 146] width 95 height 12
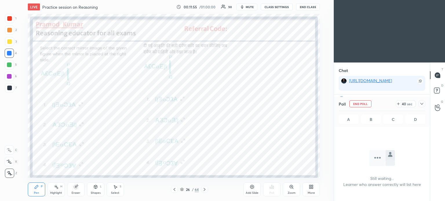
scroll to position [2, 2]
click at [422, 104] on icon at bounding box center [422, 104] width 3 height 2
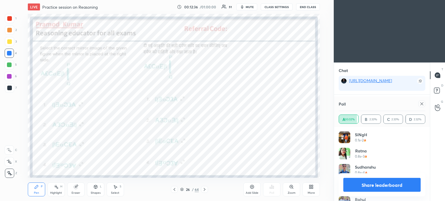
scroll to position [1742, 0]
click at [423, 104] on icon at bounding box center [422, 104] width 5 height 5
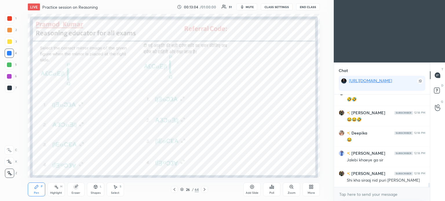
click at [205, 189] on icon at bounding box center [204, 190] width 5 height 5
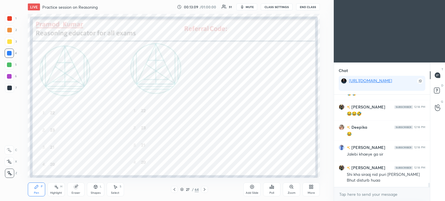
click at [275, 191] on div "Poll" at bounding box center [271, 190] width 17 height 14
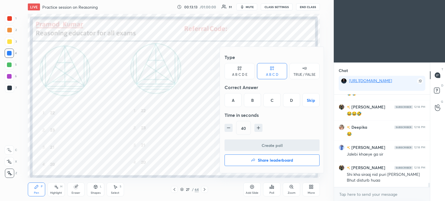
click at [234, 97] on div "A" at bounding box center [233, 100] width 17 height 14
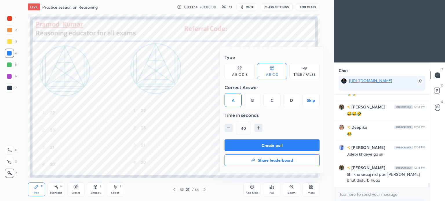
click at [292, 147] on button "Create poll" at bounding box center [272, 146] width 95 height 12
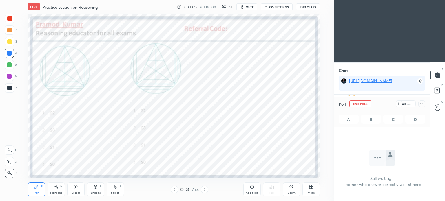
click at [423, 102] on icon at bounding box center [422, 104] width 5 height 5
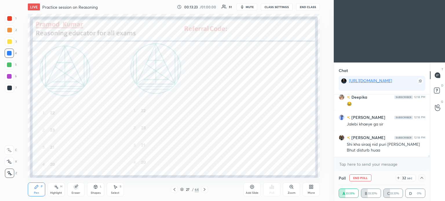
click at [182, 189] on icon at bounding box center [181, 189] width 3 height 3
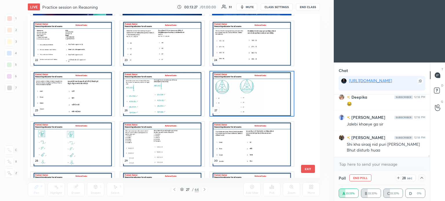
click at [253, 97] on img "grid" at bounding box center [252, 94] width 84 height 45
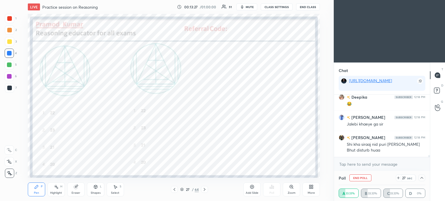
click at [253, 96] on img "grid" at bounding box center [252, 94] width 84 height 45
click at [253, 97] on img "grid" at bounding box center [252, 94] width 84 height 45
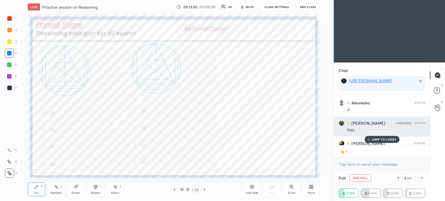
scroll to position [2003, 0]
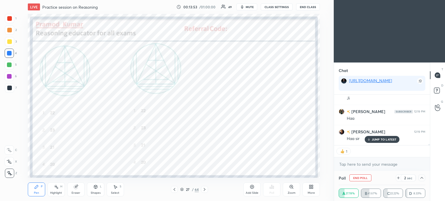
click at [379, 140] on p "JUMP TO LATEST" at bounding box center [384, 139] width 25 height 3
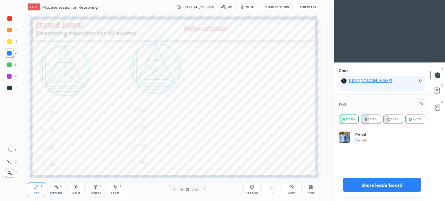
scroll to position [2, 2]
click at [421, 104] on icon at bounding box center [422, 104] width 5 height 5
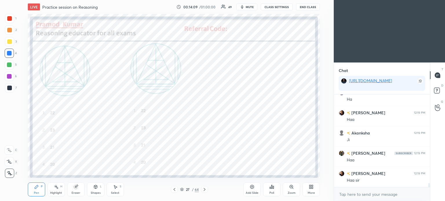
click at [73, 190] on div "Eraser" at bounding box center [75, 190] width 17 height 14
click at [36, 193] on div "Pen" at bounding box center [36, 193] width 5 height 3
click at [315, 187] on div "More" at bounding box center [311, 190] width 17 height 14
click at [281, 132] on div "Upload File" at bounding box center [278, 132] width 15 height 3
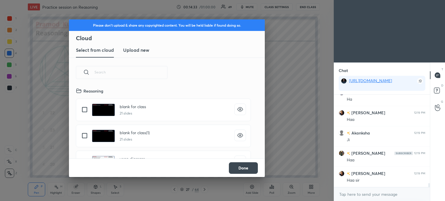
click at [135, 51] on h3 "Upload new" at bounding box center [136, 50] width 26 height 7
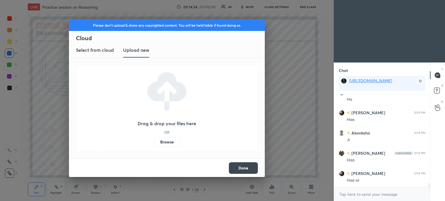
click at [168, 142] on label "Browse" at bounding box center [167, 142] width 26 height 9
click at [154, 142] on input "Browse" at bounding box center [154, 142] width 0 height 9
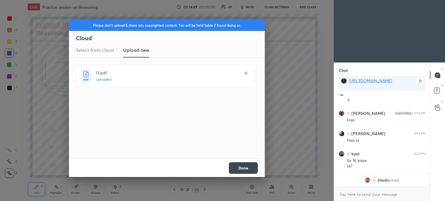
click at [247, 170] on button "Done" at bounding box center [243, 169] width 29 height 12
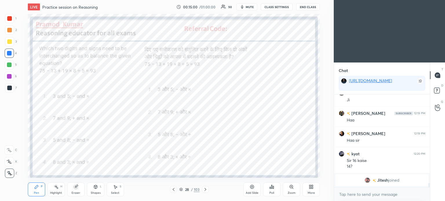
click at [100, 193] on div "Shapes" at bounding box center [96, 193] width 10 height 3
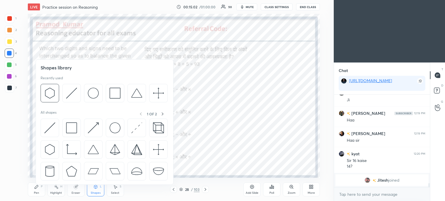
scroll to position [1912, 0]
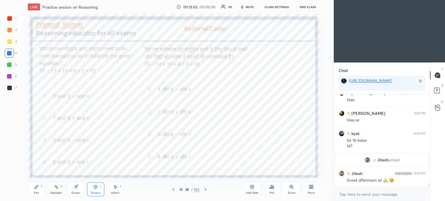
click at [77, 191] on div "Eraser" at bounding box center [75, 190] width 17 height 14
click at [272, 191] on div "Poll" at bounding box center [271, 190] width 17 height 14
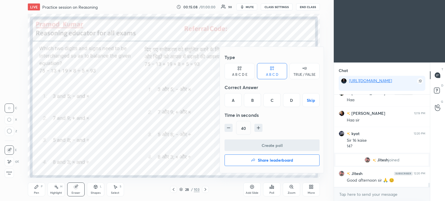
click at [271, 102] on div "C" at bounding box center [272, 100] width 17 height 14
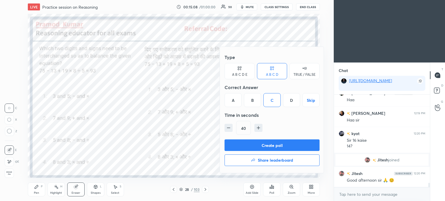
click at [279, 141] on button "Create poll" at bounding box center [272, 146] width 95 height 12
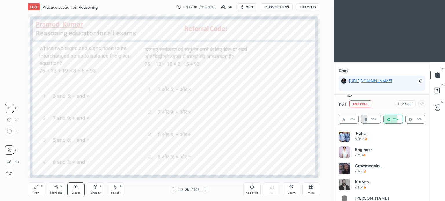
scroll to position [109, 0]
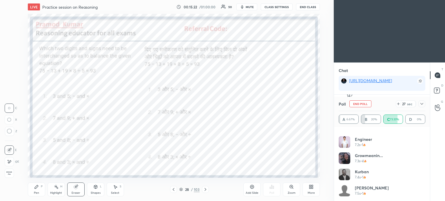
click at [424, 103] on icon at bounding box center [422, 104] width 5 height 5
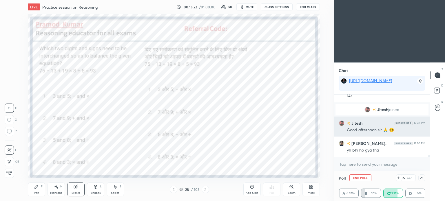
scroll to position [0, 2]
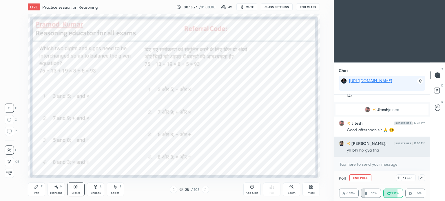
click at [362, 143] on h6 "[PERSON_NAME].." at bounding box center [369, 144] width 37 height 6
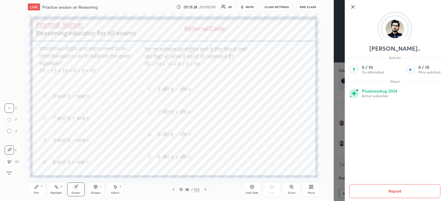
click at [329, 139] on div "Setting up your live class Poll for secs No correct answer Start poll" at bounding box center [174, 96] width 311 height 164
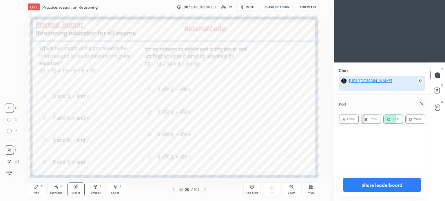
scroll to position [58, 85]
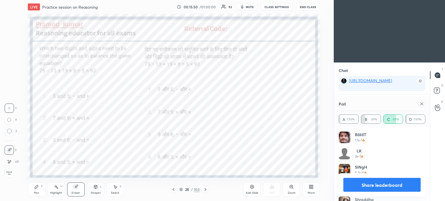
click at [422, 106] on div at bounding box center [422, 104] width 7 height 7
type textarea "x"
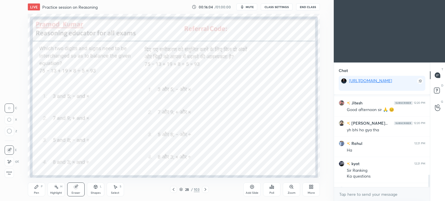
scroll to position [711, 0]
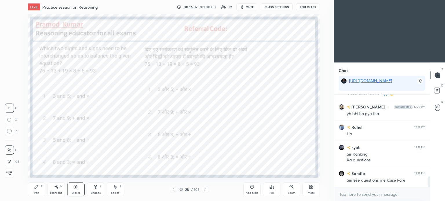
click at [30, 190] on div "Pen P" at bounding box center [36, 190] width 17 height 14
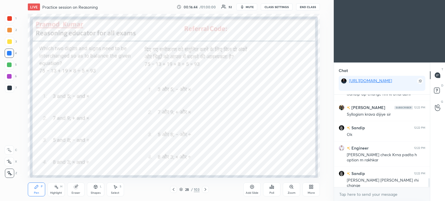
scroll to position [859, 0]
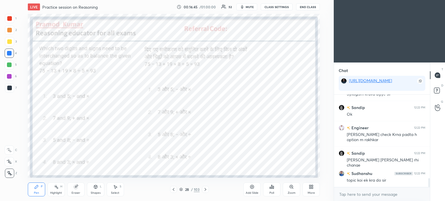
click at [182, 190] on icon at bounding box center [181, 188] width 3 height 1
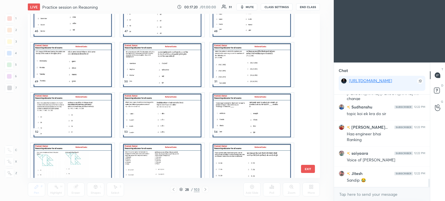
scroll to position [946, 0]
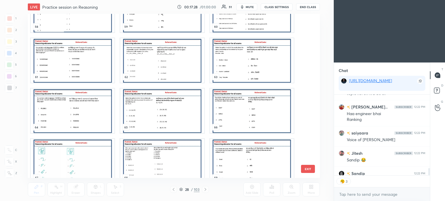
click at [241, 115] on img "grid" at bounding box center [252, 111] width 84 height 45
click at [242, 117] on img "grid" at bounding box center [252, 111] width 84 height 45
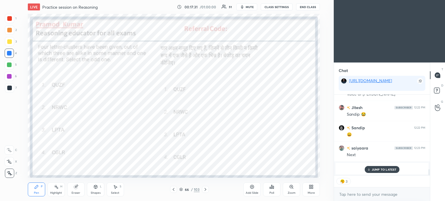
click at [381, 170] on p "JUMP TO LATEST" at bounding box center [384, 169] width 25 height 3
click at [275, 192] on div "Poll" at bounding box center [271, 190] width 17 height 14
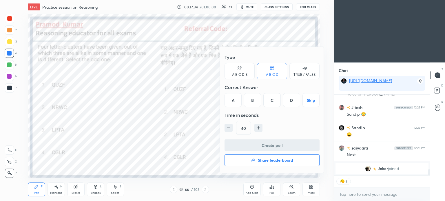
click at [272, 101] on div "C" at bounding box center [272, 100] width 17 height 14
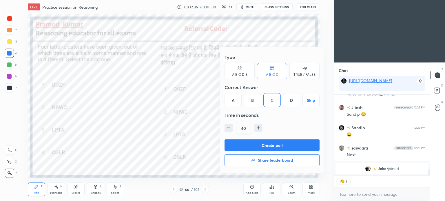
click at [274, 146] on button "Create poll" at bounding box center [272, 146] width 95 height 12
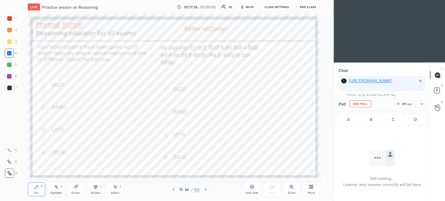
click at [422, 103] on icon at bounding box center [422, 104] width 5 height 5
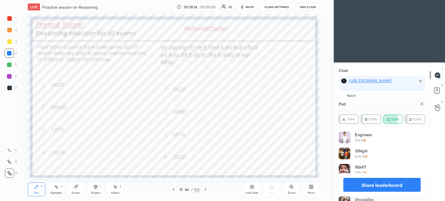
click at [424, 104] on icon at bounding box center [422, 104] width 5 height 5
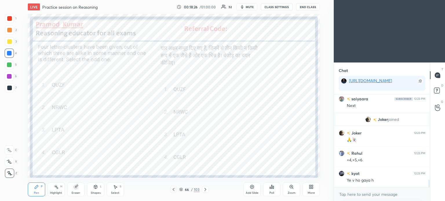
click at [175, 189] on icon at bounding box center [173, 190] width 5 height 5
click at [270, 182] on div "Poll" at bounding box center [271, 190] width 17 height 32
click at [272, 187] on icon at bounding box center [272, 187] width 1 height 3
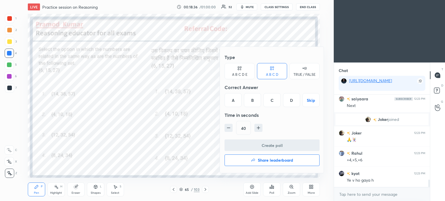
click at [253, 101] on div "B" at bounding box center [252, 100] width 17 height 14
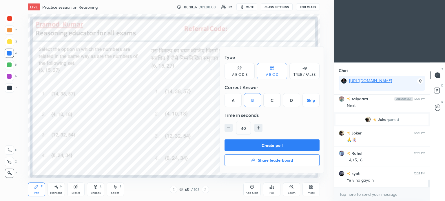
click at [270, 147] on button "Create poll" at bounding box center [272, 146] width 95 height 12
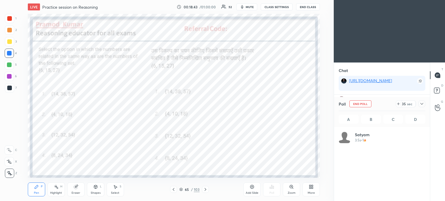
click at [422, 103] on icon at bounding box center [422, 104] width 5 height 5
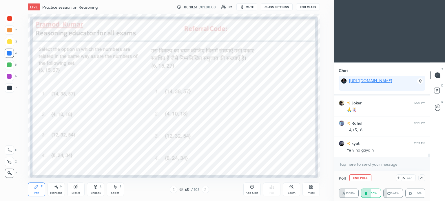
click at [423, 179] on icon at bounding box center [422, 178] width 3 height 2
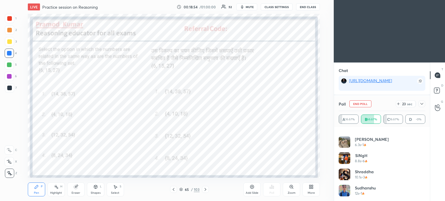
click at [422, 103] on icon at bounding box center [422, 104] width 5 height 5
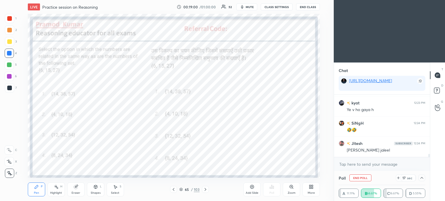
click at [421, 178] on icon at bounding box center [422, 178] width 5 height 5
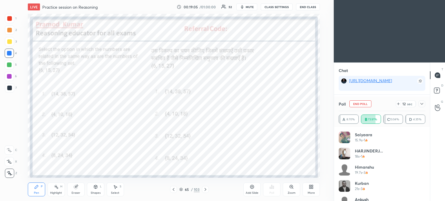
click at [422, 104] on icon at bounding box center [422, 104] width 5 height 5
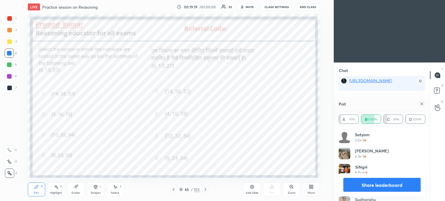
click at [423, 106] on icon at bounding box center [422, 104] width 5 height 5
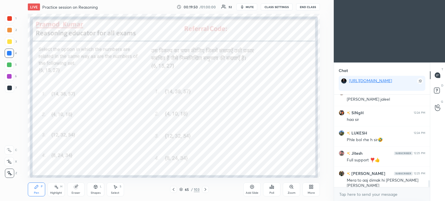
click at [175, 190] on icon at bounding box center [173, 190] width 5 height 5
click at [277, 189] on div "Poll" at bounding box center [271, 190] width 17 height 14
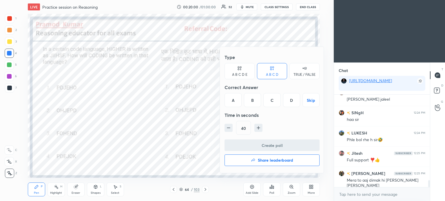
click at [232, 97] on div "A" at bounding box center [233, 100] width 17 height 14
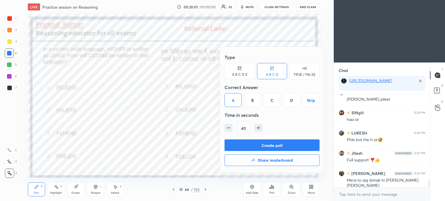
click at [299, 145] on button "Create poll" at bounding box center [272, 146] width 95 height 12
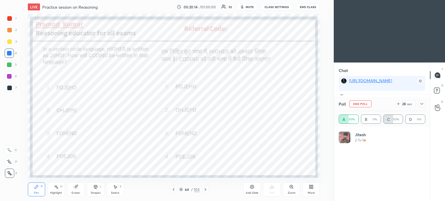
click at [423, 103] on icon at bounding box center [422, 104] width 5 height 5
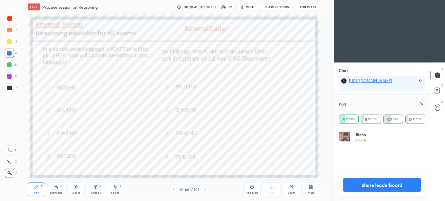
scroll to position [68, 85]
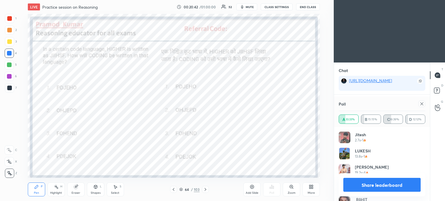
click at [423, 104] on icon at bounding box center [422, 104] width 5 height 5
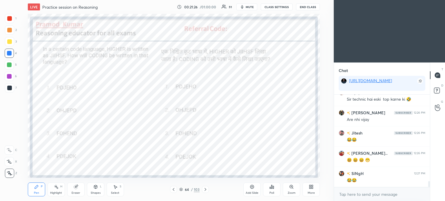
scroll to position [1365, 0]
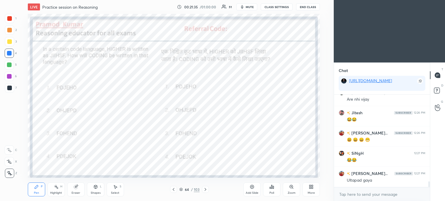
click at [206, 190] on icon at bounding box center [205, 190] width 5 height 5
click at [173, 190] on icon at bounding box center [173, 190] width 5 height 5
click at [174, 190] on icon at bounding box center [173, 190] width 5 height 5
click at [174, 190] on icon at bounding box center [174, 189] width 2 height 3
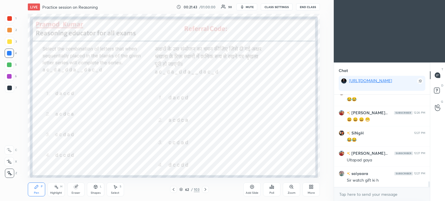
scroll to position [1406, 0]
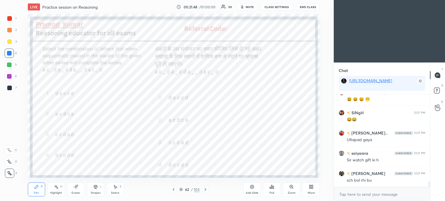
click at [273, 190] on div "Poll" at bounding box center [271, 190] width 17 height 14
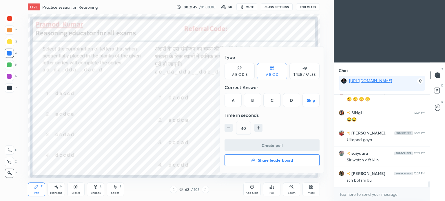
click at [202, 124] on div at bounding box center [222, 100] width 445 height 201
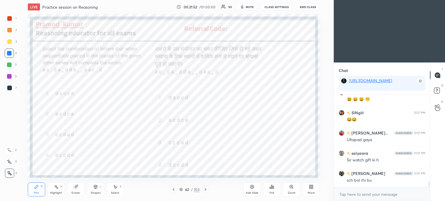
click at [205, 190] on icon at bounding box center [205, 190] width 5 height 5
click at [271, 189] on icon at bounding box center [272, 187] width 5 height 5
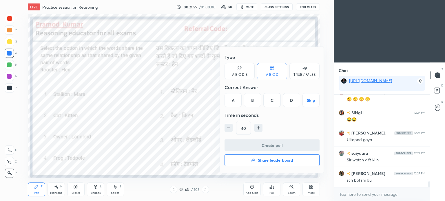
click at [231, 102] on div "A" at bounding box center [233, 100] width 17 height 14
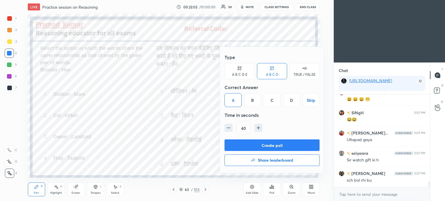
click at [268, 146] on button "Create poll" at bounding box center [272, 146] width 95 height 12
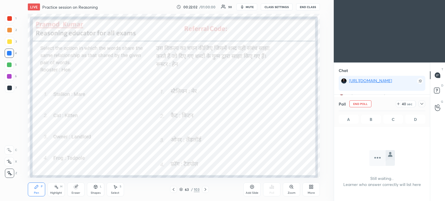
scroll to position [2, 2]
click at [422, 104] on icon at bounding box center [422, 104] width 5 height 5
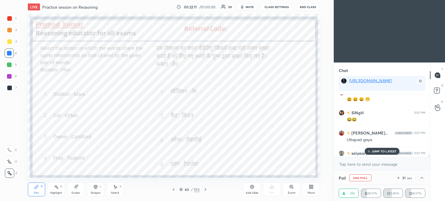
scroll to position [1436, 0]
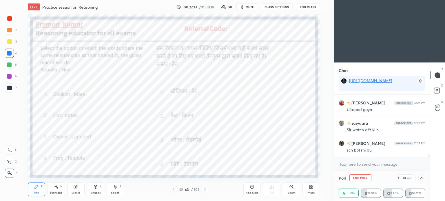
click at [422, 178] on icon at bounding box center [422, 178] width 5 height 5
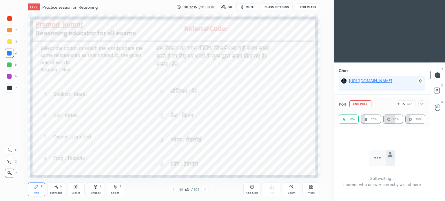
click at [423, 101] on div at bounding box center [422, 104] width 7 height 7
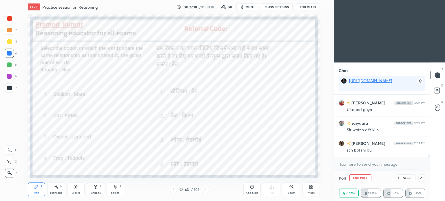
scroll to position [1457, 0]
click at [422, 176] on div at bounding box center [422, 178] width 7 height 7
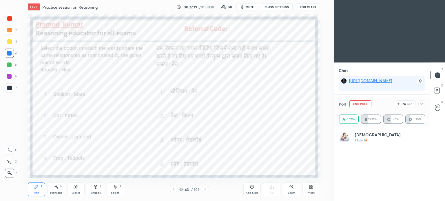
scroll to position [68, 85]
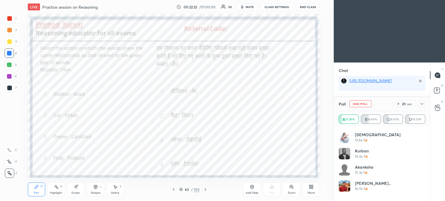
click at [421, 103] on icon at bounding box center [422, 104] width 5 height 5
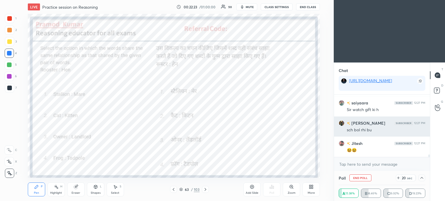
scroll to position [0, 2]
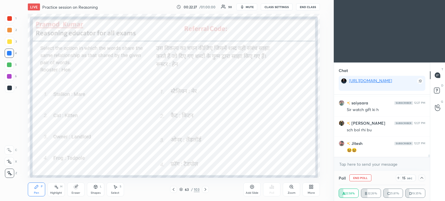
click at [421, 178] on icon at bounding box center [422, 178] width 5 height 5
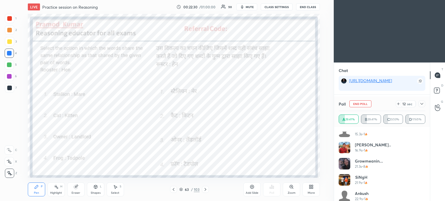
scroll to position [0, 0]
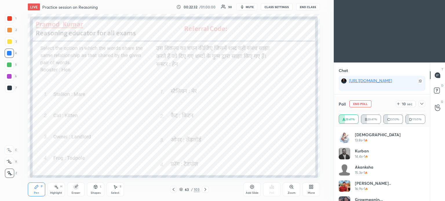
click at [422, 104] on icon at bounding box center [422, 104] width 5 height 5
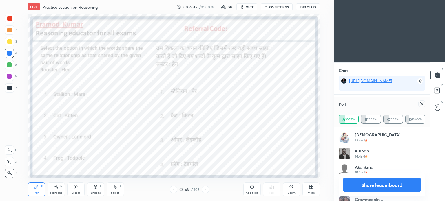
click at [422, 105] on icon at bounding box center [422, 104] width 5 height 5
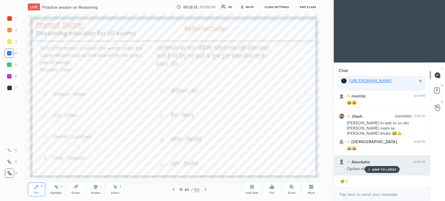
click at [375, 171] on p "JUMP TO LATEST" at bounding box center [384, 169] width 25 height 3
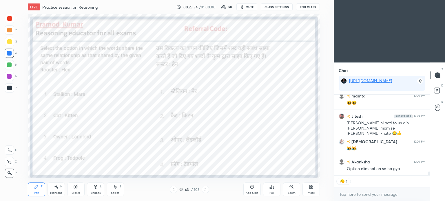
click at [175, 190] on icon at bounding box center [173, 190] width 5 height 5
click at [274, 189] on icon at bounding box center [272, 187] width 5 height 5
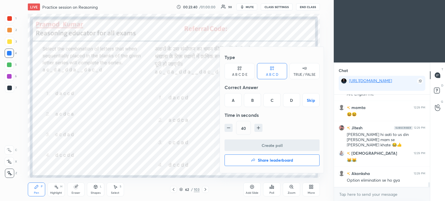
click at [292, 101] on div "D" at bounding box center [291, 100] width 17 height 14
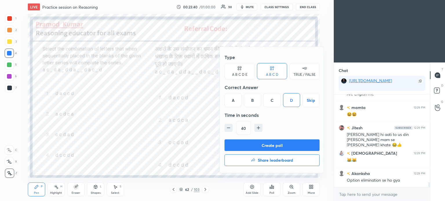
click at [296, 145] on button "Create poll" at bounding box center [272, 146] width 95 height 12
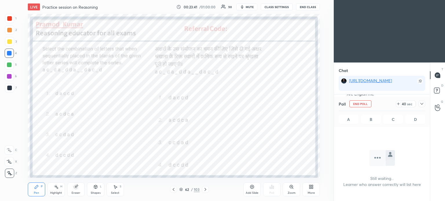
click at [421, 105] on icon at bounding box center [422, 104] width 5 height 5
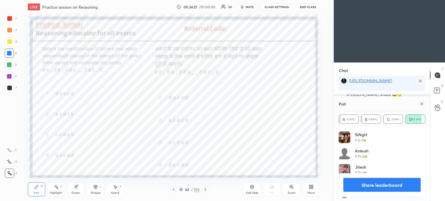
scroll to position [2, 2]
click at [423, 105] on icon at bounding box center [422, 104] width 5 height 5
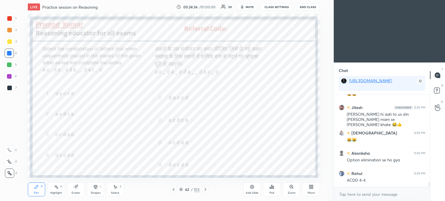
click at [175, 190] on icon at bounding box center [173, 190] width 5 height 5
click at [271, 189] on icon at bounding box center [272, 187] width 5 height 5
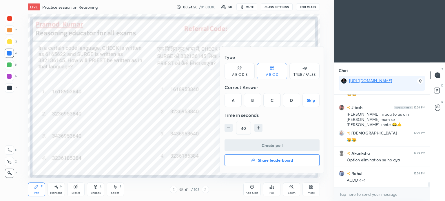
click at [253, 99] on div "B" at bounding box center [252, 100] width 17 height 14
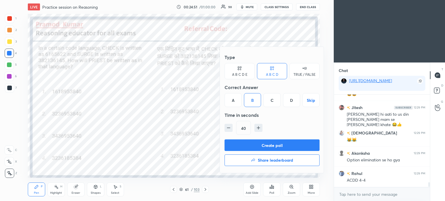
click at [268, 146] on button "Create poll" at bounding box center [272, 146] width 95 height 12
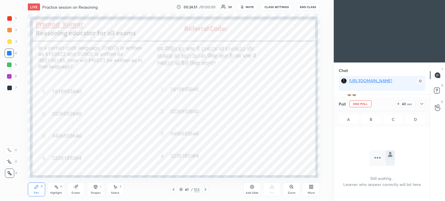
scroll to position [2, 2]
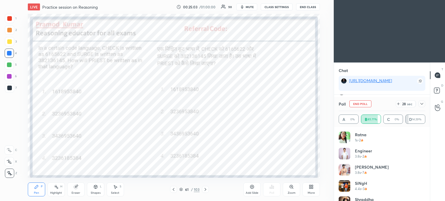
click at [420, 103] on icon at bounding box center [422, 104] width 5 height 5
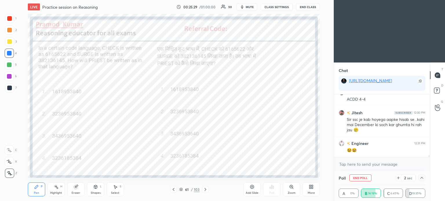
click at [423, 178] on icon at bounding box center [422, 178] width 5 height 5
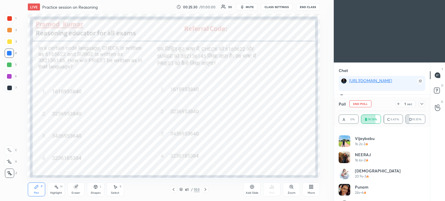
scroll to position [248, 0]
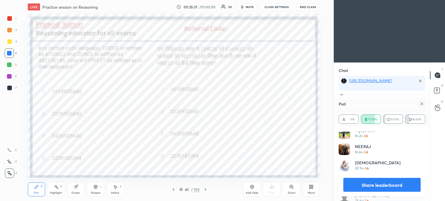
click at [423, 104] on icon at bounding box center [422, 104] width 5 height 5
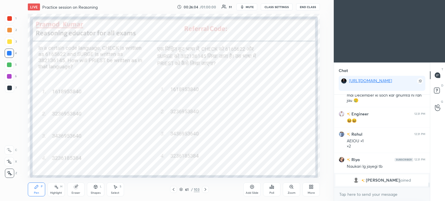
scroll to position [1438, 0]
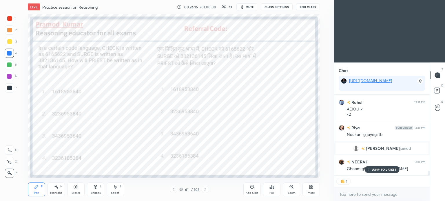
click at [378, 171] on p "JUMP TO LATEST" at bounding box center [384, 169] width 25 height 3
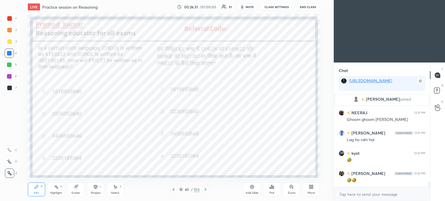
scroll to position [1519, 0]
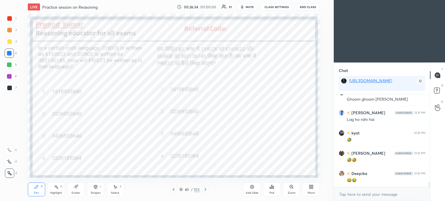
click at [206, 190] on icon at bounding box center [206, 189] width 2 height 3
click at [173, 189] on icon at bounding box center [173, 190] width 5 height 5
click at [174, 190] on icon at bounding box center [173, 190] width 5 height 5
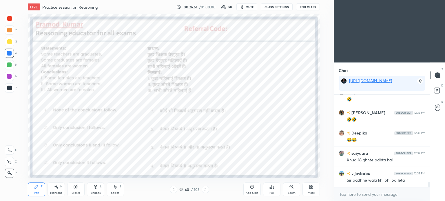
scroll to position [1585, 0]
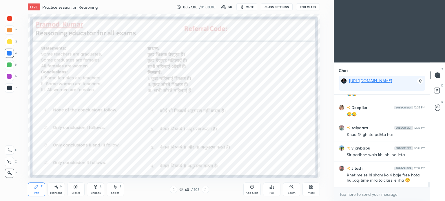
click at [270, 192] on div "Poll" at bounding box center [272, 193] width 5 height 3
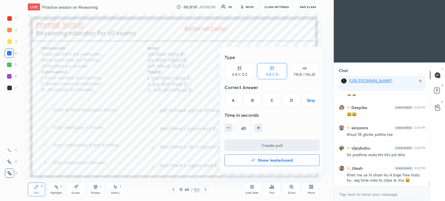
click at [235, 102] on div "A" at bounding box center [233, 100] width 17 height 14
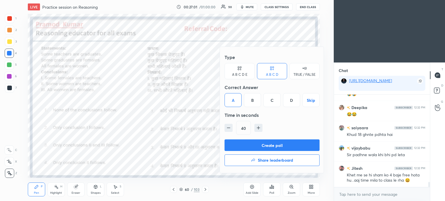
click at [302, 145] on button "Create poll" at bounding box center [272, 146] width 95 height 12
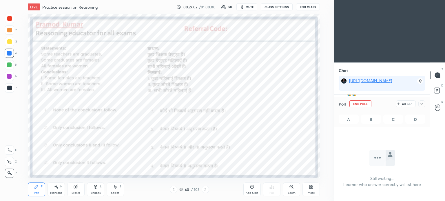
scroll to position [13, 94]
click at [423, 101] on div at bounding box center [422, 104] width 7 height 7
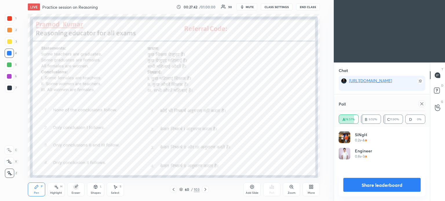
scroll to position [68, 85]
click at [420, 105] on icon at bounding box center [422, 104] width 5 height 5
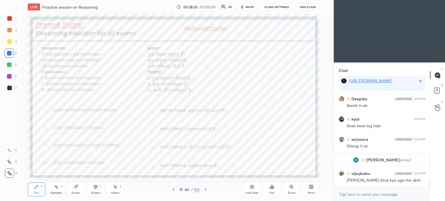
scroll to position [1624, 0]
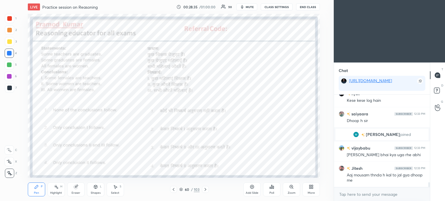
click at [204, 191] on icon at bounding box center [205, 190] width 5 height 5
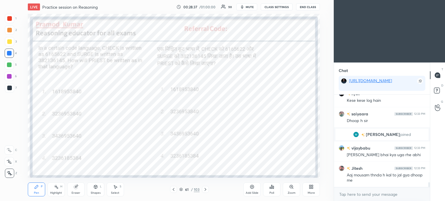
click at [173, 191] on icon at bounding box center [173, 190] width 5 height 5
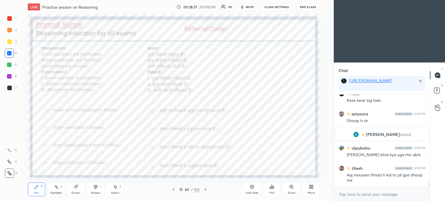
click at [175, 190] on icon at bounding box center [173, 190] width 5 height 5
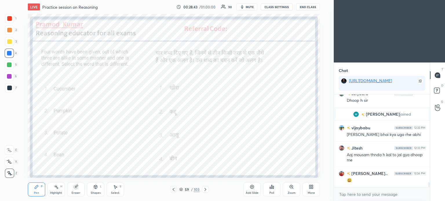
scroll to position [1664, 0]
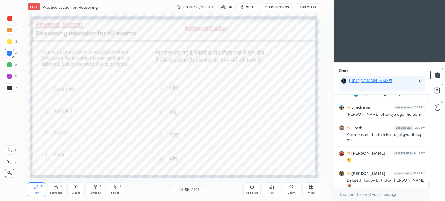
click at [273, 189] on icon at bounding box center [273, 187] width 1 height 3
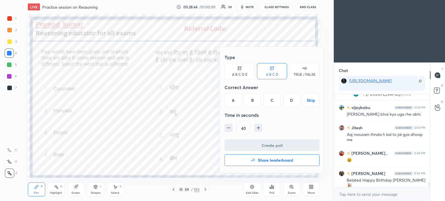
scroll to position [1684, 0]
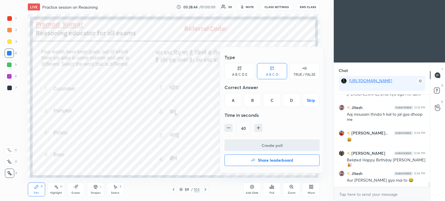
click at [274, 102] on div "C" at bounding box center [272, 100] width 17 height 14
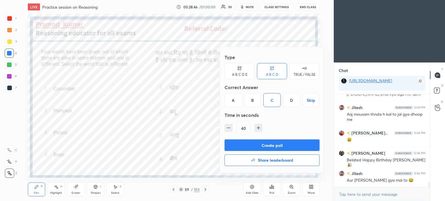
click at [285, 148] on button "Create poll" at bounding box center [272, 146] width 95 height 12
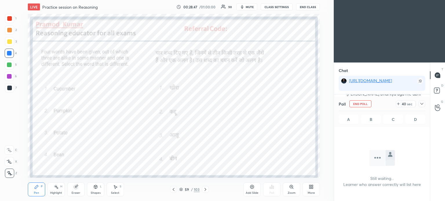
scroll to position [15, 94]
click at [421, 104] on icon at bounding box center [422, 104] width 5 height 5
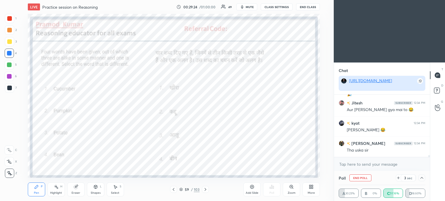
scroll to position [1775, 0]
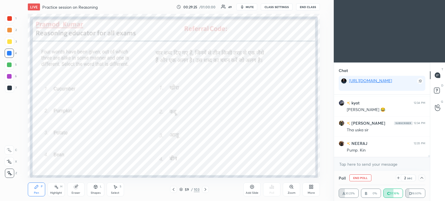
click at [420, 177] on icon at bounding box center [422, 178] width 5 height 5
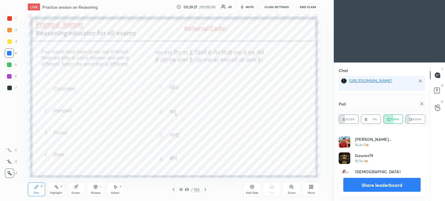
scroll to position [1801, 0]
click at [424, 104] on icon at bounding box center [422, 104] width 5 height 5
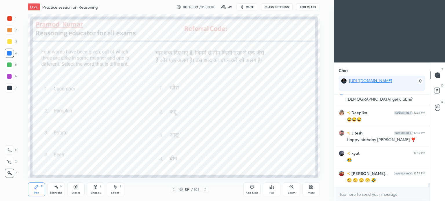
click at [206, 190] on icon at bounding box center [205, 190] width 5 height 5
click at [171, 193] on div at bounding box center [173, 189] width 7 height 7
click at [172, 192] on icon at bounding box center [173, 190] width 5 height 5
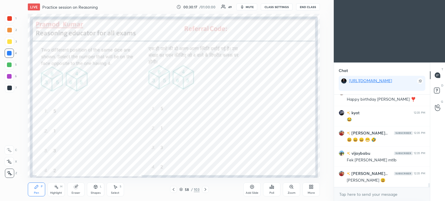
click at [266, 193] on div "Poll" at bounding box center [271, 190] width 17 height 14
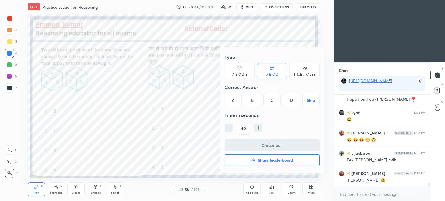
click at [270, 102] on div "C" at bounding box center [272, 100] width 17 height 14
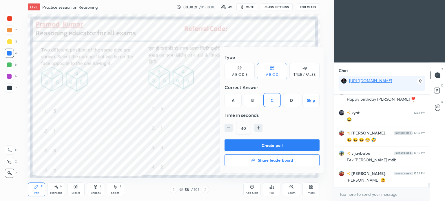
click at [290, 144] on button "Create poll" at bounding box center [272, 146] width 95 height 12
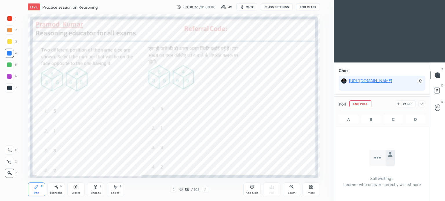
click at [420, 103] on icon at bounding box center [422, 104] width 5 height 5
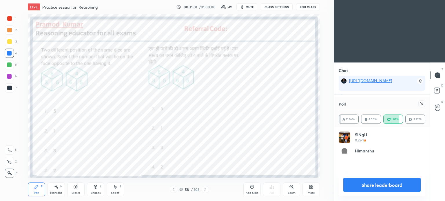
scroll to position [68, 85]
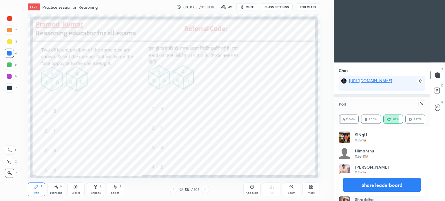
click at [422, 105] on icon at bounding box center [422, 104] width 3 height 3
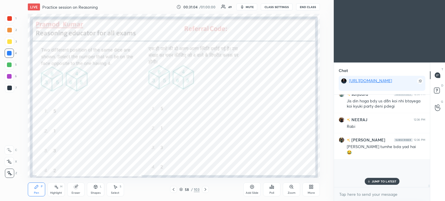
scroll to position [2, 2]
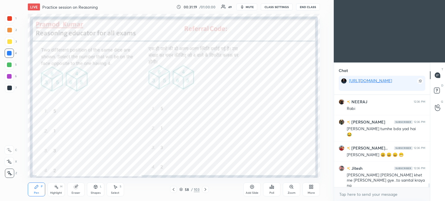
click at [77, 192] on div "Eraser" at bounding box center [76, 193] width 9 height 3
click at [36, 187] on icon at bounding box center [36, 187] width 3 height 3
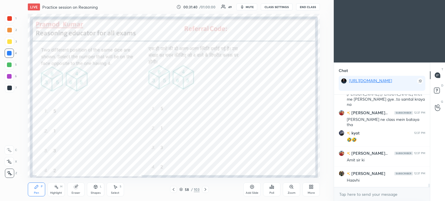
click at [173, 190] on icon at bounding box center [173, 190] width 5 height 5
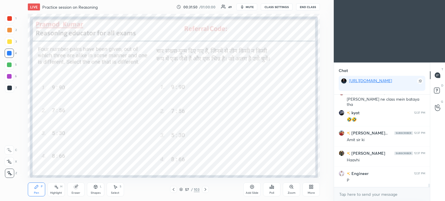
click at [275, 188] on div "Poll" at bounding box center [271, 190] width 17 height 14
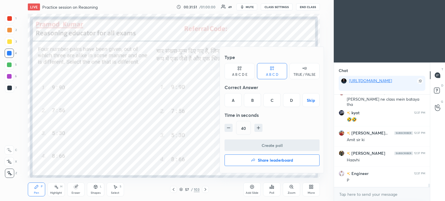
click at [291, 102] on div "D" at bounding box center [291, 100] width 17 height 14
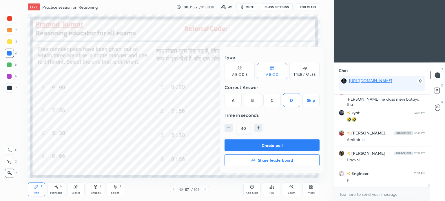
click at [275, 143] on button "Create poll" at bounding box center [272, 146] width 95 height 12
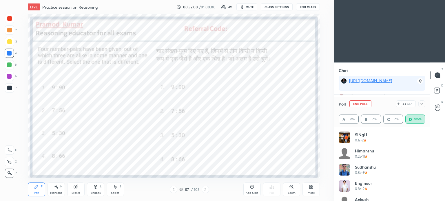
click at [249, 6] on span "mute" at bounding box center [250, 7] width 8 height 4
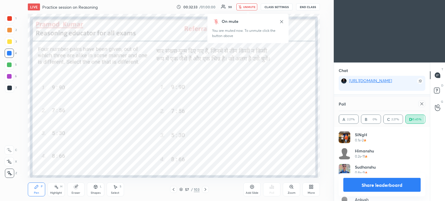
scroll to position [2305, 0]
click at [422, 103] on icon at bounding box center [422, 104] width 5 height 5
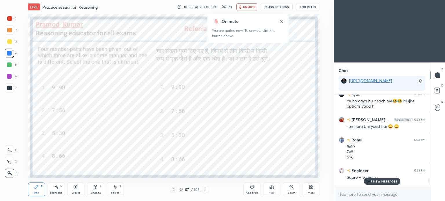
scroll to position [2305, 0]
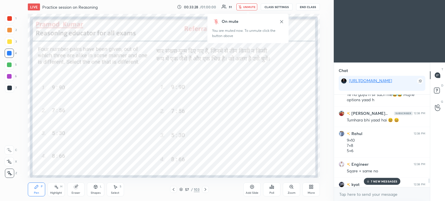
click at [247, 6] on span "unmute" at bounding box center [249, 7] width 12 height 4
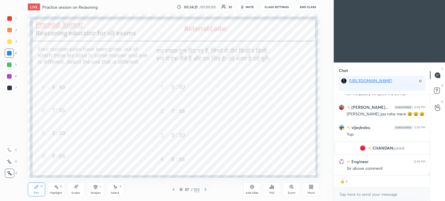
scroll to position [2456, 0]
click at [175, 190] on icon at bounding box center [173, 190] width 5 height 5
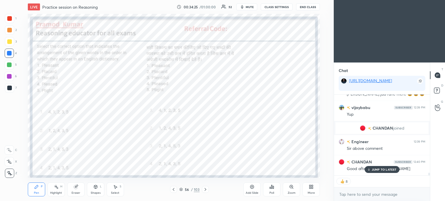
scroll to position [2501, 0]
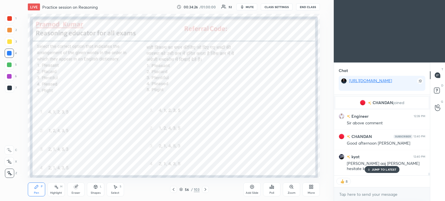
click at [252, 6] on span "mute" at bounding box center [250, 7] width 8 height 4
click at [311, 6] on button "End Class" at bounding box center [308, 6] width 24 height 7
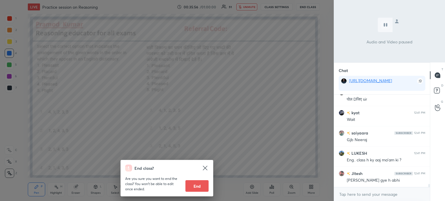
scroll to position [2693, 0]
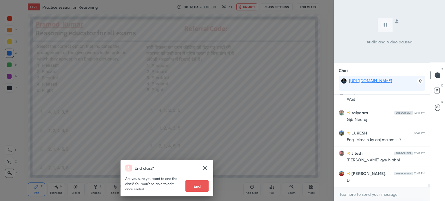
click at [282, 102] on div "End class? Are you sure you want to end the class? You won’t be able to edit on…" at bounding box center [167, 100] width 334 height 201
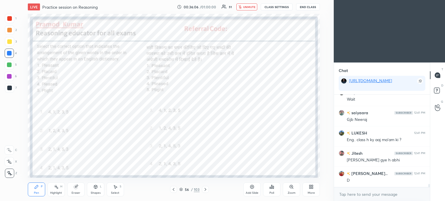
scroll to position [2713, 0]
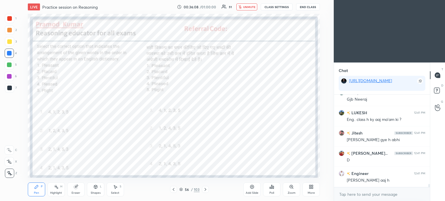
click at [248, 6] on span "unmute" at bounding box center [249, 7] width 12 height 4
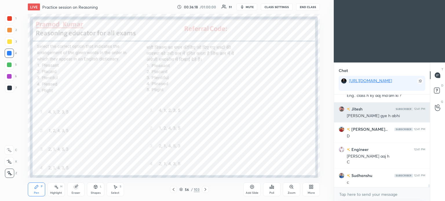
scroll to position [2739, 0]
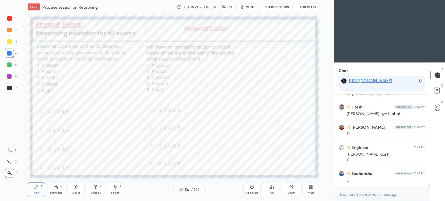
click at [271, 190] on div "Poll" at bounding box center [271, 190] width 17 height 14
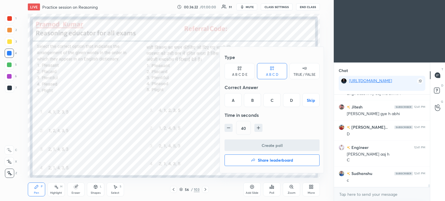
click at [290, 101] on div "D" at bounding box center [291, 100] width 17 height 14
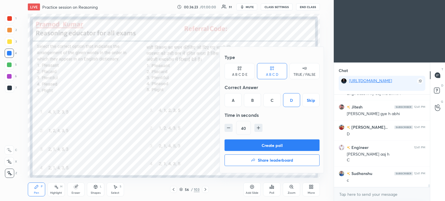
click at [290, 144] on button "Create poll" at bounding box center [272, 146] width 95 height 12
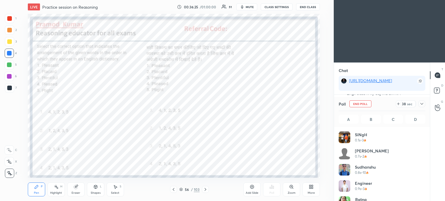
scroll to position [68, 85]
click at [422, 105] on icon at bounding box center [422, 104] width 5 height 5
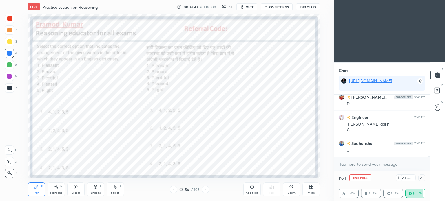
scroll to position [2790, 0]
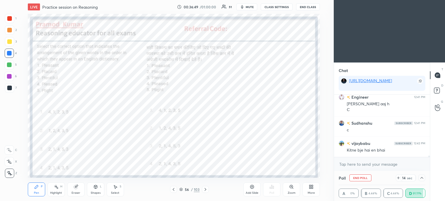
click at [419, 176] on div at bounding box center [422, 178] width 7 height 7
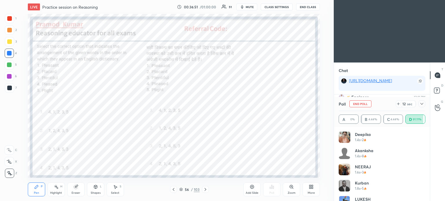
click at [421, 103] on icon at bounding box center [422, 104] width 5 height 5
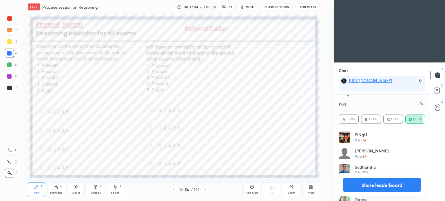
click at [422, 103] on icon at bounding box center [422, 104] width 5 height 5
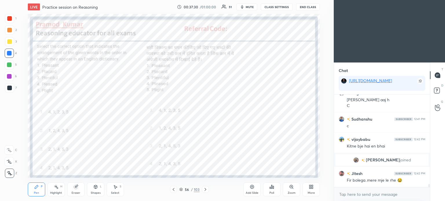
click at [175, 190] on icon at bounding box center [173, 190] width 5 height 5
click at [270, 185] on icon at bounding box center [272, 187] width 5 height 5
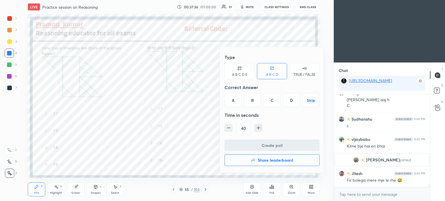
click at [234, 97] on div "A" at bounding box center [233, 100] width 17 height 14
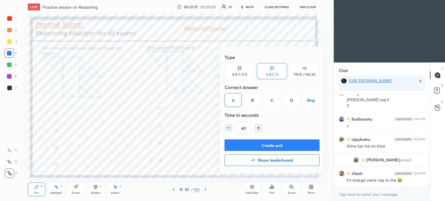
click at [291, 146] on button "Create poll" at bounding box center [272, 146] width 95 height 12
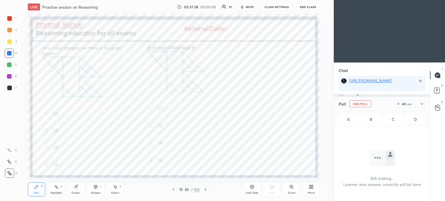
click at [424, 103] on icon at bounding box center [422, 104] width 5 height 5
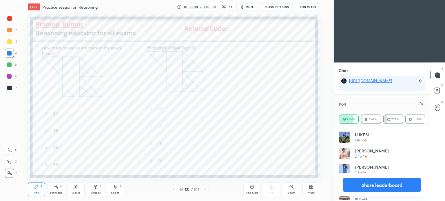
scroll to position [2783, 0]
click at [425, 104] on div at bounding box center [422, 104] width 7 height 7
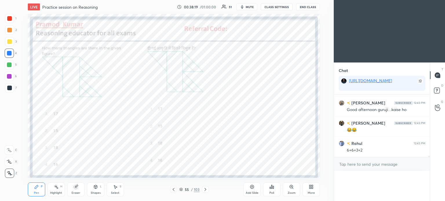
scroll to position [2776, 0]
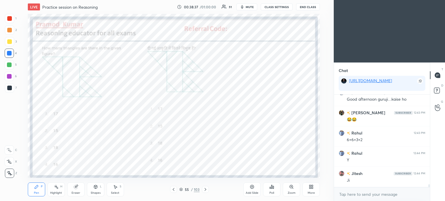
click at [173, 189] on icon at bounding box center [173, 190] width 5 height 5
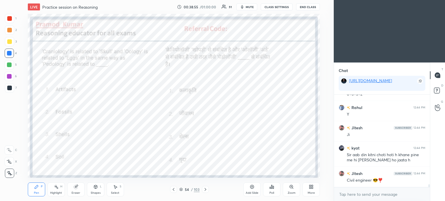
scroll to position [2860, 0]
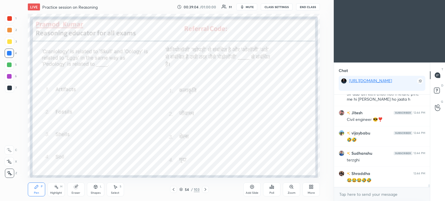
click at [270, 185] on icon at bounding box center [272, 187] width 5 height 5
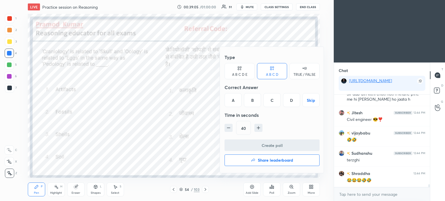
click at [289, 102] on div "D" at bounding box center [291, 100] width 17 height 14
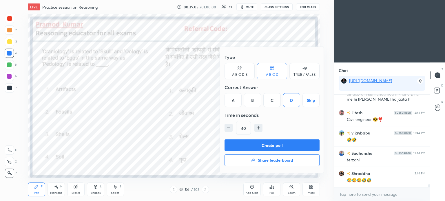
click at [283, 146] on button "Create poll" at bounding box center [272, 146] width 95 height 12
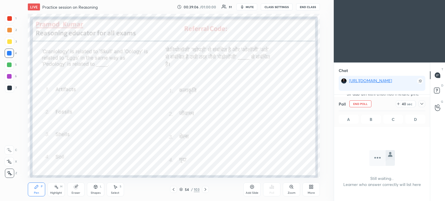
click at [420, 103] on div at bounding box center [422, 104] width 7 height 7
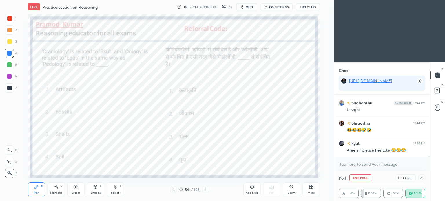
click at [422, 179] on icon at bounding box center [422, 178] width 5 height 5
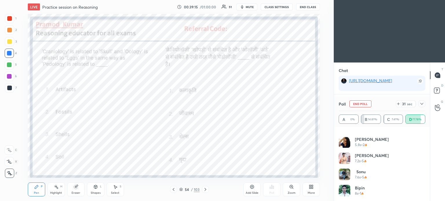
click at [424, 103] on div at bounding box center [422, 104] width 7 height 7
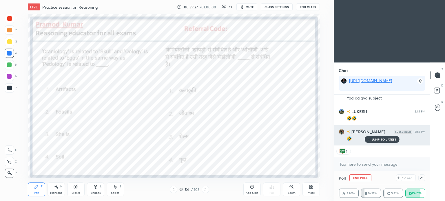
click at [375, 141] on p "JUMP TO LATEST" at bounding box center [384, 139] width 25 height 3
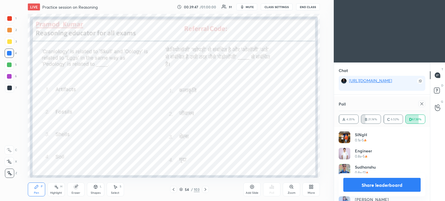
click at [422, 106] on icon at bounding box center [422, 104] width 5 height 5
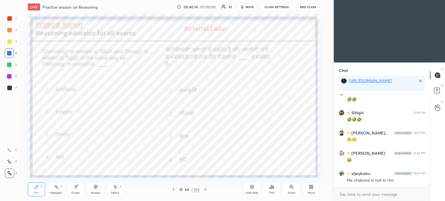
click at [173, 191] on icon at bounding box center [173, 190] width 5 height 5
click at [275, 191] on div "Poll" at bounding box center [271, 190] width 17 height 14
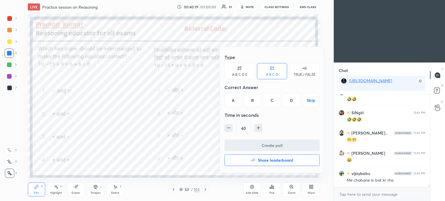
click at [232, 99] on div "A" at bounding box center [233, 100] width 17 height 14
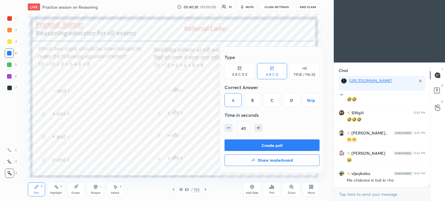
click at [297, 146] on button "Create poll" at bounding box center [272, 146] width 95 height 12
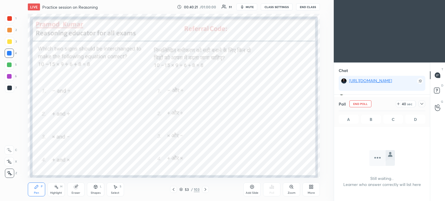
click at [422, 103] on icon at bounding box center [422, 104] width 5 height 5
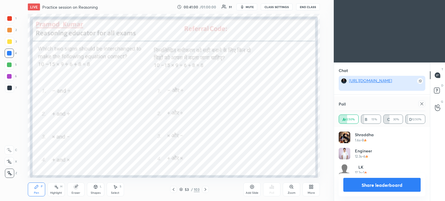
scroll to position [68, 85]
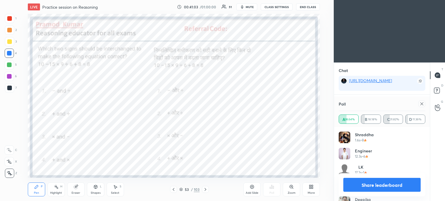
click at [422, 105] on icon at bounding box center [422, 104] width 3 height 3
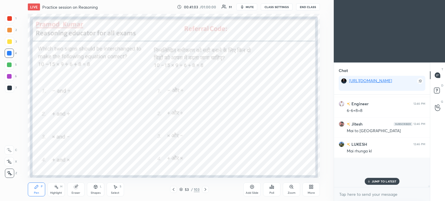
scroll to position [20, 94]
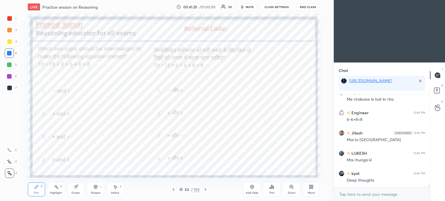
click at [174, 189] on icon at bounding box center [174, 189] width 2 height 3
click at [271, 186] on icon at bounding box center [272, 187] width 5 height 5
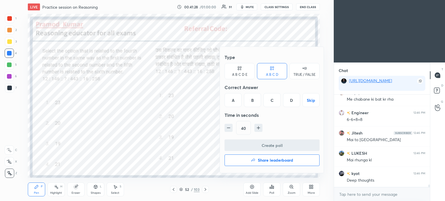
scroll to position [3150, 0]
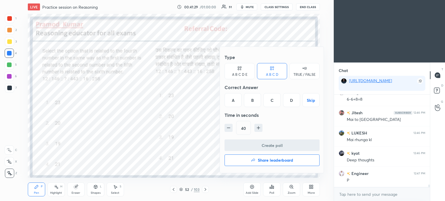
click at [290, 100] on div "D" at bounding box center [291, 100] width 17 height 14
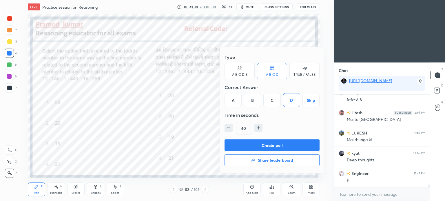
click at [286, 145] on button "Create poll" at bounding box center [272, 146] width 95 height 12
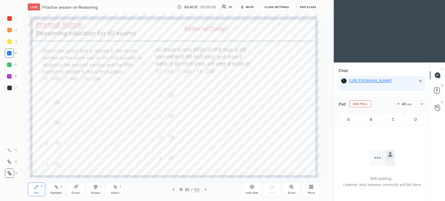
click at [421, 102] on icon at bounding box center [422, 104] width 5 height 5
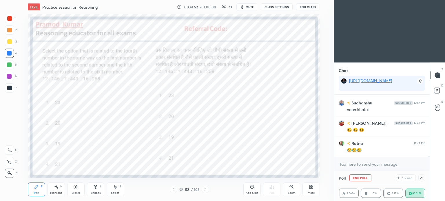
click at [423, 179] on icon at bounding box center [422, 178] width 3 height 2
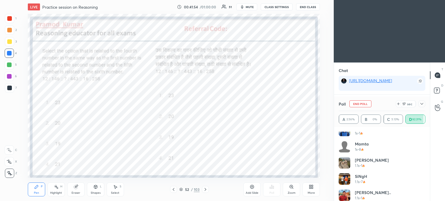
click at [422, 104] on icon at bounding box center [422, 104] width 3 height 2
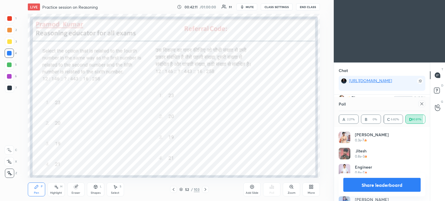
click at [421, 105] on icon at bounding box center [422, 104] width 5 height 5
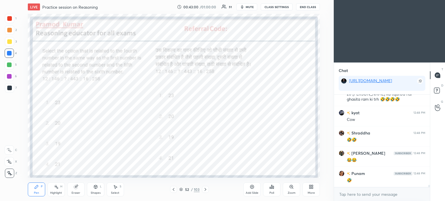
click at [173, 189] on icon at bounding box center [173, 190] width 5 height 5
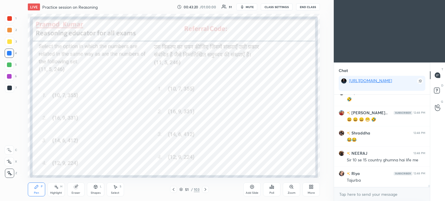
click at [272, 190] on icon at bounding box center [272, 187] width 5 height 5
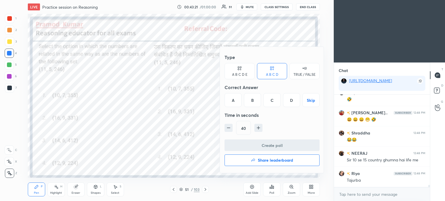
click at [273, 100] on div "C" at bounding box center [272, 100] width 17 height 14
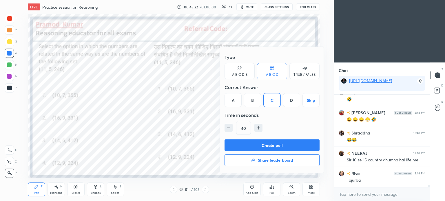
click at [287, 146] on button "Create poll" at bounding box center [272, 146] width 95 height 12
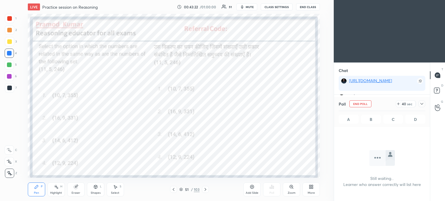
scroll to position [13, 94]
click at [420, 103] on icon at bounding box center [422, 104] width 5 height 5
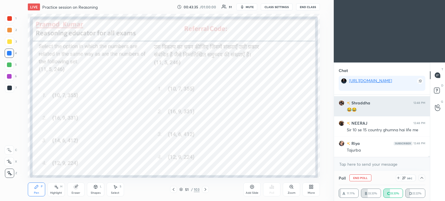
scroll to position [3783, 0]
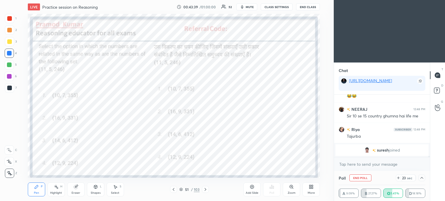
click at [383, 148] on span "suresh" at bounding box center [383, 150] width 12 height 5
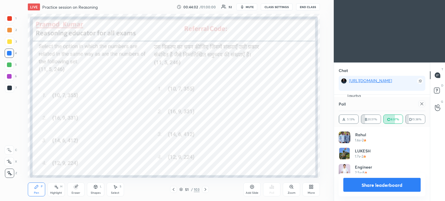
scroll to position [68, 85]
click at [425, 103] on div at bounding box center [422, 104] width 7 height 7
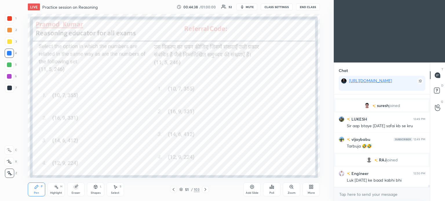
scroll to position [3584, 0]
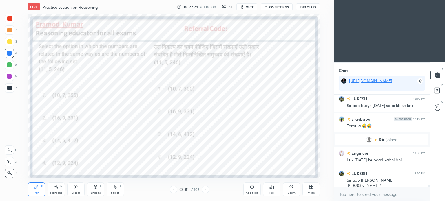
click at [9, 90] on div at bounding box center [9, 88] width 5 height 5
click at [9, 89] on div at bounding box center [9, 88] width 5 height 5
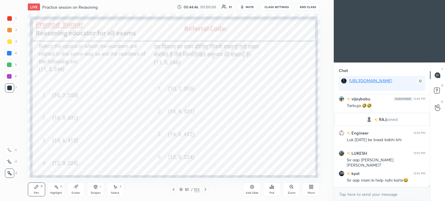
scroll to position [3630, 0]
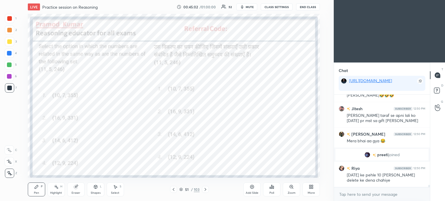
click at [382, 155] on span "preeti" at bounding box center [382, 155] width 11 height 5
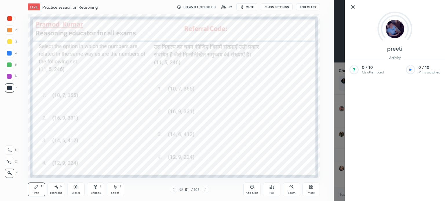
click at [321, 135] on div "Setting up your live class Poll for secs No correct answer Start poll" at bounding box center [174, 96] width 311 height 164
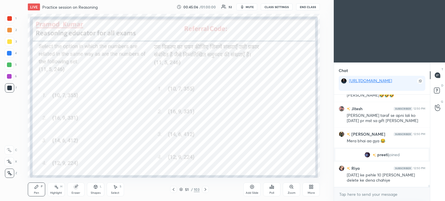
click at [174, 189] on icon at bounding box center [173, 190] width 5 height 5
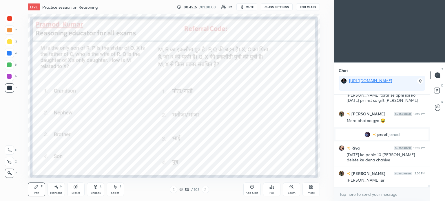
click at [271, 190] on div "Poll" at bounding box center [271, 190] width 17 height 14
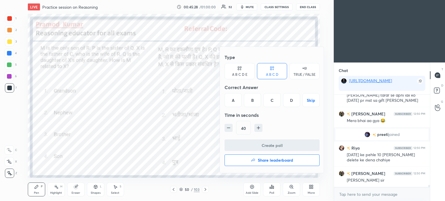
scroll to position [3704, 0]
click at [234, 103] on div "A" at bounding box center [233, 100] width 17 height 14
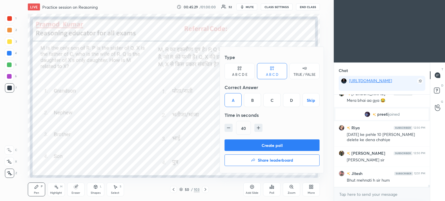
click at [285, 144] on button "Create poll" at bounding box center [272, 146] width 95 height 12
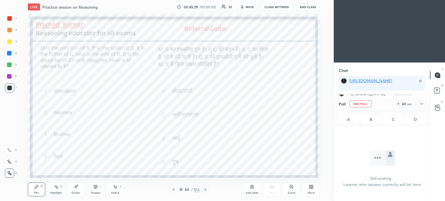
scroll to position [61, 94]
click at [420, 103] on icon at bounding box center [422, 104] width 5 height 5
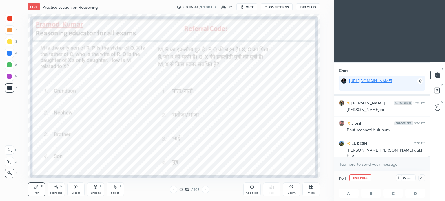
scroll to position [0, 2]
click at [423, 178] on icon at bounding box center [422, 178] width 5 height 5
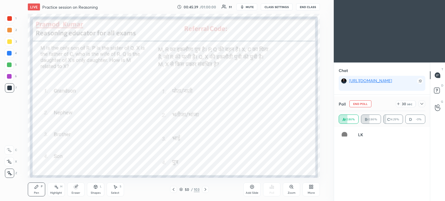
scroll to position [68, 85]
click at [422, 104] on icon at bounding box center [422, 104] width 3 height 2
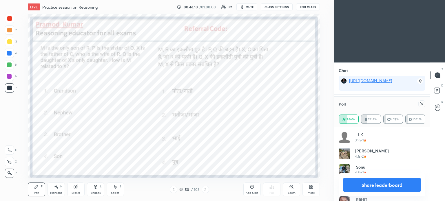
click at [422, 105] on icon at bounding box center [422, 104] width 3 height 3
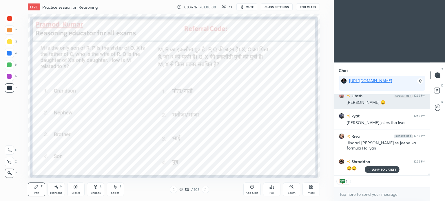
scroll to position [3924, 0]
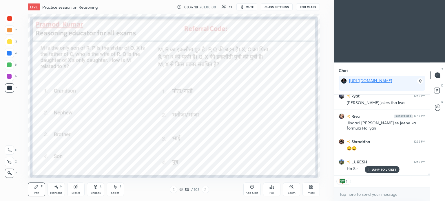
click at [174, 190] on icon at bounding box center [173, 190] width 5 height 5
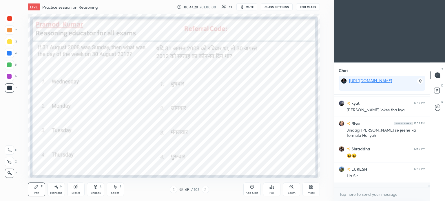
scroll to position [1, 2]
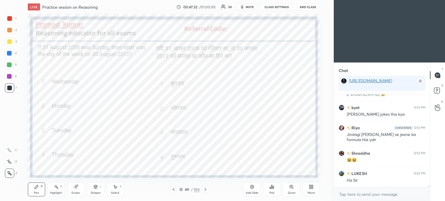
click at [272, 191] on div "Poll" at bounding box center [271, 190] width 17 height 14
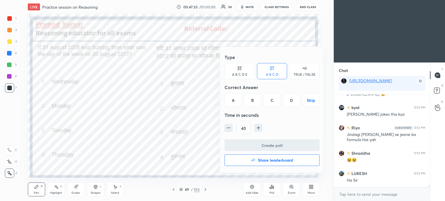
click at [294, 99] on div "D" at bounding box center [291, 100] width 17 height 14
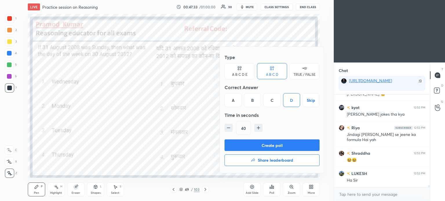
click at [289, 146] on button "Create poll" at bounding box center [272, 146] width 95 height 12
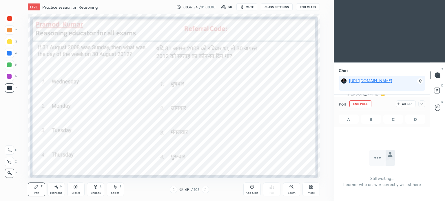
scroll to position [15, 94]
click at [423, 102] on icon at bounding box center [422, 104] width 5 height 5
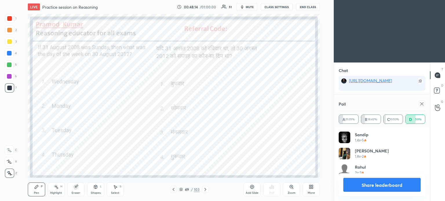
scroll to position [68, 85]
click at [421, 107] on div at bounding box center [422, 104] width 7 height 7
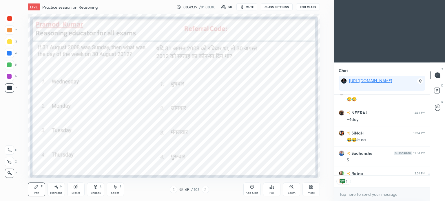
scroll to position [2, 2]
click at [172, 190] on icon at bounding box center [173, 190] width 5 height 5
click at [275, 190] on div "Poll" at bounding box center [271, 190] width 17 height 14
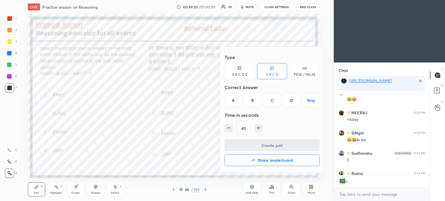
click at [234, 102] on div "A" at bounding box center [233, 100] width 17 height 14
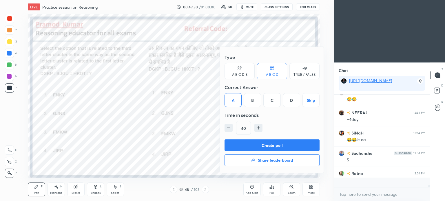
scroll to position [91, 94]
click at [288, 145] on button "Create poll" at bounding box center [272, 146] width 95 height 12
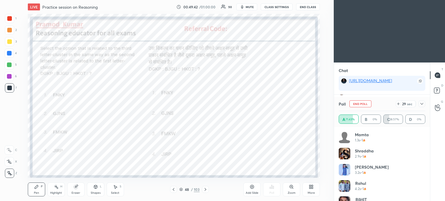
scroll to position [4186, 0]
click at [421, 104] on icon at bounding box center [422, 104] width 5 height 5
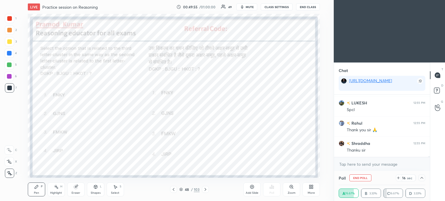
scroll to position [4288, 0]
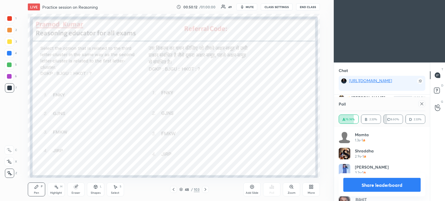
click at [422, 103] on icon at bounding box center [422, 104] width 5 height 5
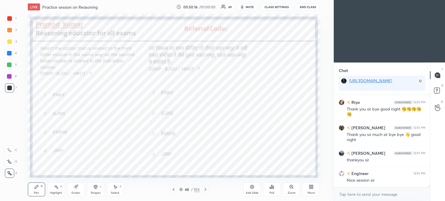
click at [271, 190] on icon at bounding box center [272, 187] width 5 height 5
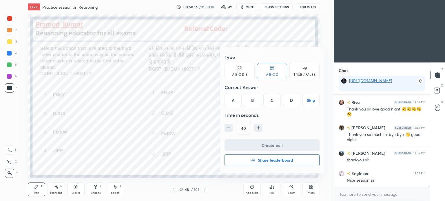
click at [267, 160] on h4 "Share leaderboard" at bounding box center [275, 161] width 35 height 4
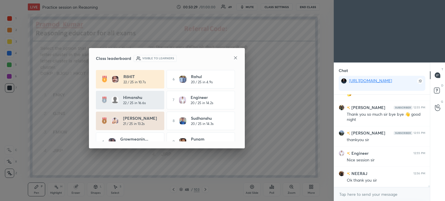
click at [236, 57] on icon at bounding box center [235, 58] width 5 height 5
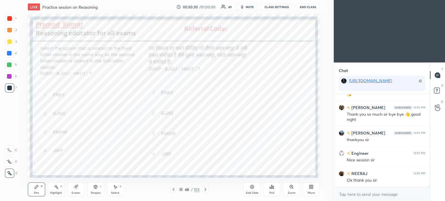
click at [278, 190] on div "Poll" at bounding box center [271, 190] width 17 height 14
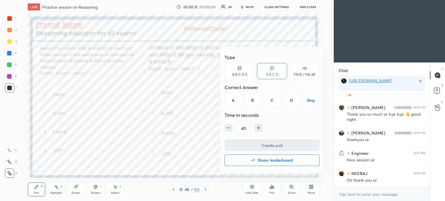
click at [279, 162] on h4 "Share leaderboard" at bounding box center [275, 161] width 35 height 4
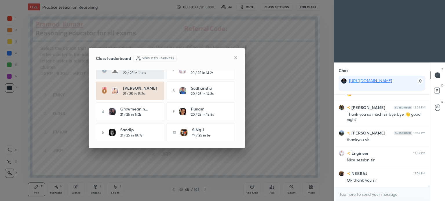
click at [237, 57] on icon at bounding box center [235, 58] width 3 height 3
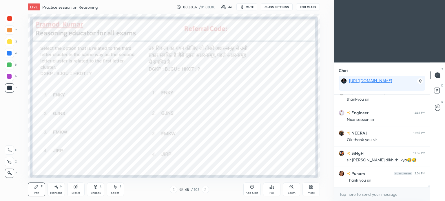
click at [271, 191] on div "Poll" at bounding box center [271, 190] width 17 height 14
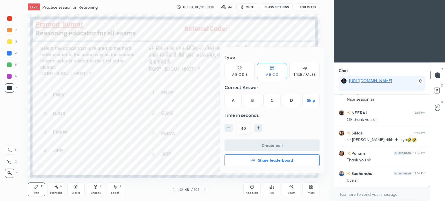
click at [277, 161] on h4 "Share leaderboard" at bounding box center [275, 161] width 35 height 4
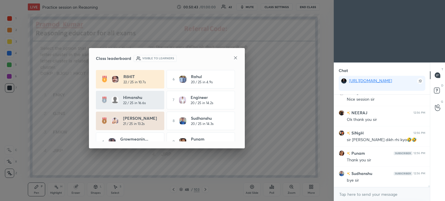
click at [235, 57] on icon at bounding box center [235, 58] width 5 height 5
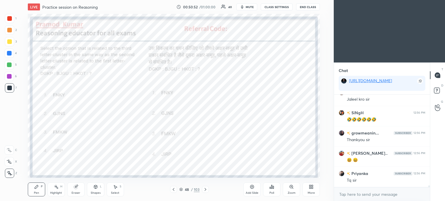
click at [306, 8] on button "End Class" at bounding box center [308, 6] width 24 height 7
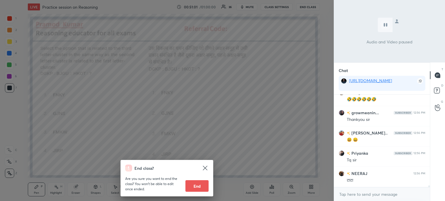
drag, startPoint x: 197, startPoint y: 185, endPoint x: 183, endPoint y: 157, distance: 31.1
click at [196, 183] on button "End" at bounding box center [197, 187] width 23 height 12
type textarea "x"
